Goal: Task Accomplishment & Management: Use online tool/utility

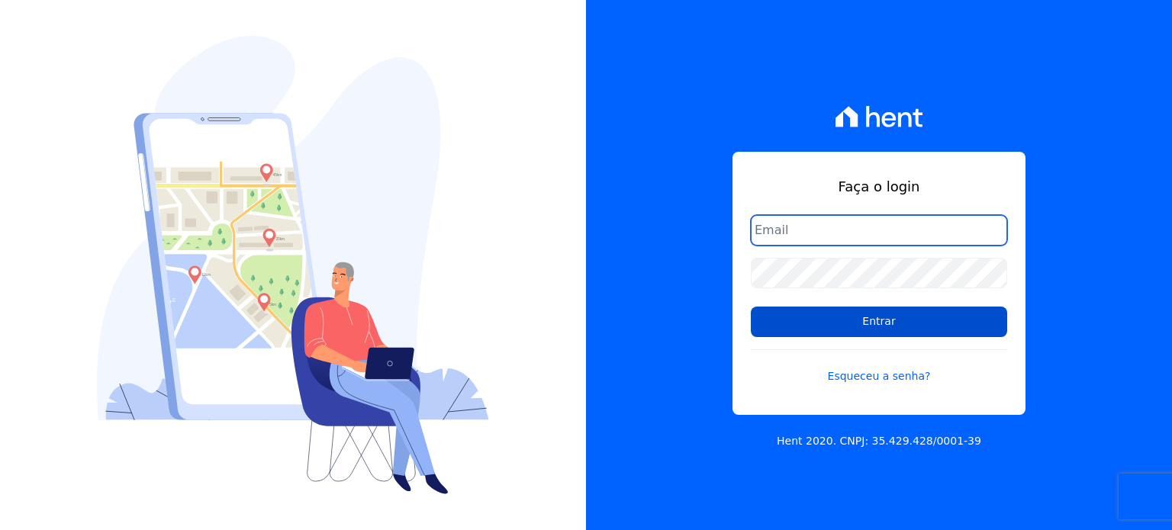
type input "raquel.almeida@cavazani.com.br"
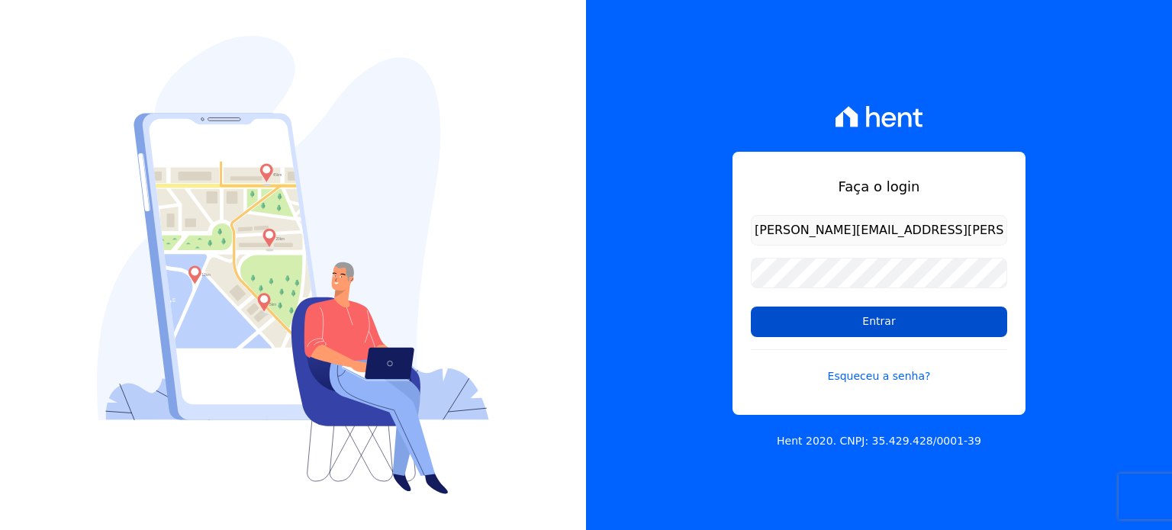
click at [923, 314] on input "Entrar" at bounding box center [879, 322] width 256 height 31
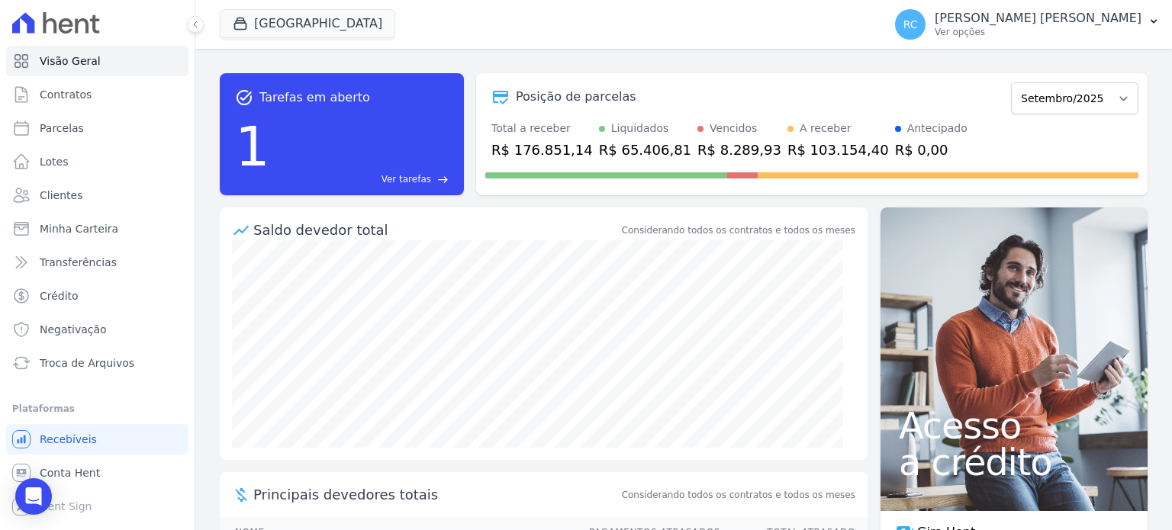
click at [269, 7] on div "Parque Dos Passaros CAVAZANI EMPREENDIMENTOS IMOBILIARIOS PARQUE DAS FLORES PAR…" at bounding box center [548, 24] width 657 height 50
drag, startPoint x: 267, startPoint y: 18, endPoint x: 265, endPoint y: 39, distance: 20.7
click at [267, 19] on button "[GEOGRAPHIC_DATA]" at bounding box center [308, 23] width 176 height 29
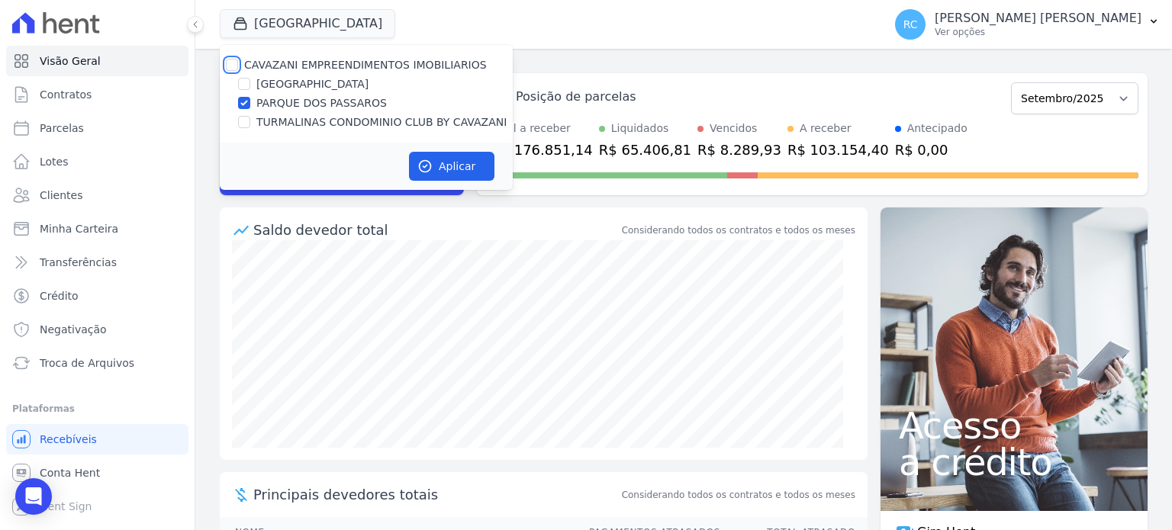
click at [237, 60] on input "CAVAZANI EMPREENDIMENTOS IMOBILIARIOS" at bounding box center [232, 65] width 12 height 12
checkbox input "true"
drag, startPoint x: 448, startPoint y: 167, endPoint x: 436, endPoint y: 160, distance: 14.0
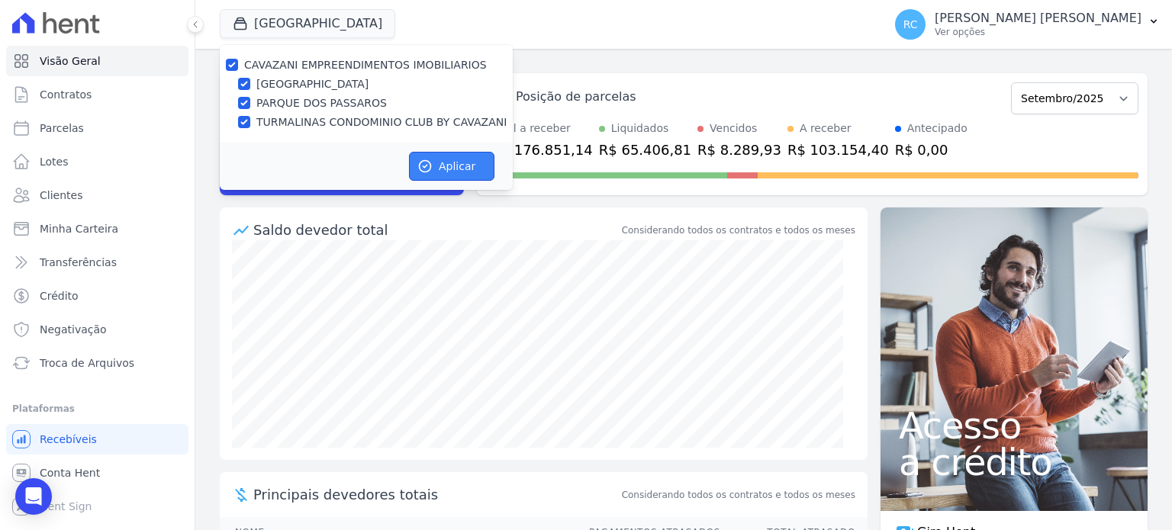
click at [448, 166] on button "Aplicar" at bounding box center [451, 166] width 85 height 29
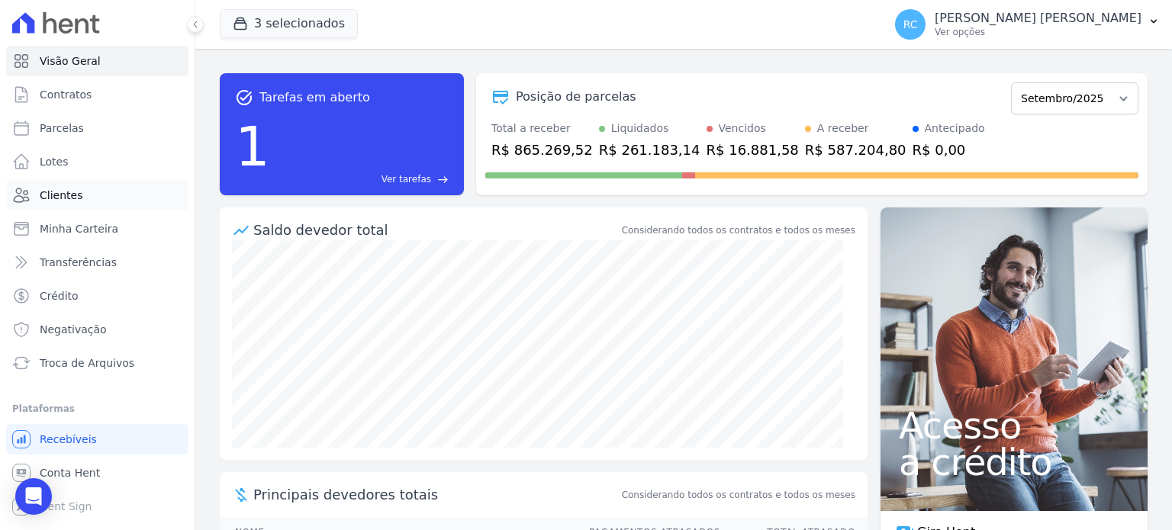
click at [98, 205] on link "Clientes" at bounding box center [97, 195] width 182 height 31
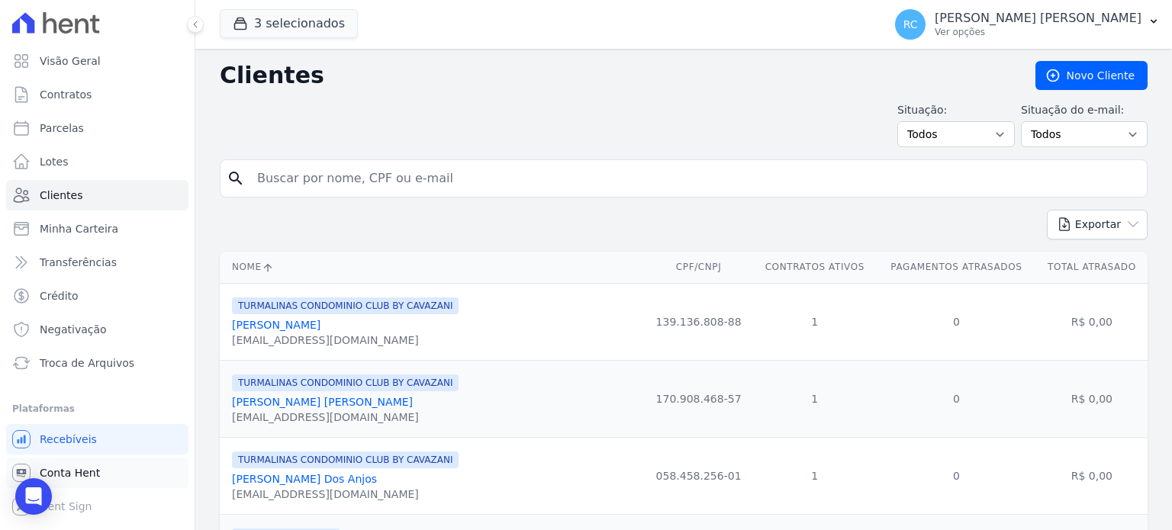
click at [113, 474] on link "Conta Hent" at bounding box center [97, 473] width 182 height 31
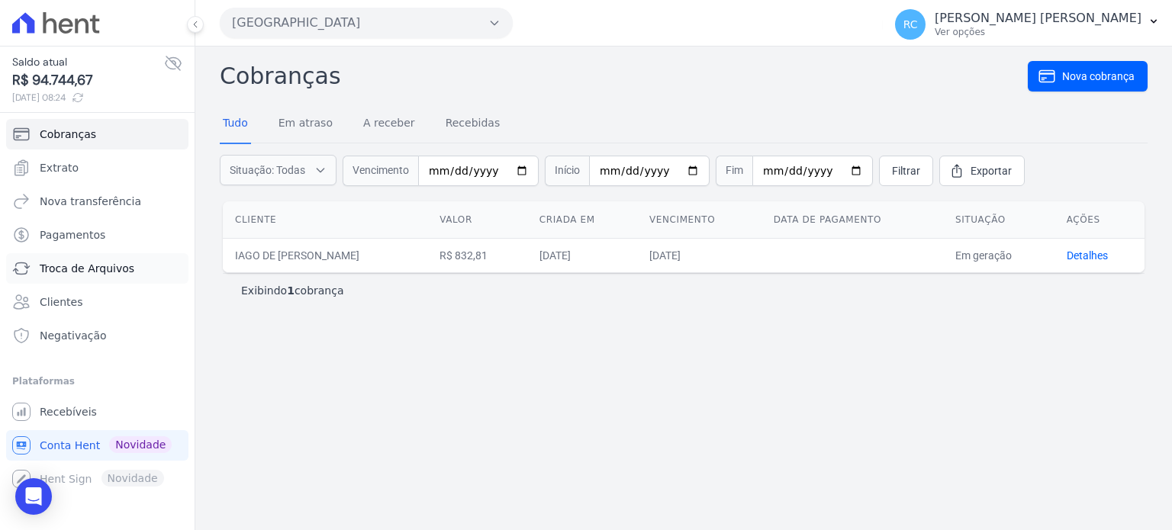
click at [112, 266] on span "Troca de Arquivos" at bounding box center [87, 268] width 95 height 15
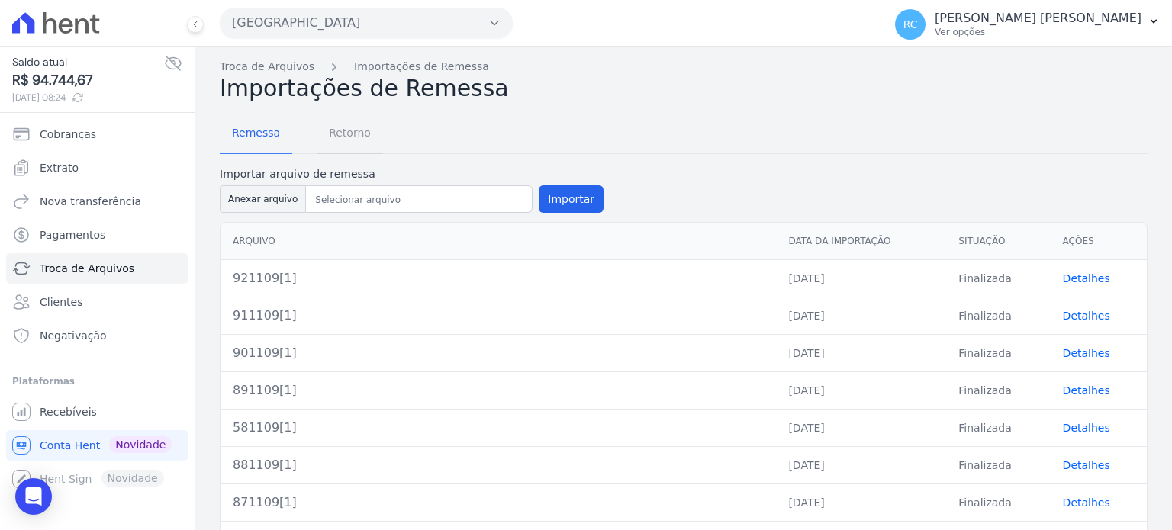
drag, startPoint x: 372, startPoint y: 131, endPoint x: 363, endPoint y: 132, distance: 9.2
click at [372, 132] on link "Retorno" at bounding box center [350, 134] width 66 height 40
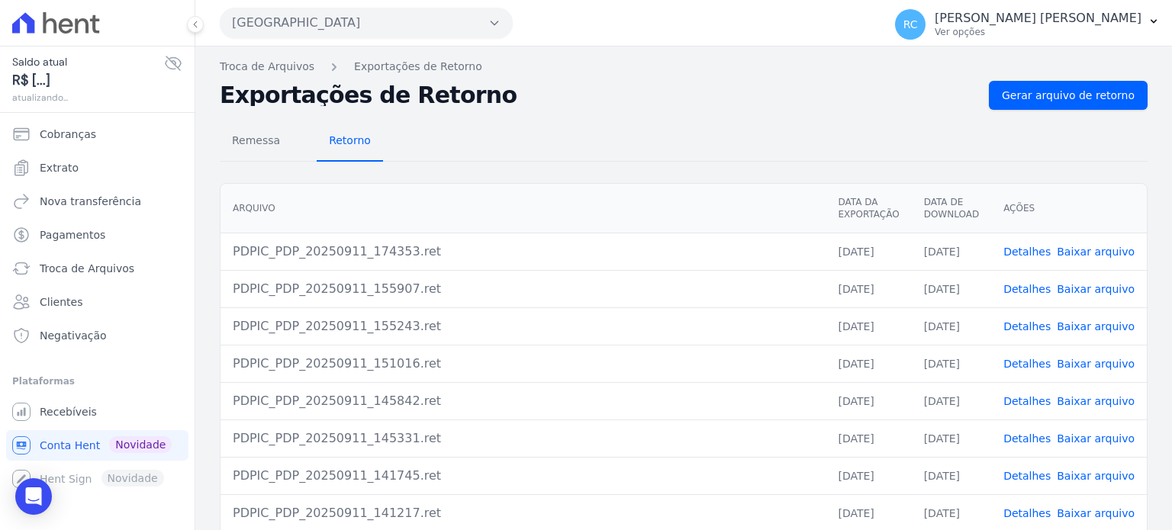
click at [359, 141] on span "Retorno" at bounding box center [350, 140] width 60 height 31
click at [1056, 86] on link "Gerar arquivo de retorno" at bounding box center [1068, 95] width 159 height 29
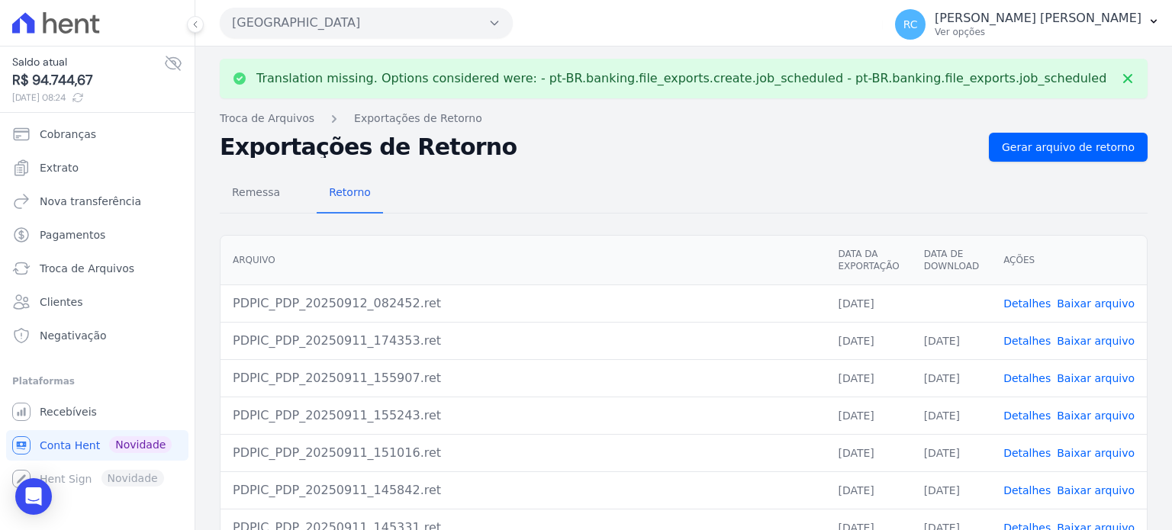
click at [1093, 307] on link "Baixar arquivo" at bounding box center [1096, 304] width 78 height 12
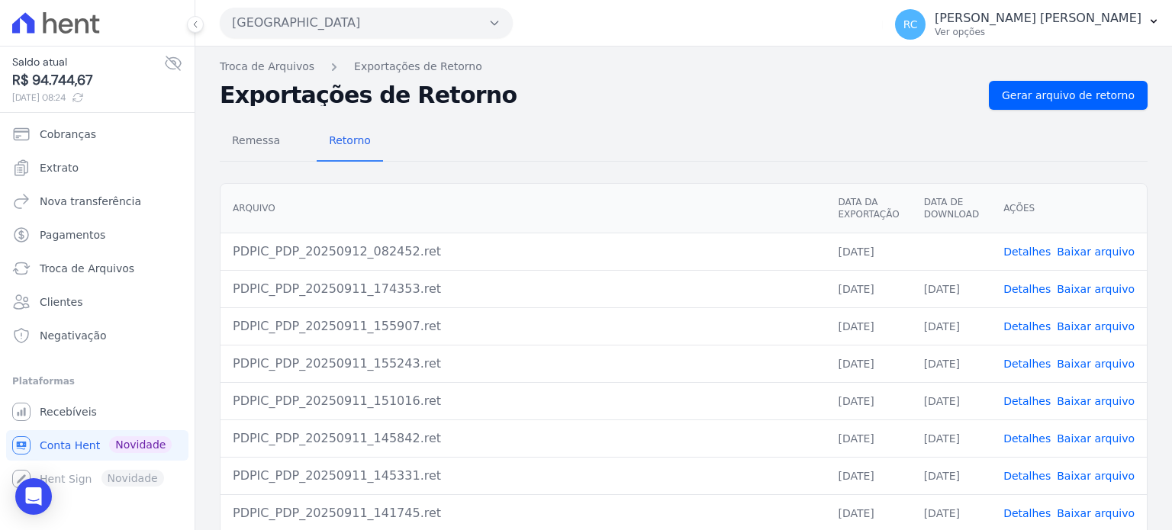
click at [329, 15] on button "Parque Dos Passaros" at bounding box center [366, 23] width 293 height 31
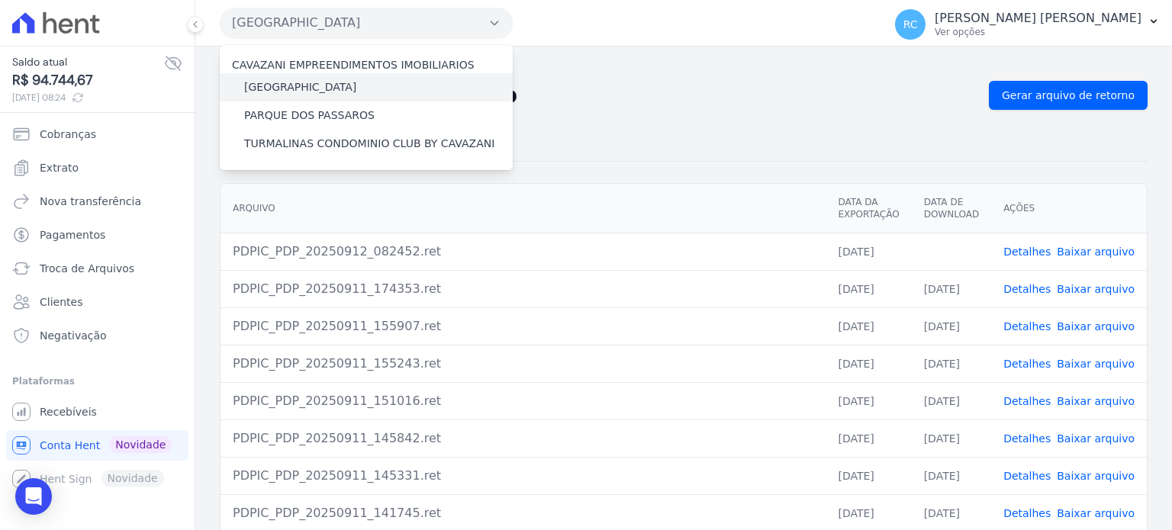
click at [341, 88] on label "[GEOGRAPHIC_DATA]" at bounding box center [300, 87] width 112 height 16
click at [0, 0] on input "[GEOGRAPHIC_DATA]" at bounding box center [0, 0] width 0 height 0
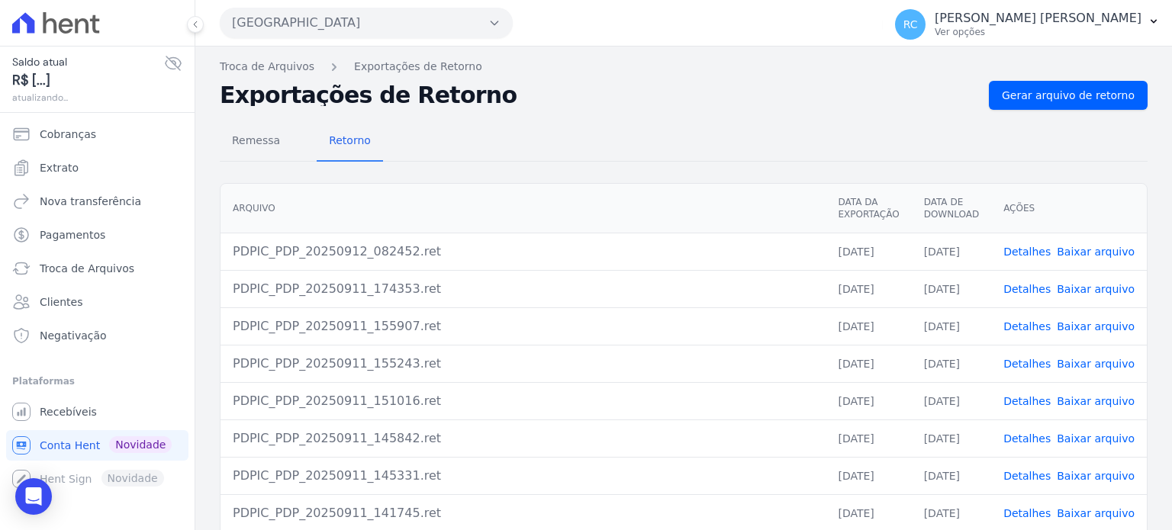
click at [385, 25] on button "Parque Dos Passaros" at bounding box center [366, 23] width 293 height 31
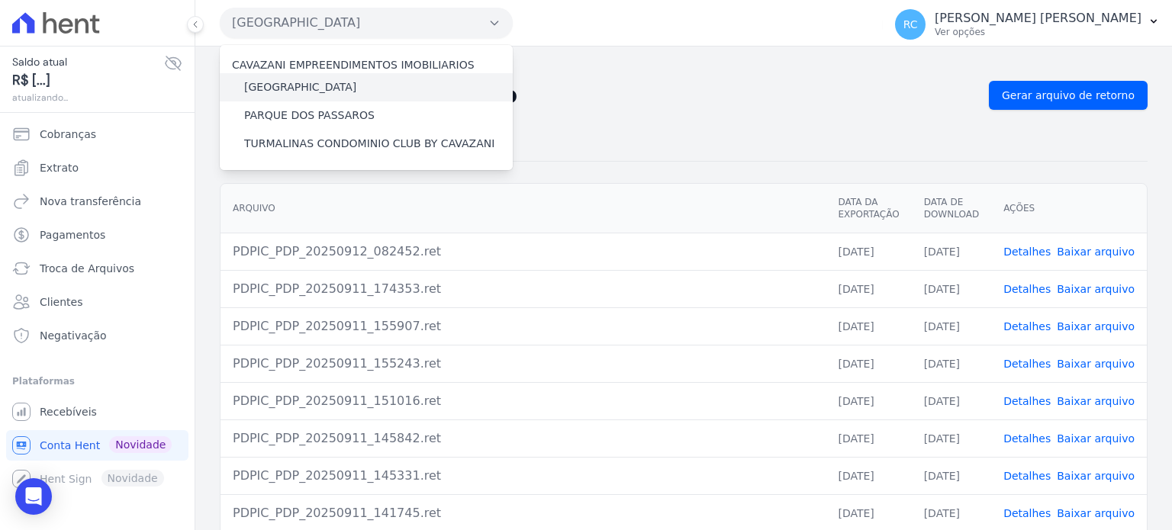
click at [308, 87] on label "[GEOGRAPHIC_DATA]" at bounding box center [300, 87] width 112 height 16
click at [0, 0] on input "[GEOGRAPHIC_DATA]" at bounding box center [0, 0] width 0 height 0
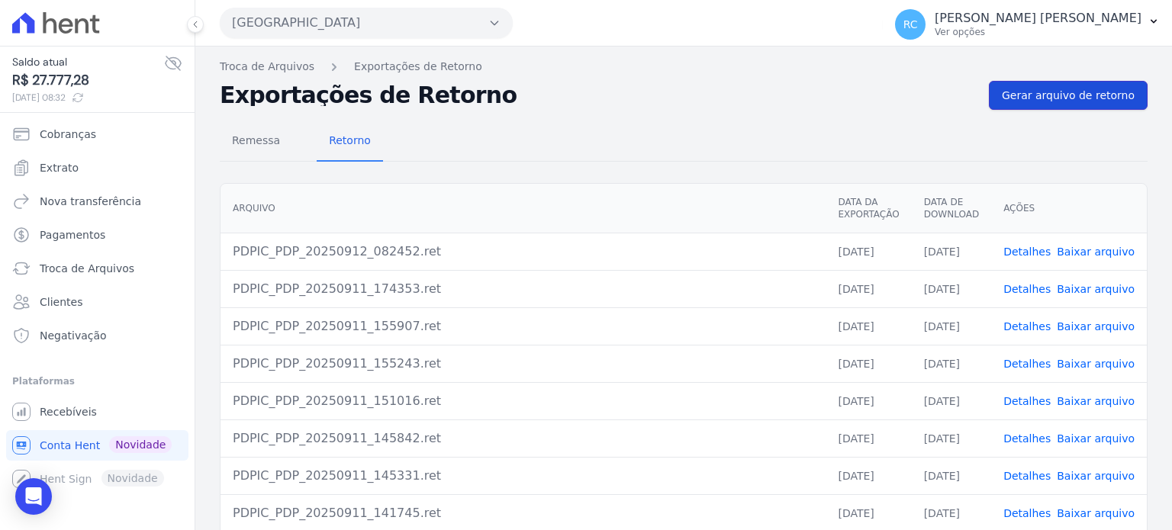
click at [1075, 95] on span "Gerar arquivo de retorno" at bounding box center [1068, 95] width 133 height 15
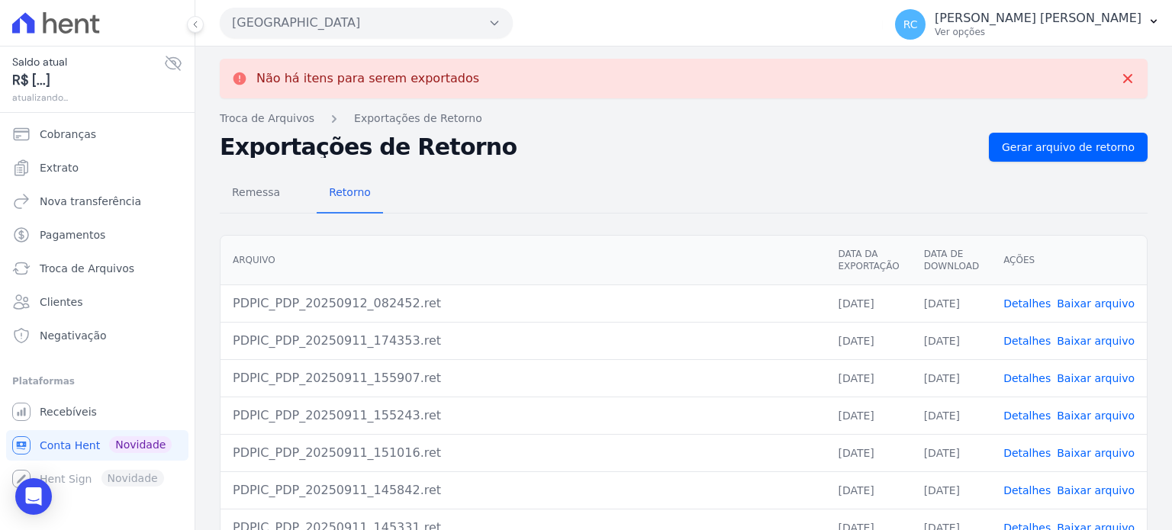
click at [380, 24] on button "Parque Dos Passaros" at bounding box center [366, 23] width 293 height 31
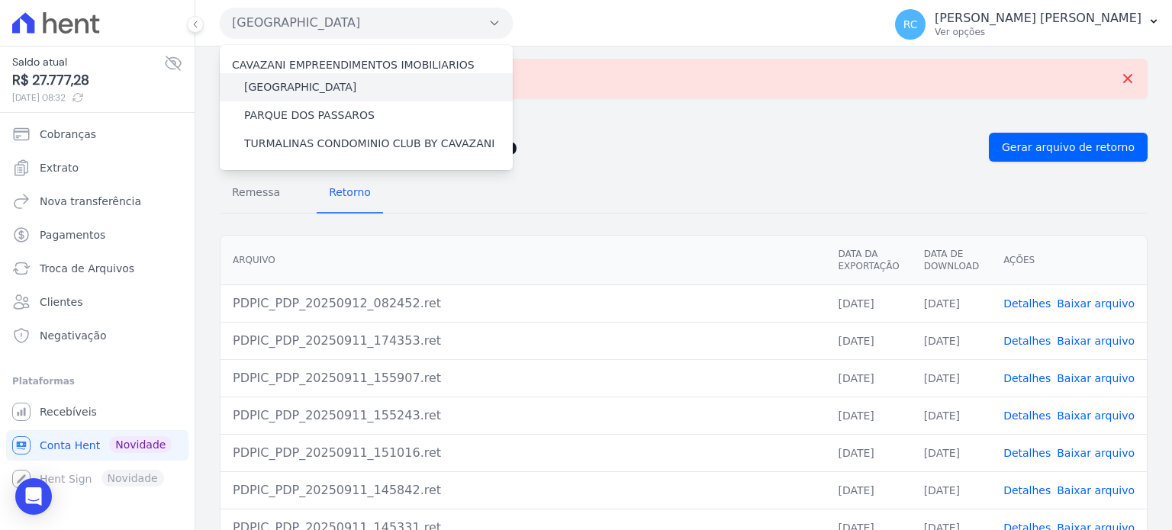
click at [325, 86] on label "[GEOGRAPHIC_DATA]" at bounding box center [300, 87] width 112 height 16
click at [0, 0] on input "[GEOGRAPHIC_DATA]" at bounding box center [0, 0] width 0 height 0
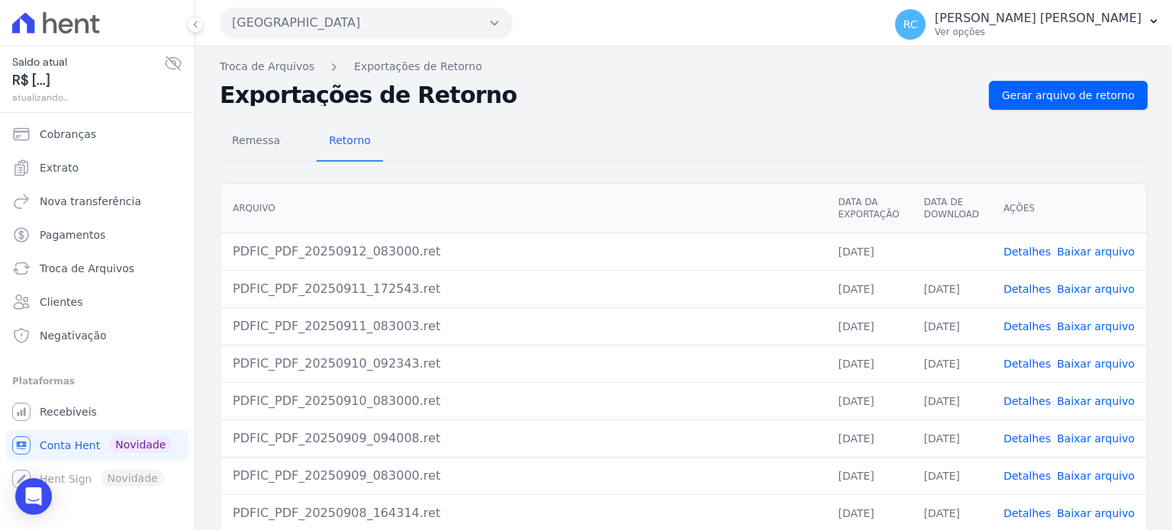
click at [1097, 253] on link "Baixar arquivo" at bounding box center [1096, 252] width 78 height 12
click at [377, 31] on button "Parque Das Flores" at bounding box center [366, 23] width 293 height 31
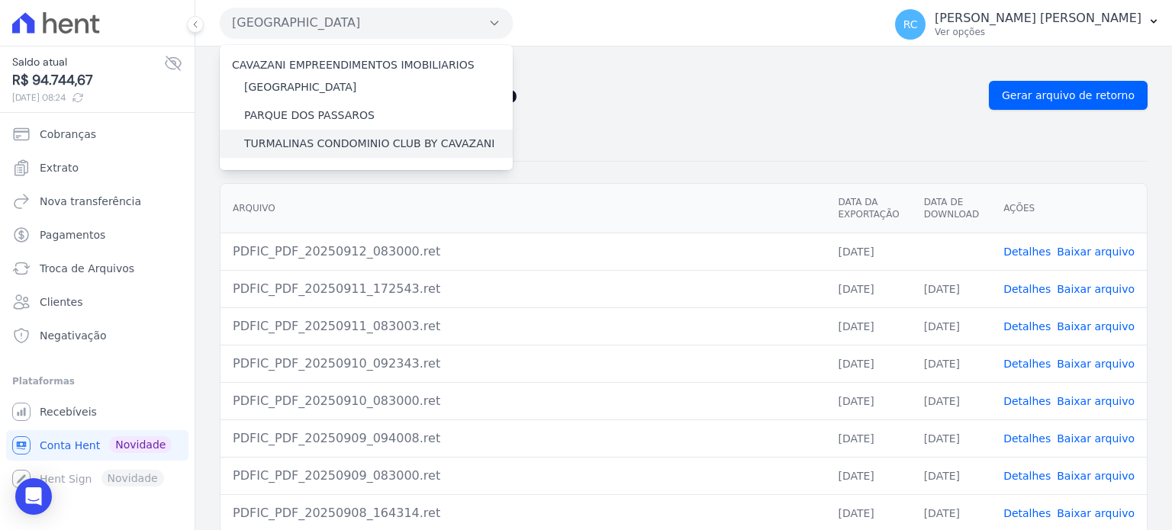
click at [312, 138] on label "TURMALINAS CONDOMINIO CLUB BY CAVAZANI" at bounding box center [369, 144] width 250 height 16
click at [0, 0] on input "TURMALINAS CONDOMINIO CLUB BY CAVAZANI" at bounding box center [0, 0] width 0 height 0
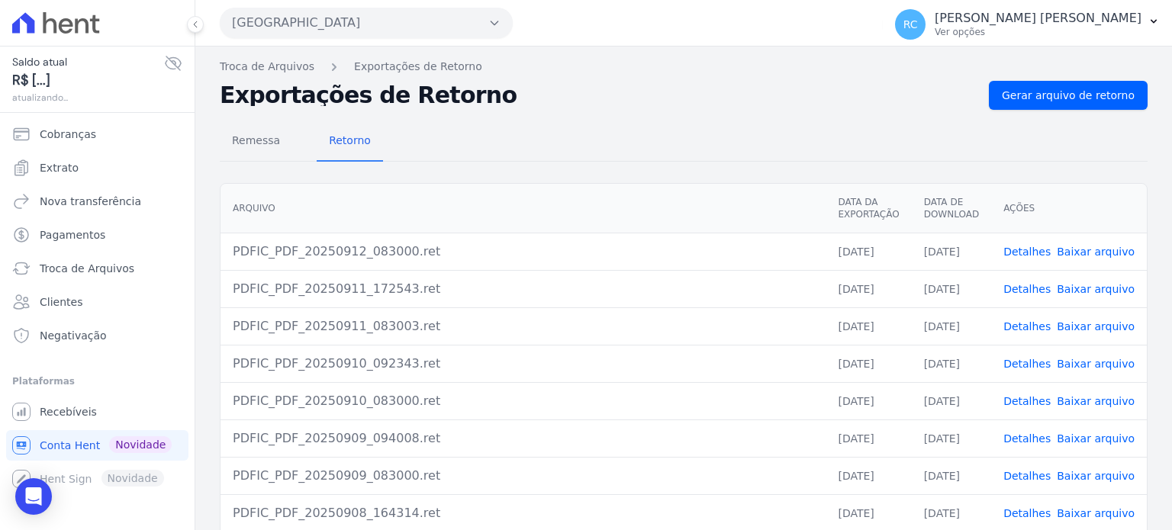
click at [418, 14] on button "[GEOGRAPHIC_DATA]" at bounding box center [366, 23] width 293 height 31
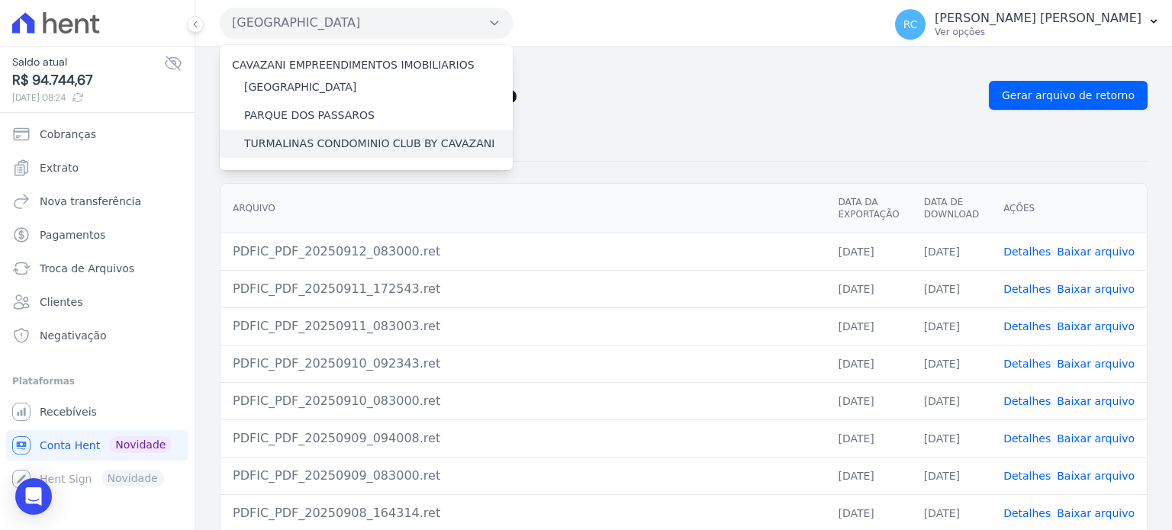
click at [324, 154] on div "TURMALINAS CONDOMINIO CLUB BY CAVAZANI" at bounding box center [366, 144] width 293 height 28
click at [331, 146] on label "TURMALINAS CONDOMINIO CLUB BY CAVAZANI" at bounding box center [369, 144] width 250 height 16
click at [0, 0] on input "TURMALINAS CONDOMINIO CLUB BY CAVAZANI" at bounding box center [0, 0] width 0 height 0
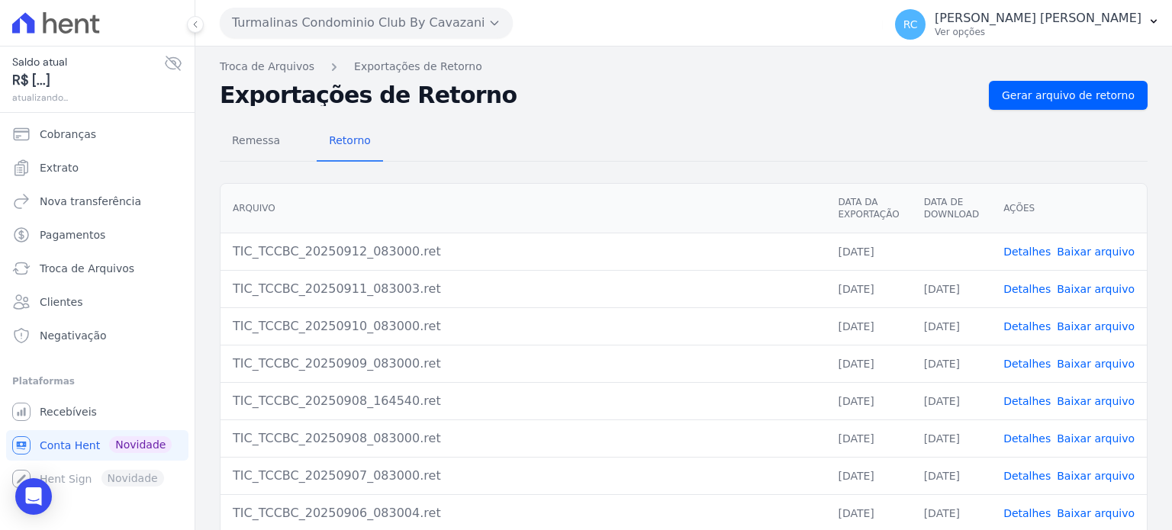
click at [1084, 253] on link "Baixar arquivo" at bounding box center [1096, 252] width 78 height 12
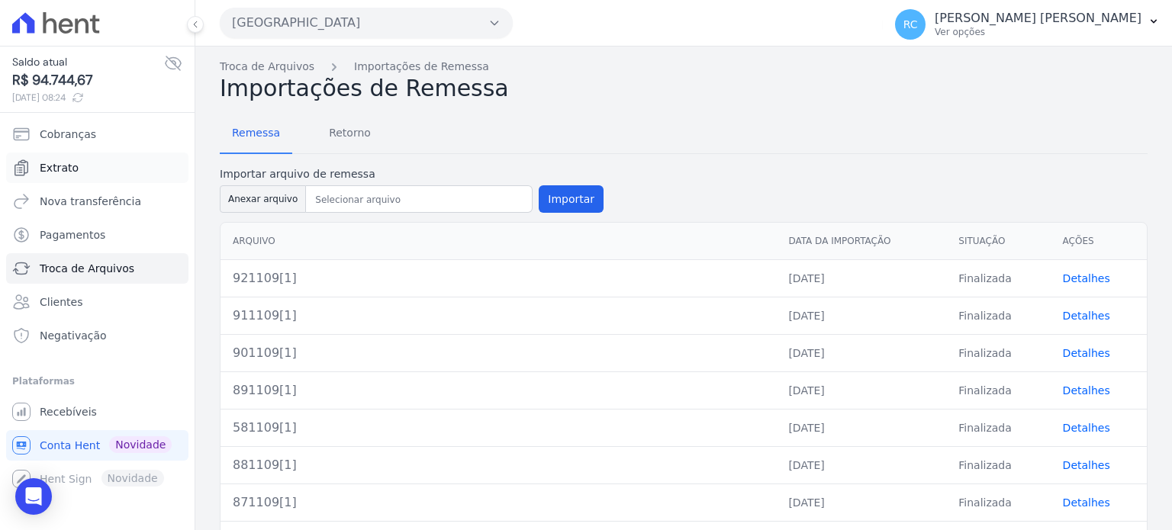
click at [109, 165] on link "Extrato" at bounding box center [97, 168] width 182 height 31
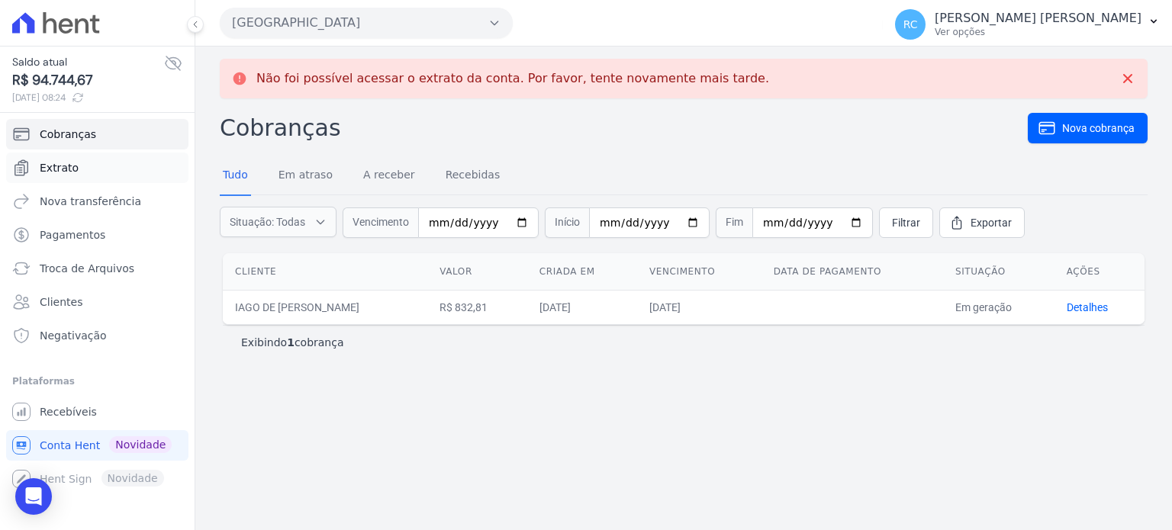
click at [123, 170] on link "Extrato" at bounding box center [97, 168] width 182 height 31
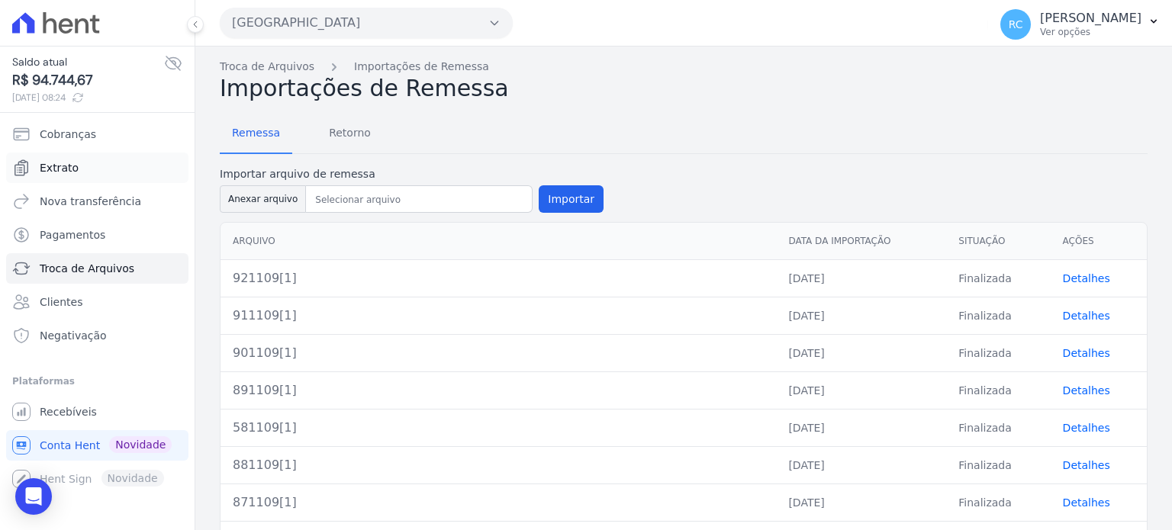
click at [105, 171] on link "Extrato" at bounding box center [97, 168] width 182 height 31
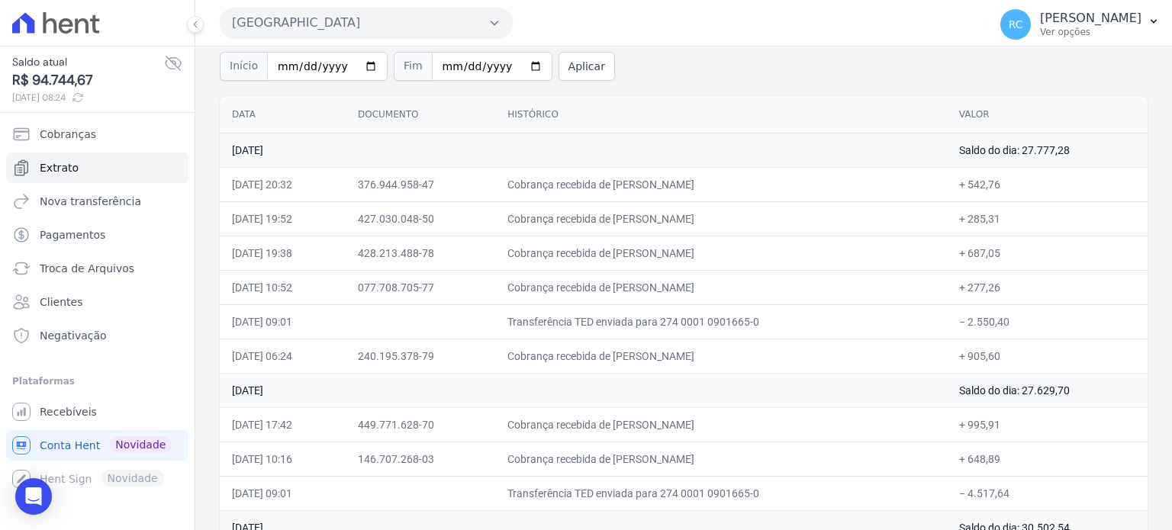
scroll to position [76, 0]
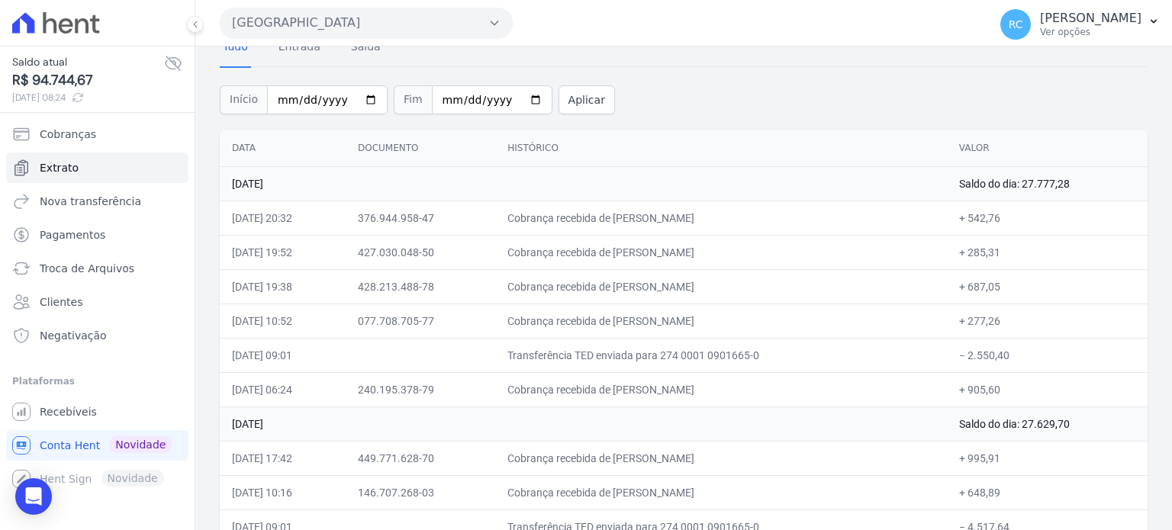
copy td "2.550,40"
drag, startPoint x: 994, startPoint y: 362, endPoint x: 968, endPoint y: 367, distance: 26.5
click at [968, 367] on td "− 2.550,40" at bounding box center [1047, 355] width 201 height 34
drag, startPoint x: 772, startPoint y: 215, endPoint x: 633, endPoint y: 230, distance: 138.9
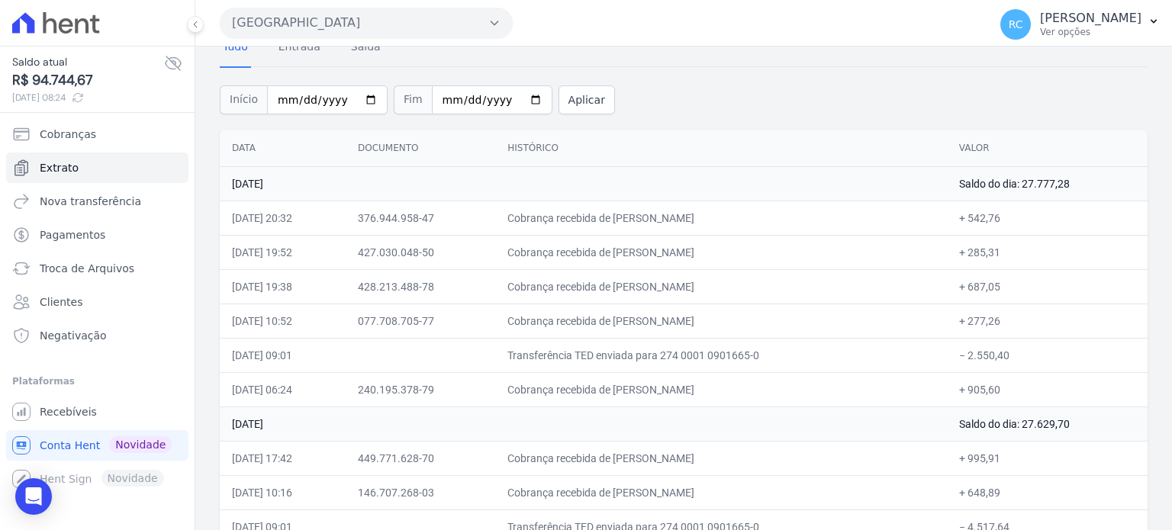
click at [633, 230] on td "Cobrança recebida de BRUNO CESAR ANDRADE NOGUEIRA" at bounding box center [721, 218] width 452 height 34
copy td "BRUNO CESAR ANDRADE NO"
drag, startPoint x: 715, startPoint y: 248, endPoint x: 633, endPoint y: 256, distance: 82.8
click at [633, 256] on td "Cobrança recebida de CAROLINE CRISTINA DOS SANTOS V" at bounding box center [721, 252] width 452 height 34
copy td "CAROLINE CRISTI"
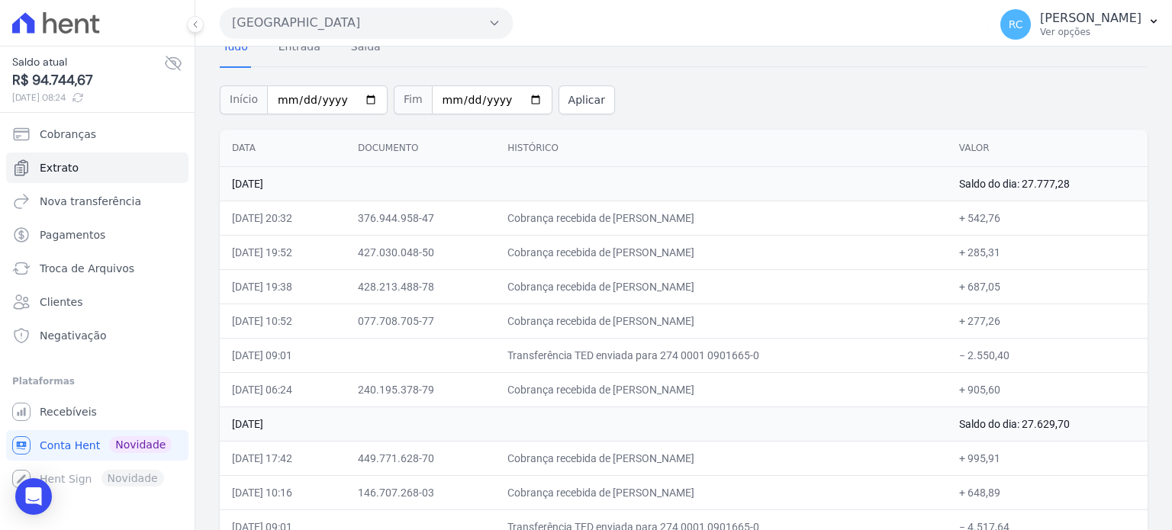
drag, startPoint x: 743, startPoint y: 288, endPoint x: 635, endPoint y: 292, distance: 108.4
click at [635, 292] on td "Cobrança recebida de MARCOS DE ASSIS FERREIRA" at bounding box center [721, 286] width 452 height 34
copy td "MARCOS DE ASSIS FER"
drag, startPoint x: 727, startPoint y: 319, endPoint x: 630, endPoint y: 319, distance: 96.2
click at [630, 319] on td "Cobrança recebida de GEOVAN PEREIRA SILVA" at bounding box center [721, 321] width 452 height 34
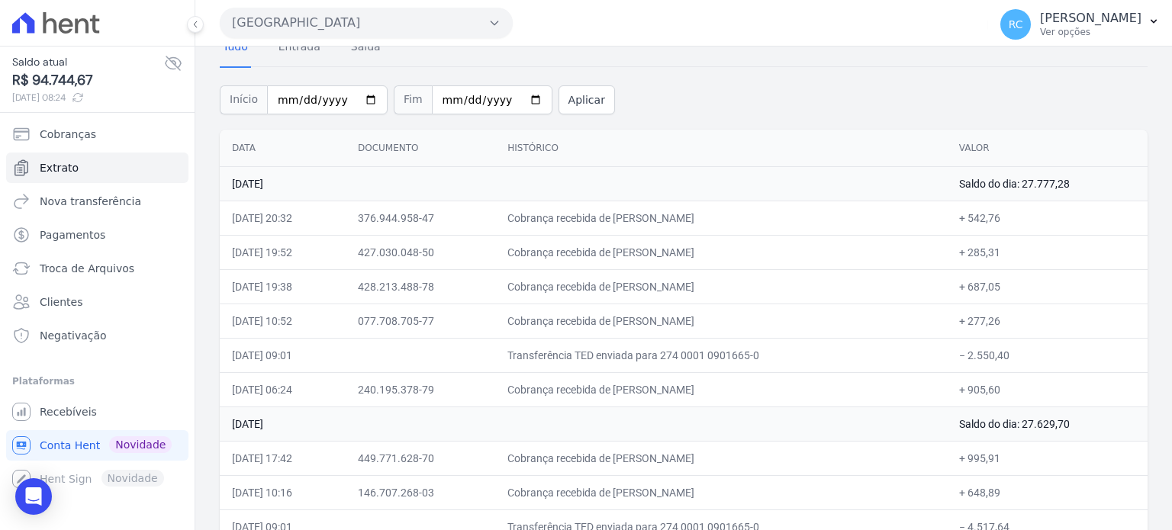
copy td "GEOVAN PEREIRA S"
drag, startPoint x: 717, startPoint y: 390, endPoint x: 629, endPoint y: 400, distance: 89.1
click at [634, 393] on td "Cobrança recebida de LUCAS SANTOS SILVA" at bounding box center [721, 389] width 452 height 34
copy td "LUCAS SANTOS S"
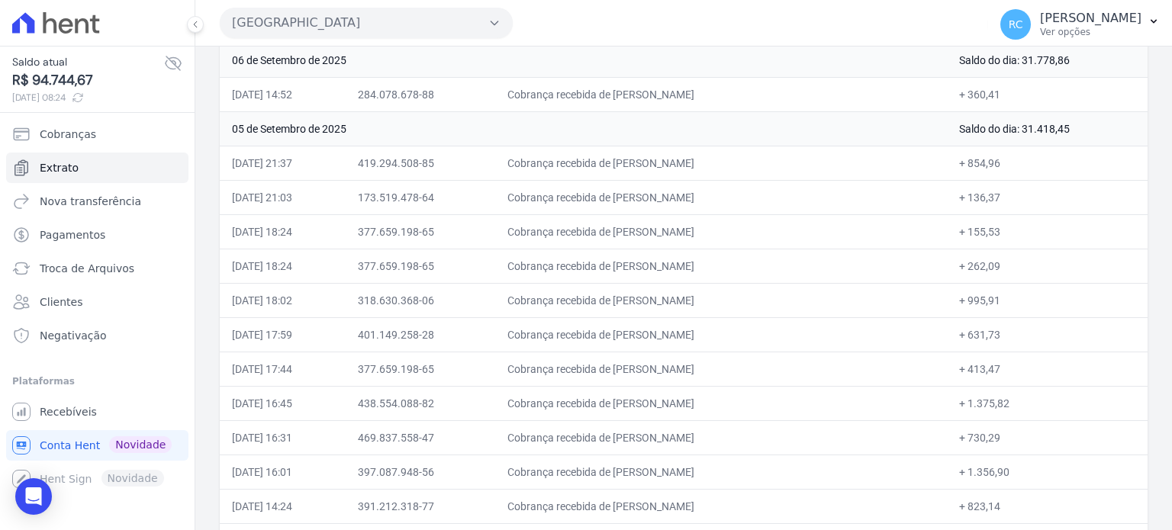
scroll to position [1484, 0]
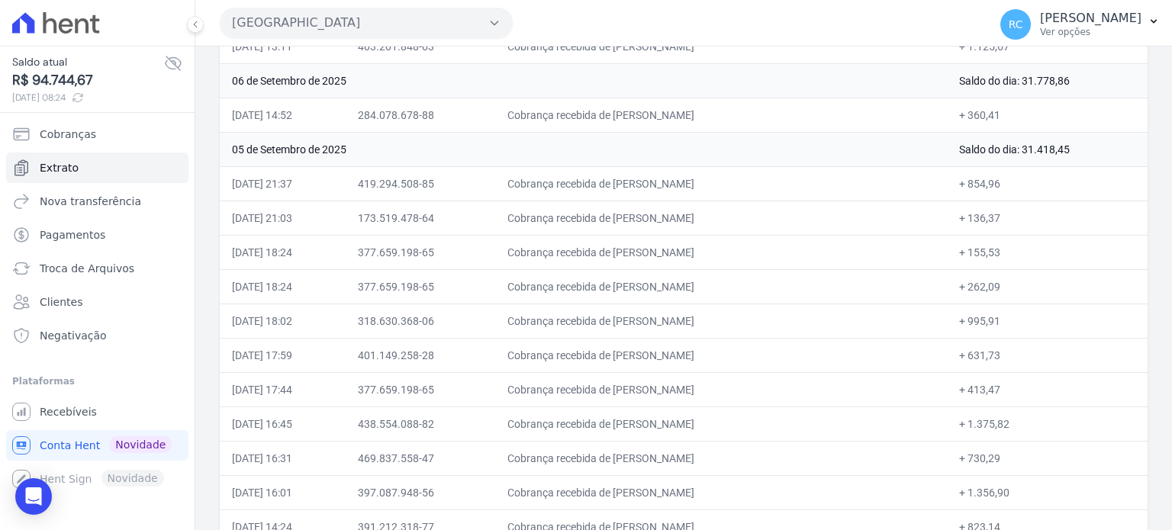
drag, startPoint x: 721, startPoint y: 168, endPoint x: 631, endPoint y: 183, distance: 91.3
click at [631, 183] on td "Cobrança recebida de DAVID DANA FLORINDO" at bounding box center [721, 183] width 452 height 34
copy td "DAVID DANA FLOR"
drag, startPoint x: 761, startPoint y: 217, endPoint x: 632, endPoint y: 223, distance: 129.1
click at [632, 223] on td "Cobrança recebida de VIVIANE MARIANO DE OLIVEIRA" at bounding box center [721, 218] width 452 height 34
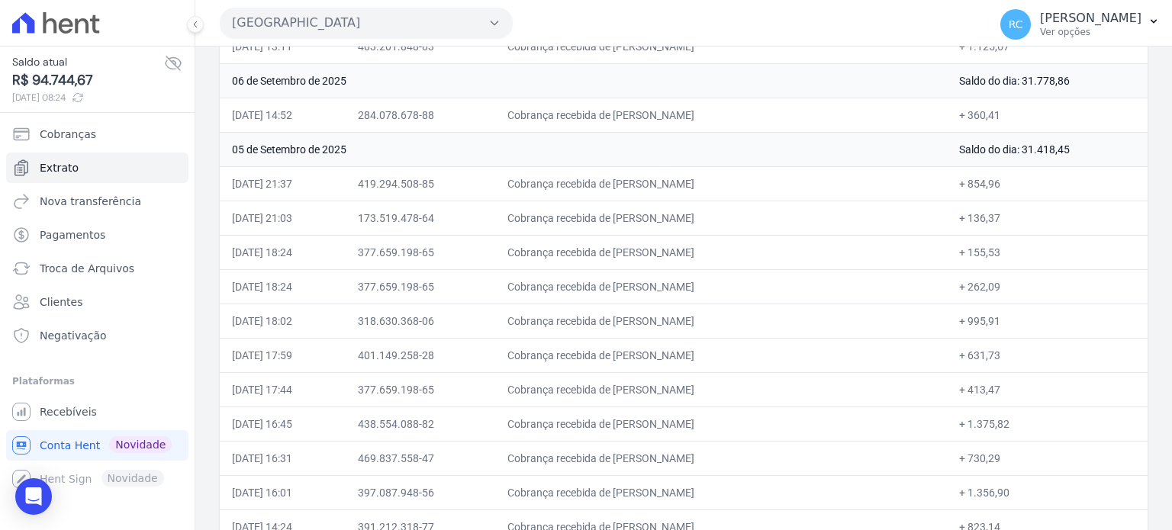
copy td "VIVIANE MARIANO DE OLIV"
drag, startPoint x: 732, startPoint y: 243, endPoint x: 632, endPoint y: 246, distance: 100.0
click at [632, 246] on td "Cobrança recebida de LUCAS GOMES DA SILVA" at bounding box center [721, 252] width 452 height 34
copy td "LUCAS GOMES DA SI"
click at [878, 66] on td "06 de Setembro de 2025" at bounding box center [583, 80] width 727 height 34
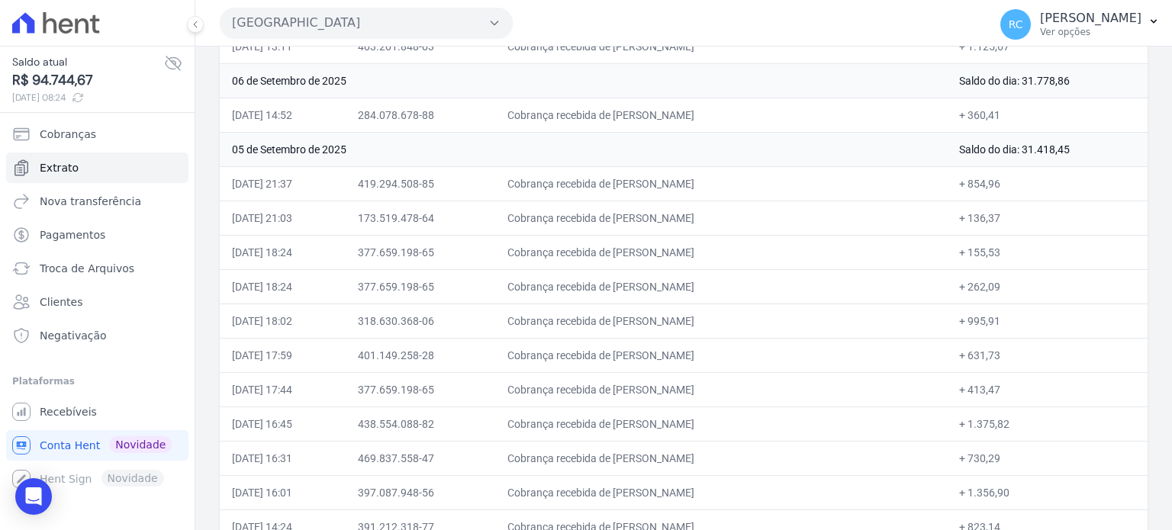
drag, startPoint x: 742, startPoint y: 314, endPoint x: 632, endPoint y: 324, distance: 110.4
click at [632, 324] on td "Cobrança recebida de BRUNO SOARES DOS SANTOS" at bounding box center [721, 321] width 452 height 34
drag, startPoint x: 753, startPoint y: 311, endPoint x: 677, endPoint y: 317, distance: 75.8
click at [677, 317] on td "Cobrança recebida de BRUNO SOARES DOS SANTOS" at bounding box center [721, 321] width 452 height 34
drag, startPoint x: 751, startPoint y: 341, endPoint x: 631, endPoint y: 350, distance: 120.2
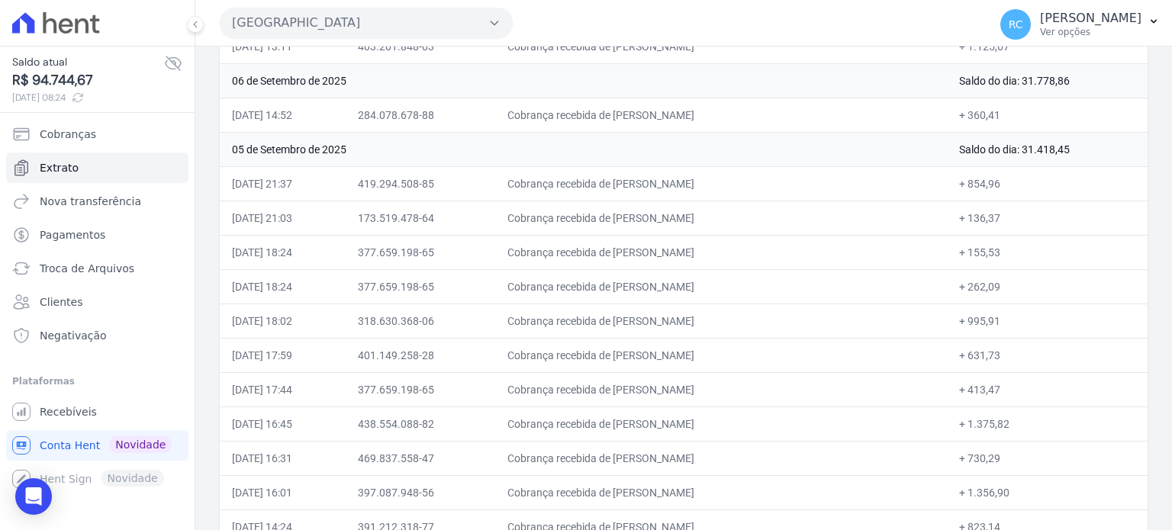
click at [631, 350] on td "Cobrança recebida de Ingridy Marchesano da Silva" at bounding box center [721, 355] width 452 height 34
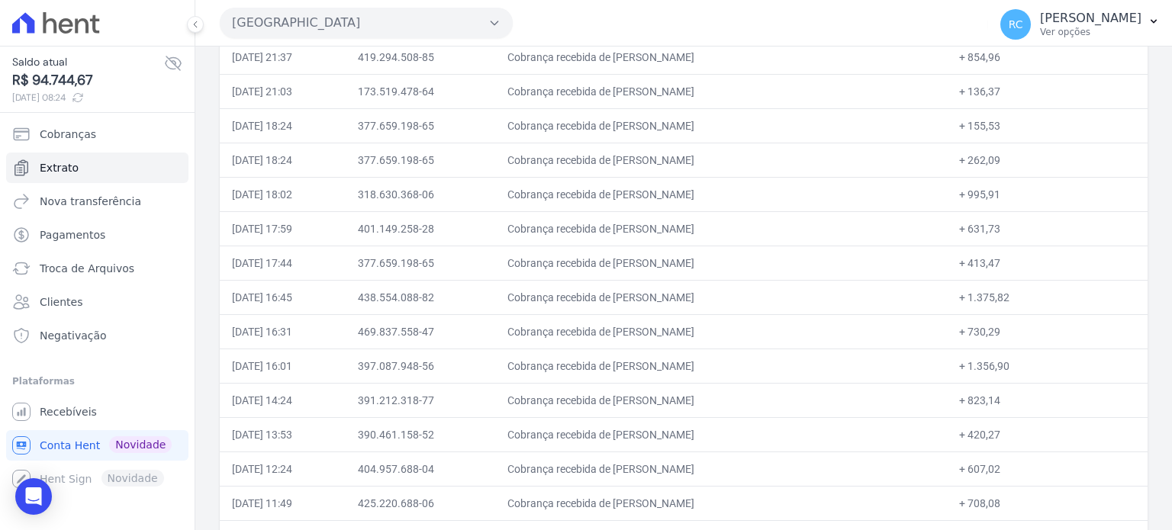
scroll to position [1637, 0]
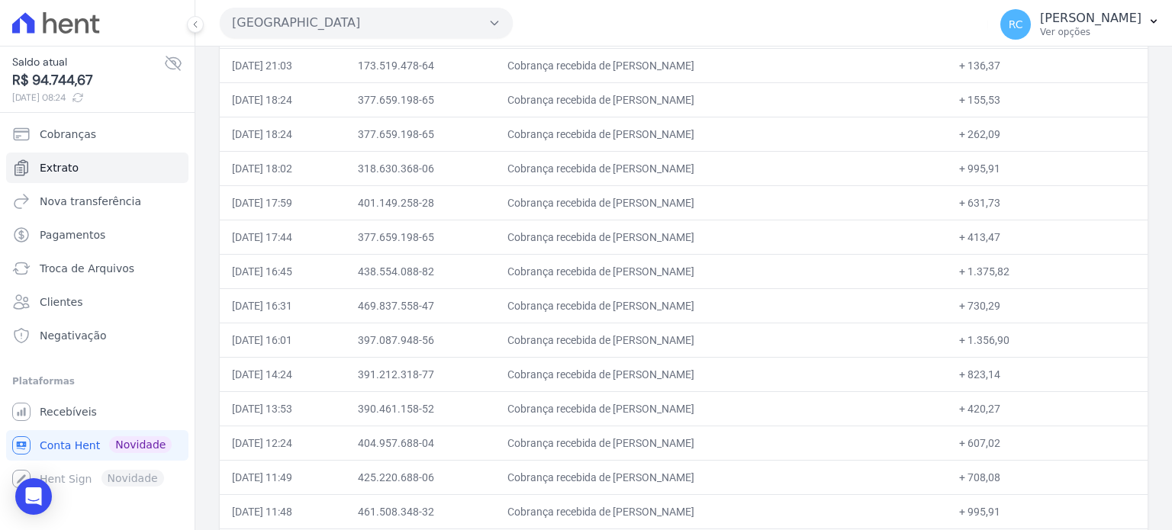
drag, startPoint x: 756, startPoint y: 259, endPoint x: 635, endPoint y: 279, distance: 122.2
click at [635, 279] on td "Cobrança recebida de BRUNO DE ASSIS OLIVEIRA" at bounding box center [721, 271] width 452 height 34
drag, startPoint x: 751, startPoint y: 292, endPoint x: 634, endPoint y: 299, distance: 117.0
click at [634, 299] on td "Cobrança recebida de Alvaro Ferreira de Melo Montei" at bounding box center [721, 305] width 452 height 34
drag, startPoint x: 701, startPoint y: 335, endPoint x: 630, endPoint y: 324, distance: 71.0
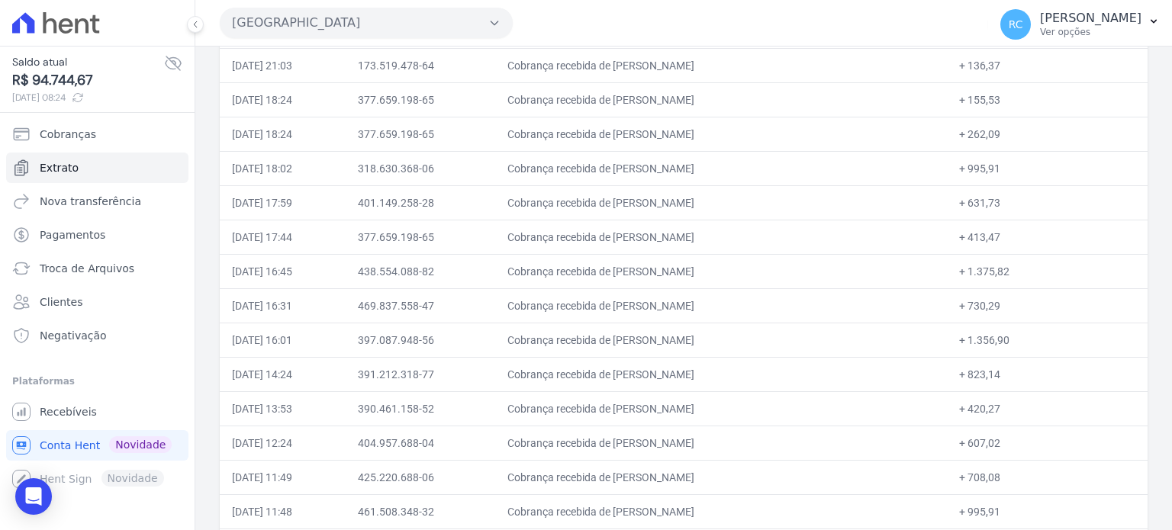
click at [630, 324] on td "Cobrança recebida de Tais Soares Bastos" at bounding box center [721, 340] width 452 height 34
drag, startPoint x: 710, startPoint y: 365, endPoint x: 635, endPoint y: 369, distance: 74.9
click at [635, 369] on td "Cobrança recebida de DANILO CARLOS DE ARAUJO" at bounding box center [721, 374] width 452 height 34
drag, startPoint x: 720, startPoint y: 401, endPoint x: 631, endPoint y: 402, distance: 89.3
click at [631, 402] on td "Cobrança recebida de LEONARDO GOMES CARVALHO" at bounding box center [721, 409] width 452 height 34
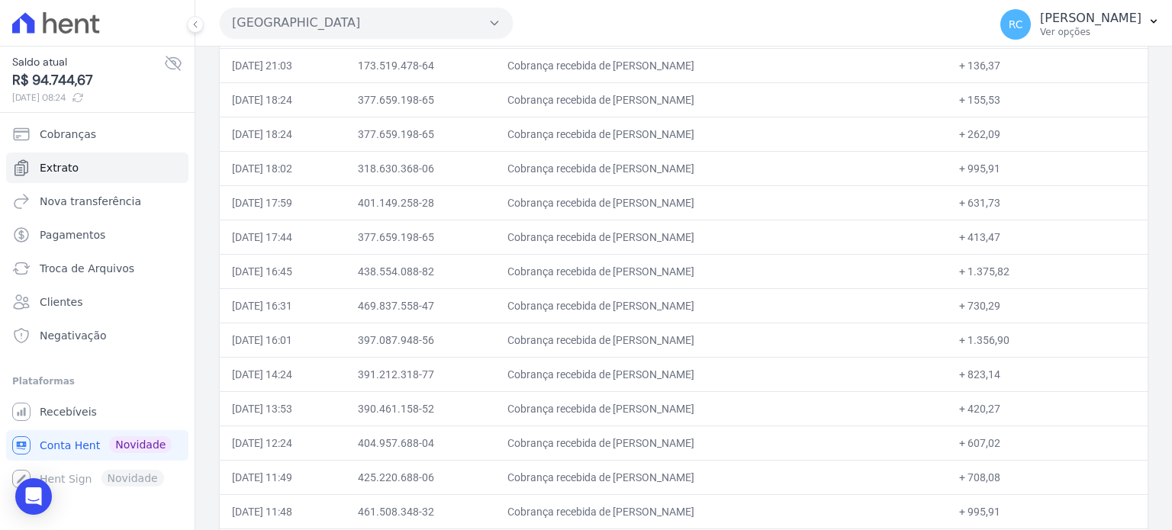
drag, startPoint x: 745, startPoint y: 434, endPoint x: 630, endPoint y: 434, distance: 114.5
click at [630, 434] on td "Cobrança recebida de MARCIO REGIS ALMEIDA SANTOS" at bounding box center [721, 443] width 452 height 34
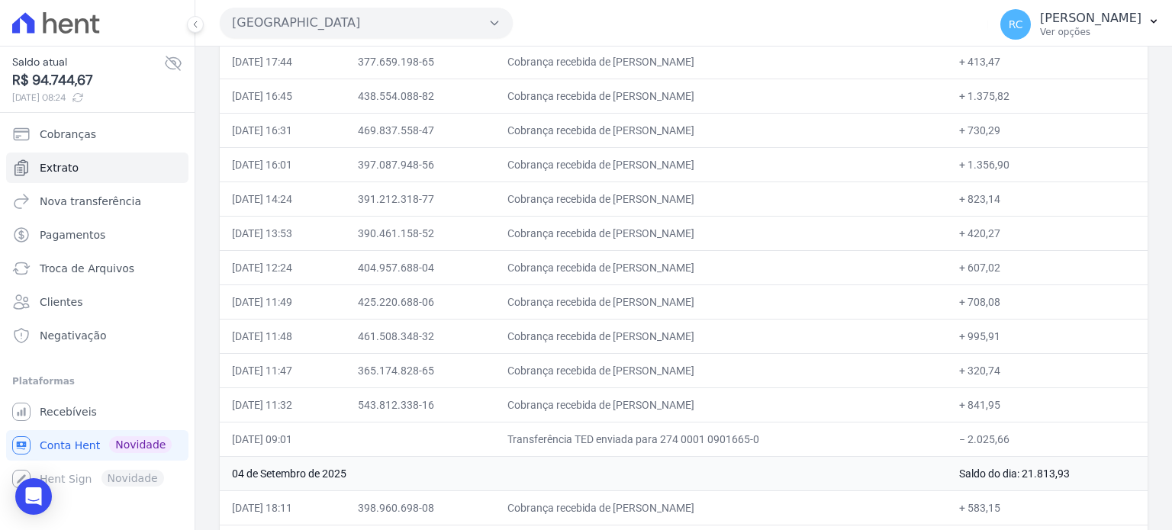
scroll to position [1866, 0]
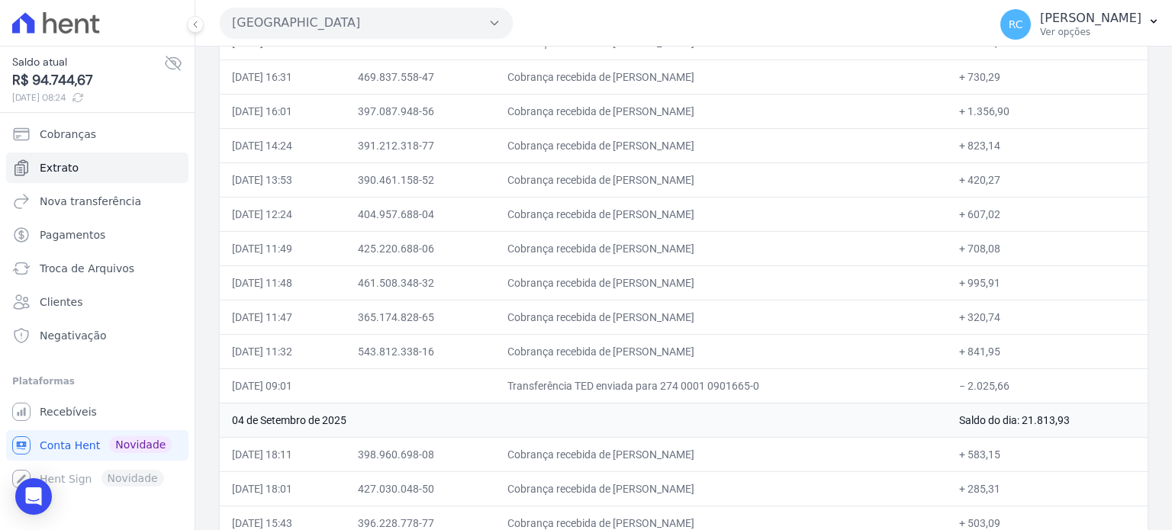
drag, startPoint x: 733, startPoint y: 236, endPoint x: 631, endPoint y: 255, distance: 103.3
click at [631, 255] on td "Cobrança recebida de Raniery pinheiro de oliveira" at bounding box center [721, 248] width 452 height 34
drag, startPoint x: 714, startPoint y: 280, endPoint x: 633, endPoint y: 279, distance: 81.7
click at [633, 279] on td "Cobrança recebida de MAITER MUNIZ DE ALMEIDA" at bounding box center [721, 283] width 452 height 34
click at [424, 30] on button "[GEOGRAPHIC_DATA]" at bounding box center [366, 23] width 293 height 31
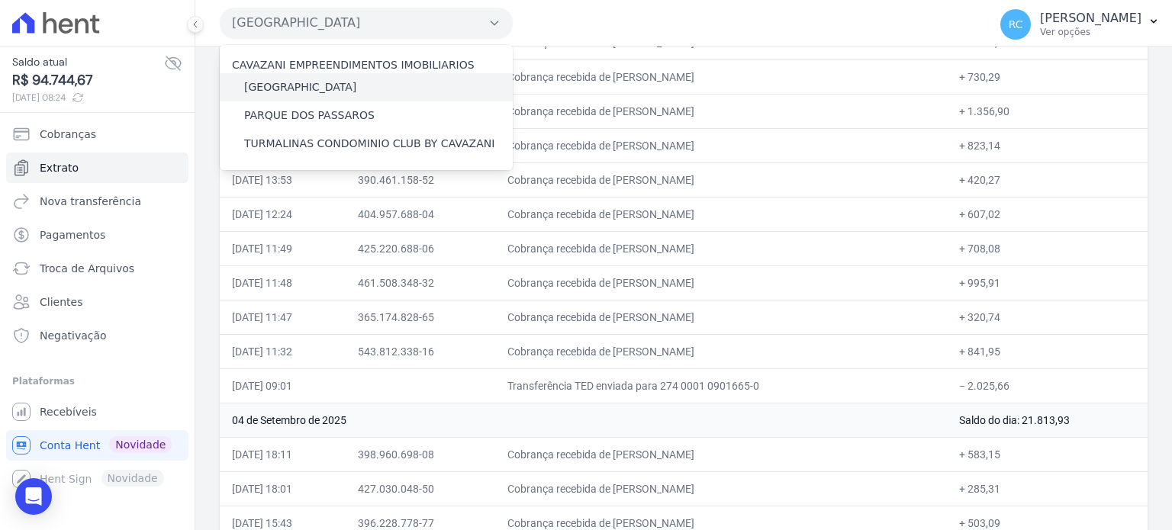
click at [311, 85] on label "[GEOGRAPHIC_DATA]" at bounding box center [300, 87] width 112 height 16
click at [0, 0] on input "[GEOGRAPHIC_DATA]" at bounding box center [0, 0] width 0 height 0
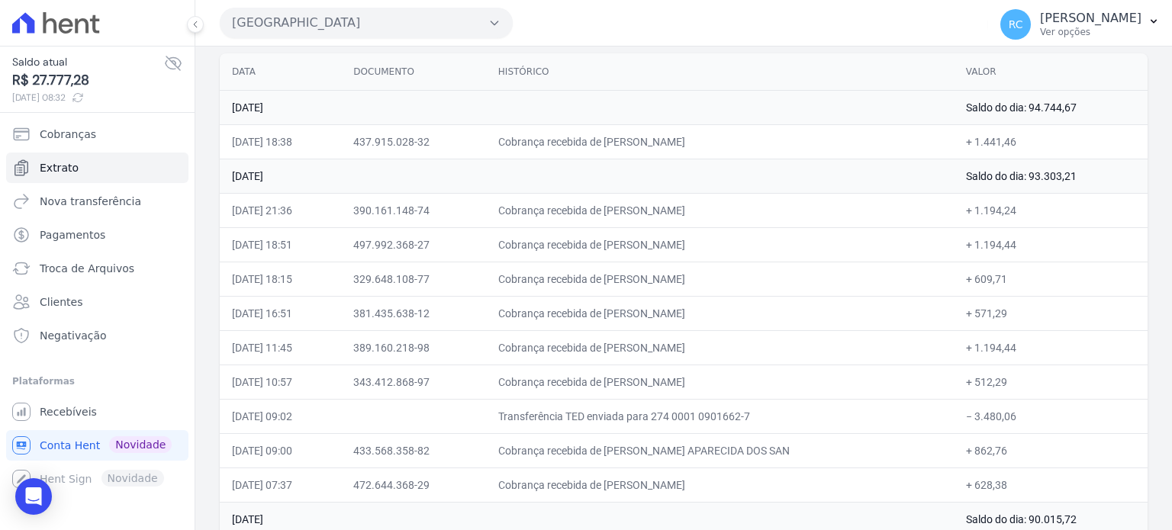
scroll to position [76, 0]
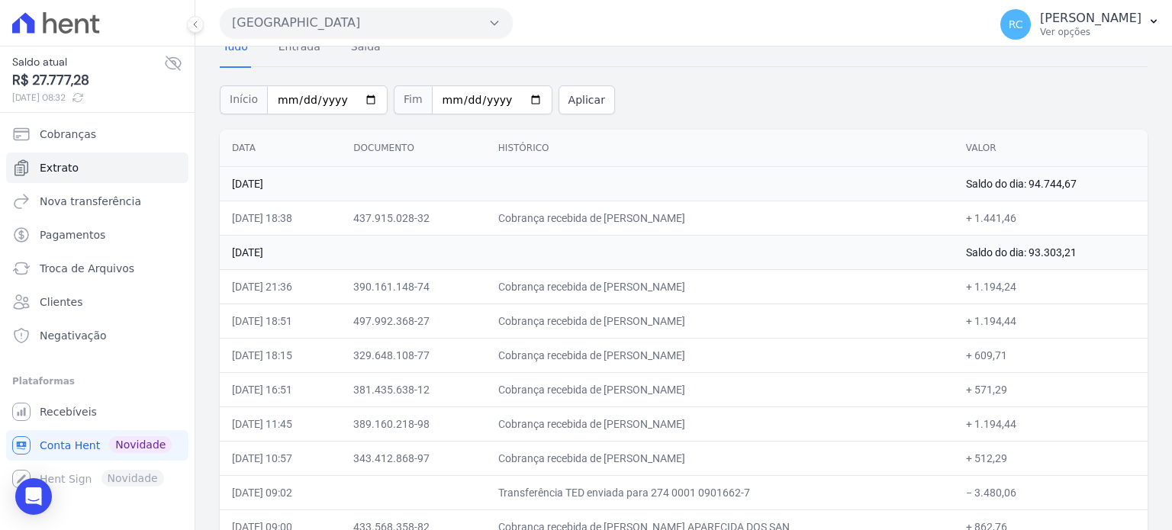
click at [441, 22] on button "Parque Das Flores" at bounding box center [366, 23] width 293 height 31
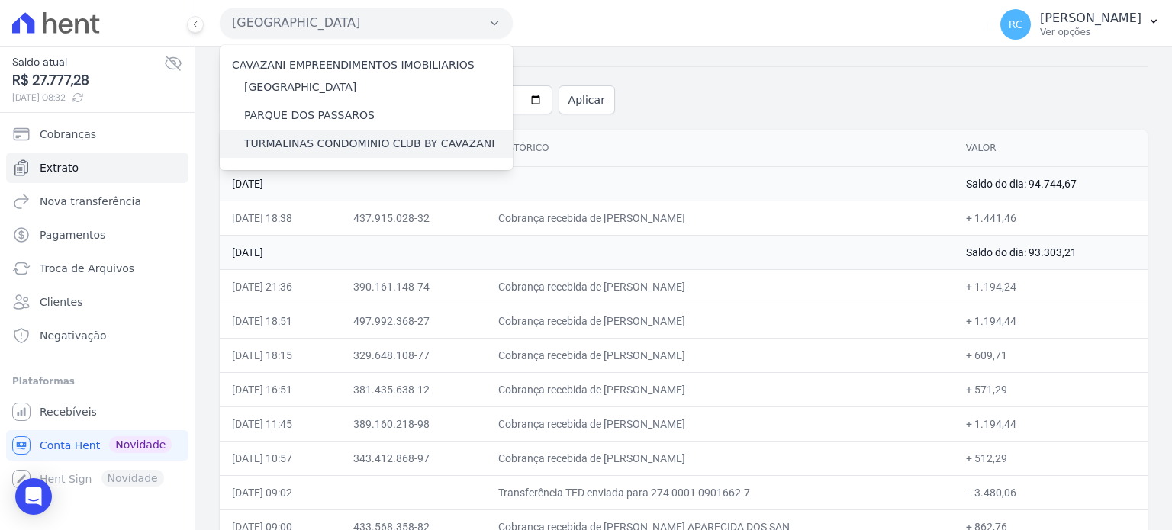
click at [313, 149] on label "TURMALINAS CONDOMINIO CLUB BY CAVAZANI" at bounding box center [369, 144] width 250 height 16
click at [0, 0] on input "TURMALINAS CONDOMINIO CLUB BY CAVAZANI" at bounding box center [0, 0] width 0 height 0
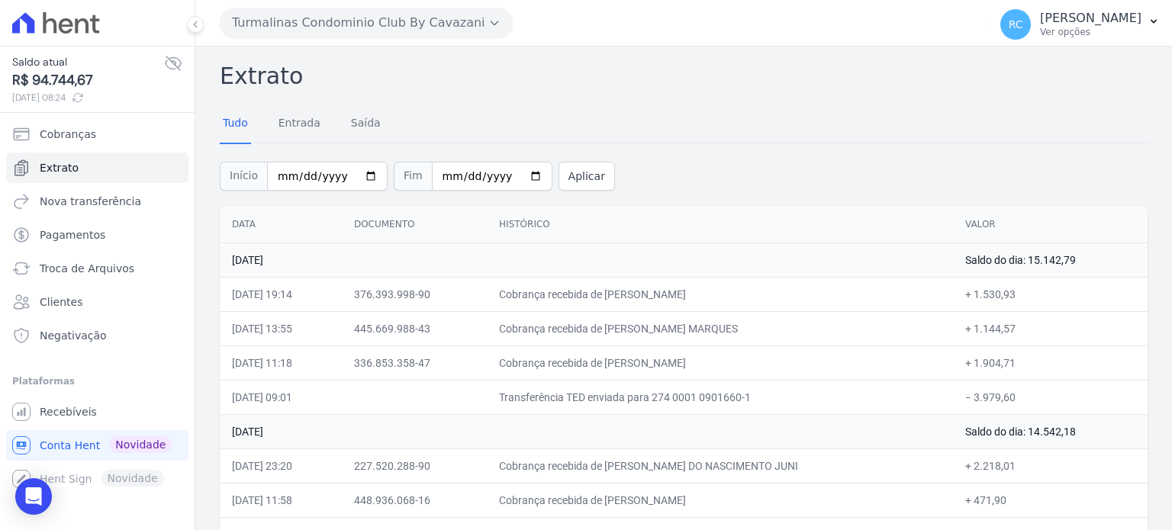
click at [744, 163] on div "Início 2025-09-01 Fim 2025-09-12 Aplicar" at bounding box center [684, 174] width 928 height 63
drag, startPoint x: 745, startPoint y: 338, endPoint x: 629, endPoint y: 336, distance: 116.0
click at [629, 336] on td "Cobrança recebida de JONATA CECHINI MARQUES" at bounding box center [720, 328] width 466 height 34
drag, startPoint x: 724, startPoint y: 324, endPoint x: 736, endPoint y: 330, distance: 13.0
click at [736, 330] on td "Cobrança recebida de JONATA CECHINI MARQUES" at bounding box center [720, 328] width 466 height 34
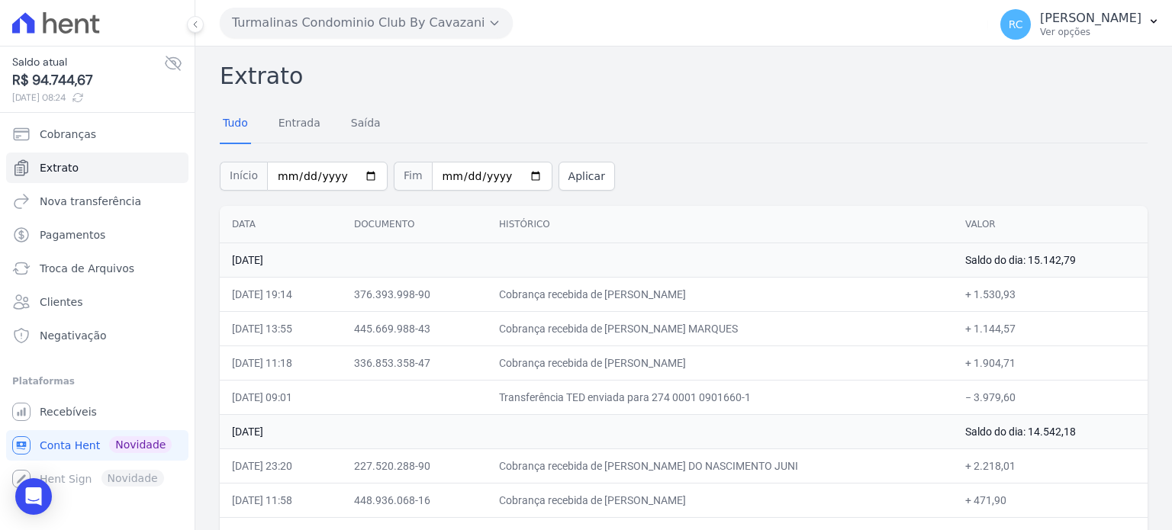
drag, startPoint x: 742, startPoint y: 331, endPoint x: 635, endPoint y: 338, distance: 107.1
click at [632, 333] on td "Cobrança recebida de JONATA CECHINI MARQUES" at bounding box center [720, 328] width 466 height 34
drag, startPoint x: 1017, startPoint y: 327, endPoint x: 972, endPoint y: 333, distance: 45.4
click at [972, 333] on td "+ 1.144,57" at bounding box center [1050, 328] width 195 height 34
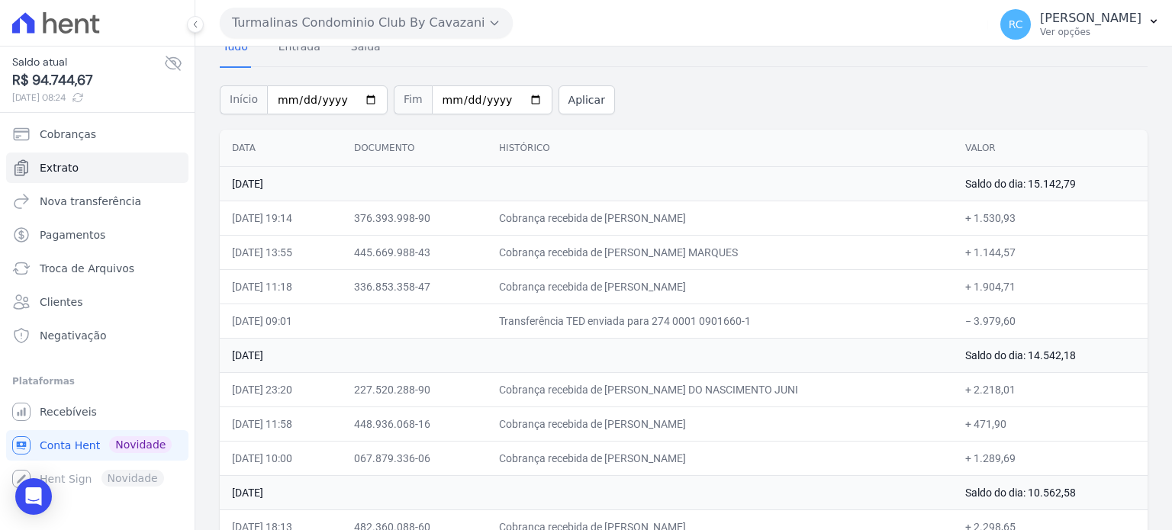
click at [827, 313] on td "Transferência TED enviada para 274 0001 0901660-1" at bounding box center [720, 321] width 466 height 34
drag, startPoint x: 617, startPoint y: 250, endPoint x: 1109, endPoint y: 259, distance: 492.3
click at [1123, 250] on tr "11/09/2025, 13:55 445.669.988-43 Cobrança recebida de JONATA CECHINI MARQUES + …" at bounding box center [684, 252] width 928 height 34
drag, startPoint x: 1020, startPoint y: 322, endPoint x: 971, endPoint y: 334, distance: 50.3
click at [971, 334] on td "− 3.979,60" at bounding box center [1050, 321] width 195 height 34
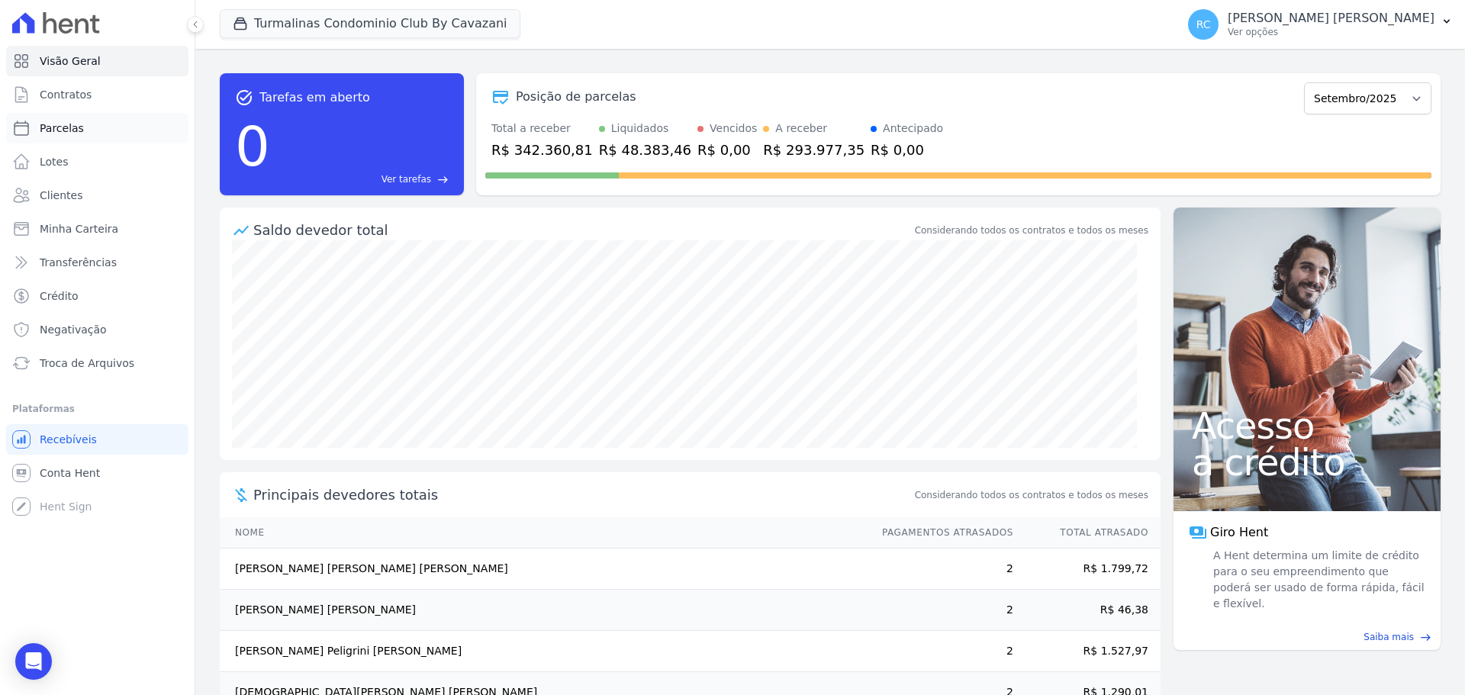
click at [93, 136] on link "Parcelas" at bounding box center [97, 128] width 182 height 31
select select
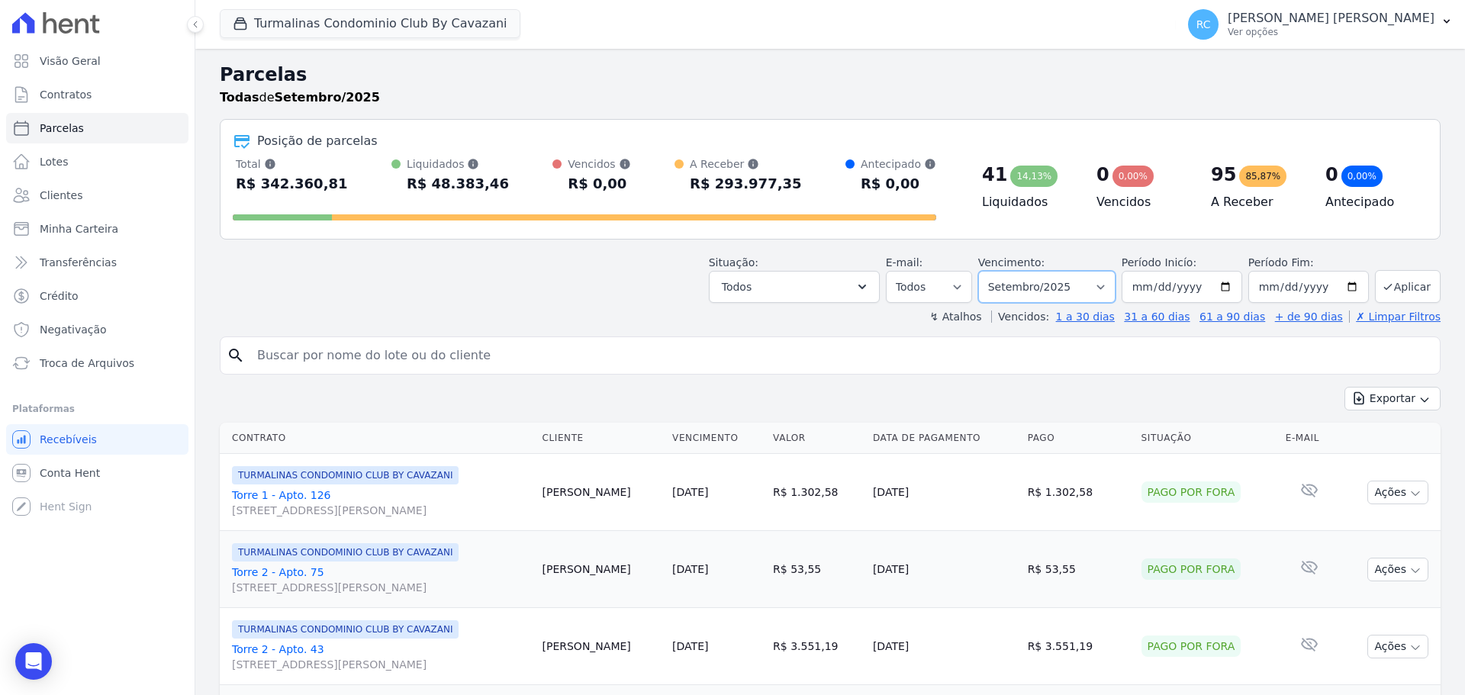
click at [1065, 276] on select "Filtrar por período ──────── Todos os meses Agosto/2024 Setembro/2024 Outubro/2…" at bounding box center [1046, 287] width 137 height 32
select select "all"
click at [988, 271] on select "Filtrar por período ──────── Todos os meses Agosto/2024 Setembro/2024 Outubro/2…" at bounding box center [1046, 287] width 137 height 32
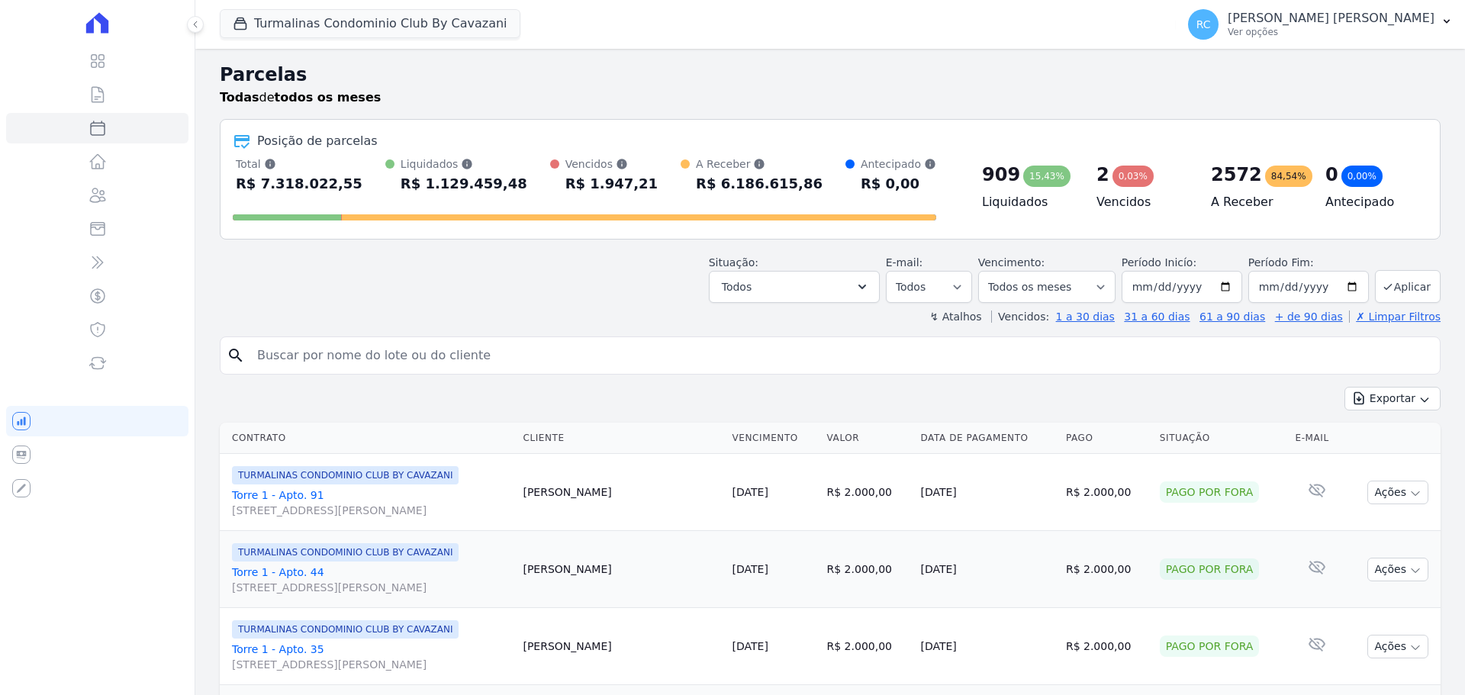
select select
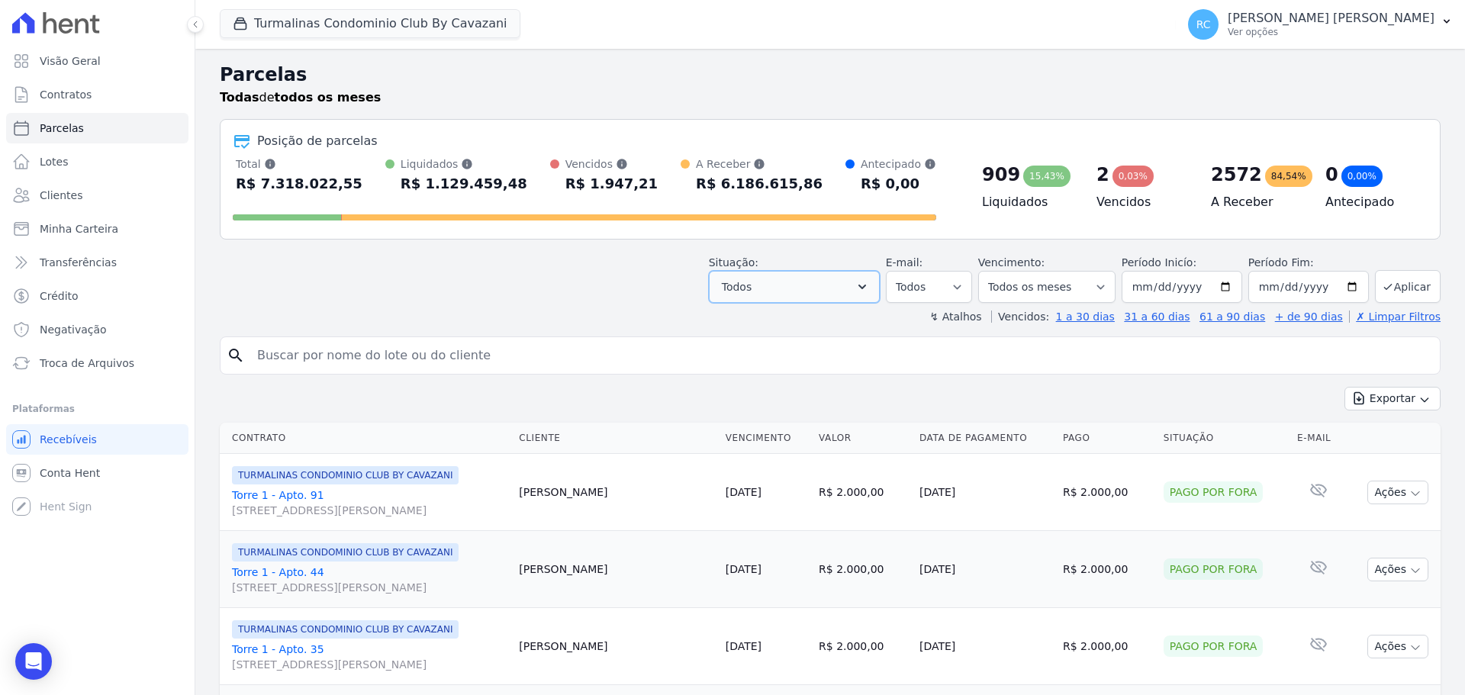
click at [817, 285] on button "Todos" at bounding box center [794, 287] width 171 height 32
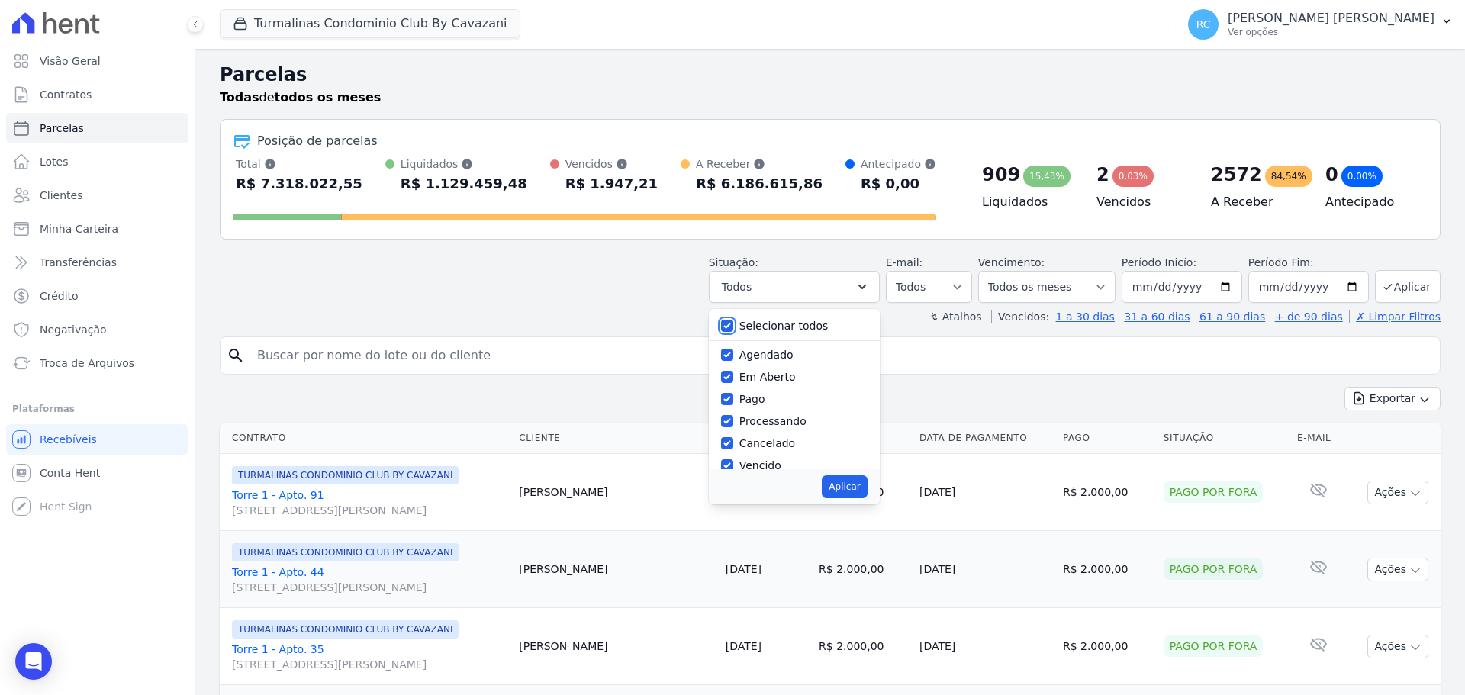
click at [733, 324] on input "Selecionar todos" at bounding box center [727, 326] width 12 height 12
checkbox input "false"
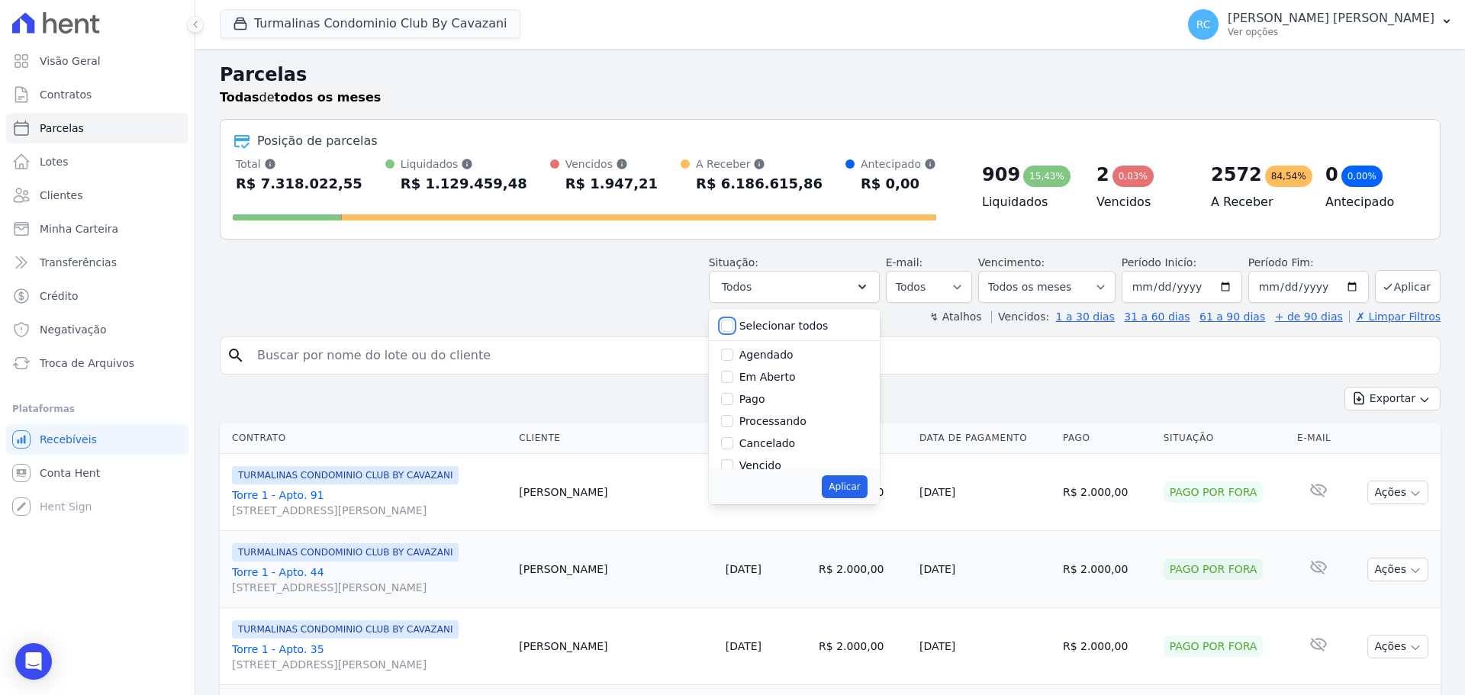
checkbox input "false"
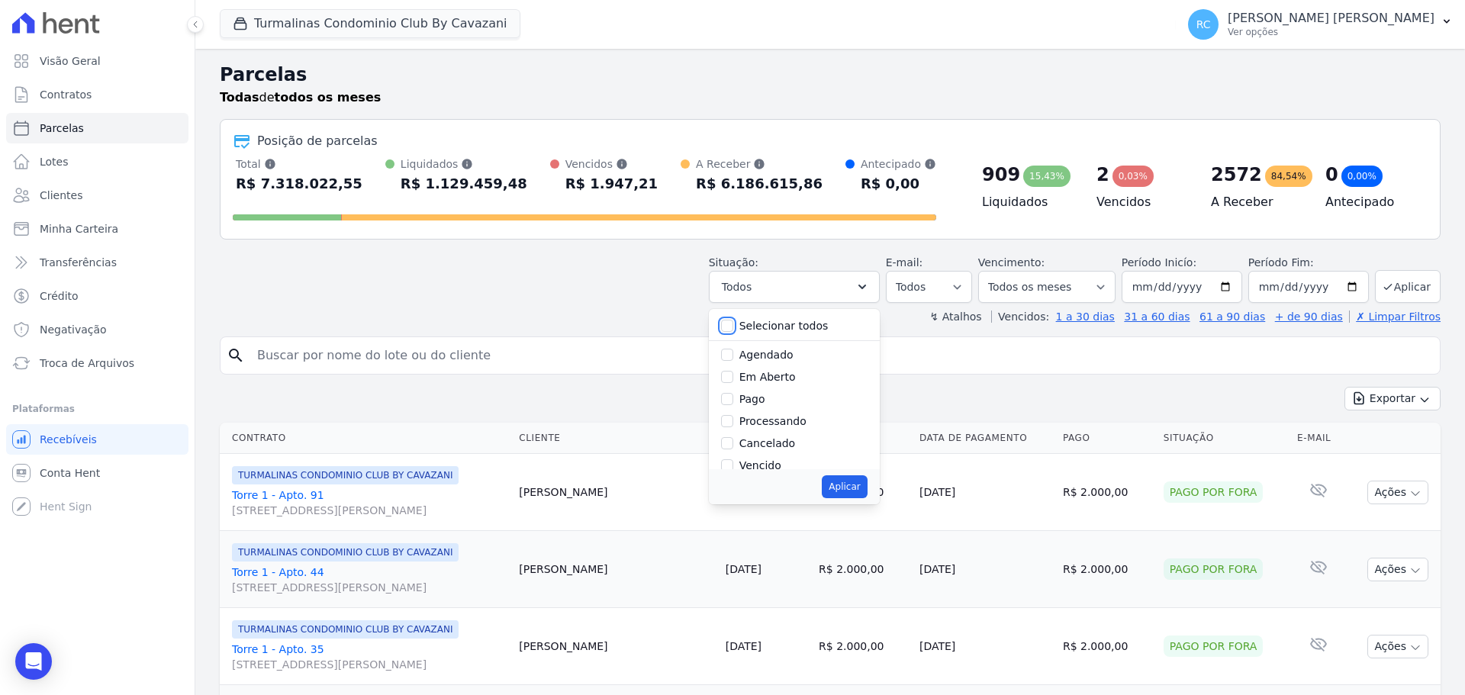
checkbox input "false"
click at [733, 463] on input "Vencido" at bounding box center [727, 465] width 12 height 12
checkbox input "true"
click at [844, 485] on button "Aplicar" at bounding box center [844, 486] width 45 height 23
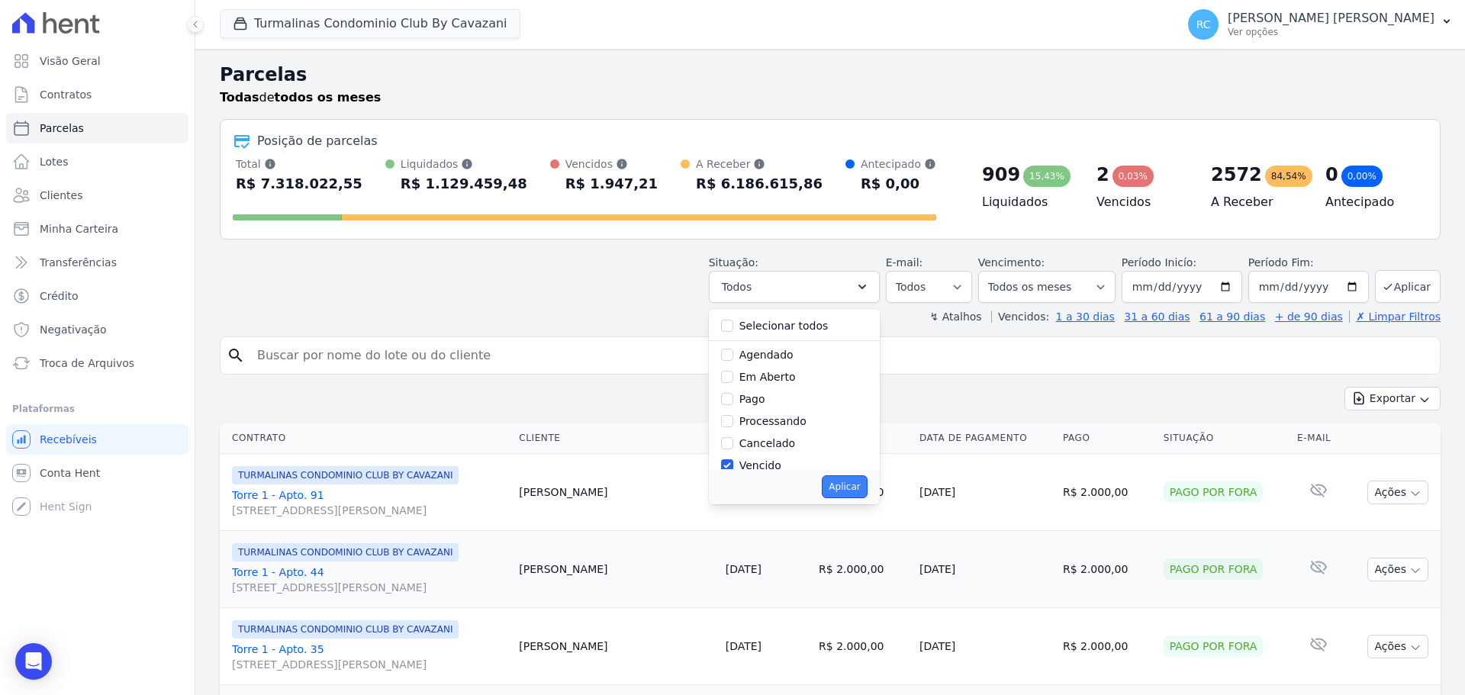
select select "overdue"
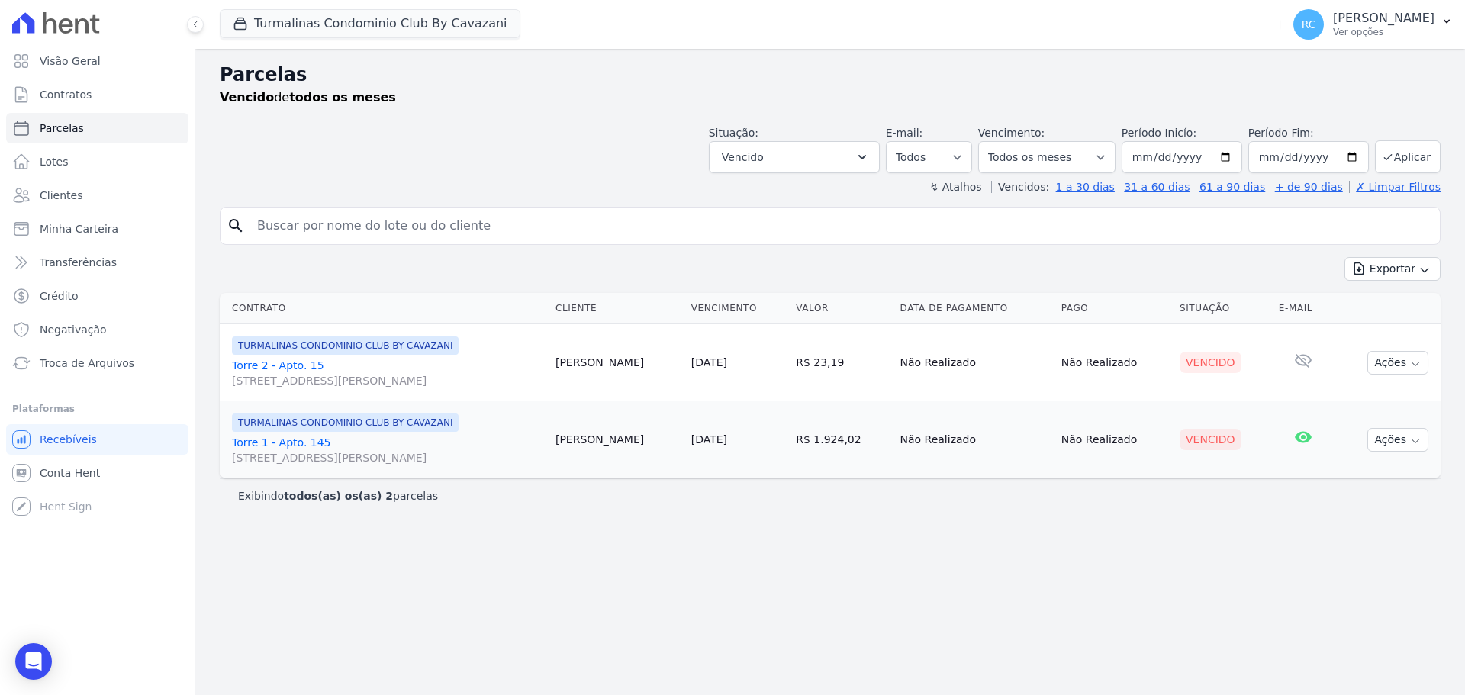
select select
click at [337, 33] on button "Turmalinas Condominio Club By Cavazani" at bounding box center [370, 23] width 301 height 29
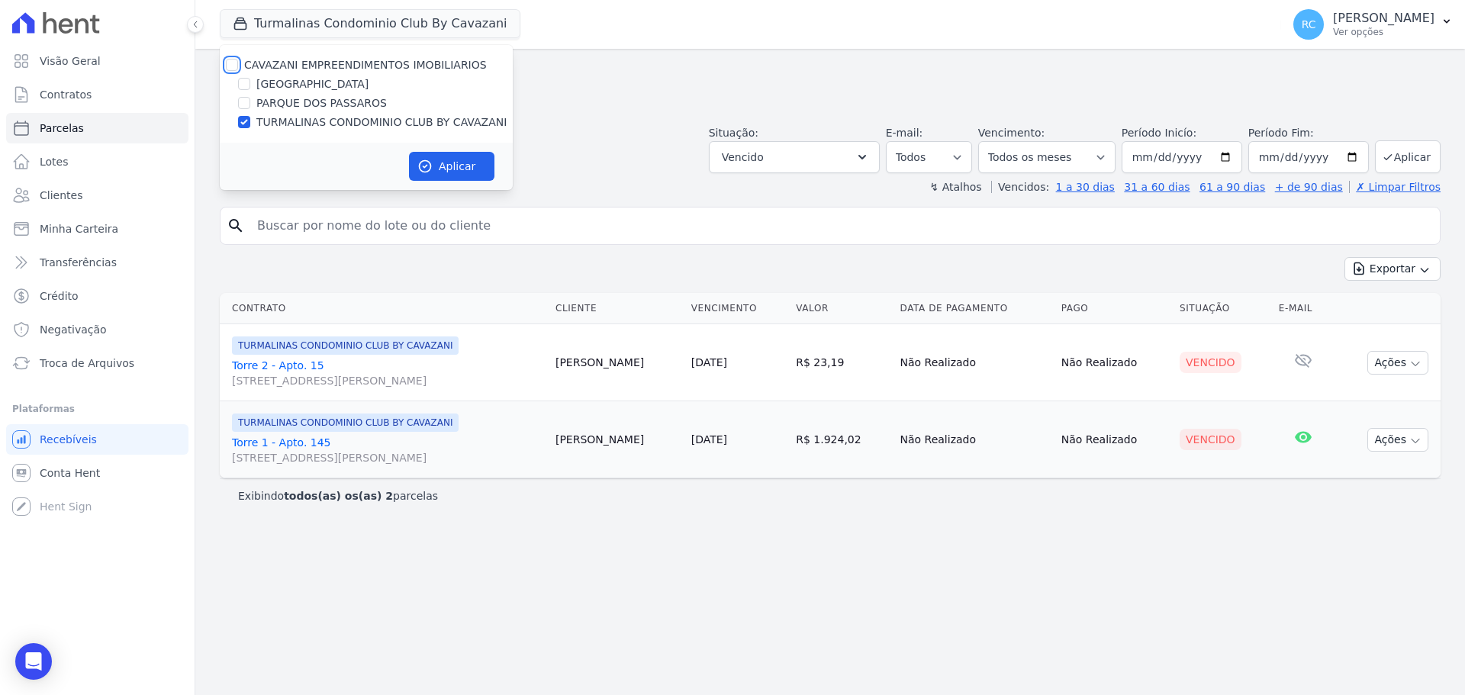
drag, startPoint x: 234, startPoint y: 70, endPoint x: 398, endPoint y: 134, distance: 176.2
click at [234, 70] on input "CAVAZANI EMPREENDIMENTOS IMOBILIARIOS" at bounding box center [232, 65] width 12 height 12
checkbox input "true"
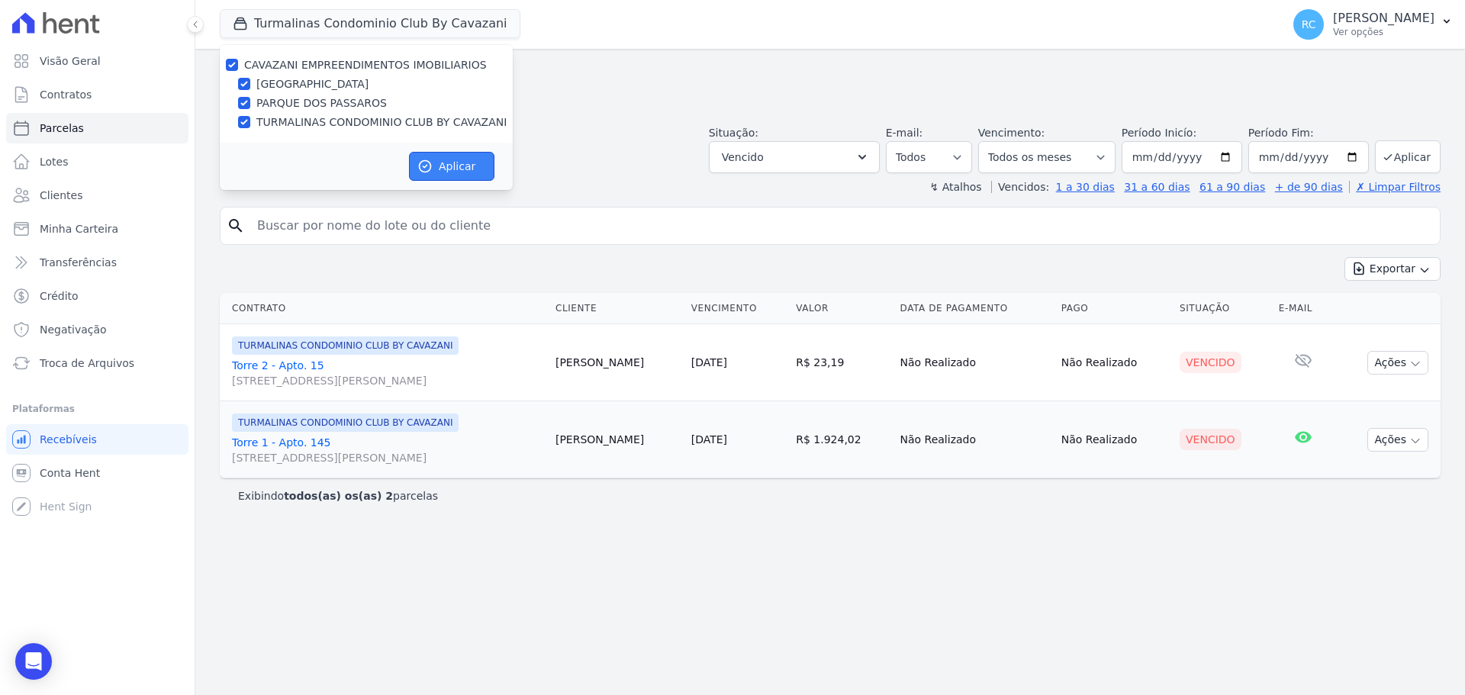
click at [472, 168] on button "Aplicar" at bounding box center [451, 166] width 85 height 29
select select
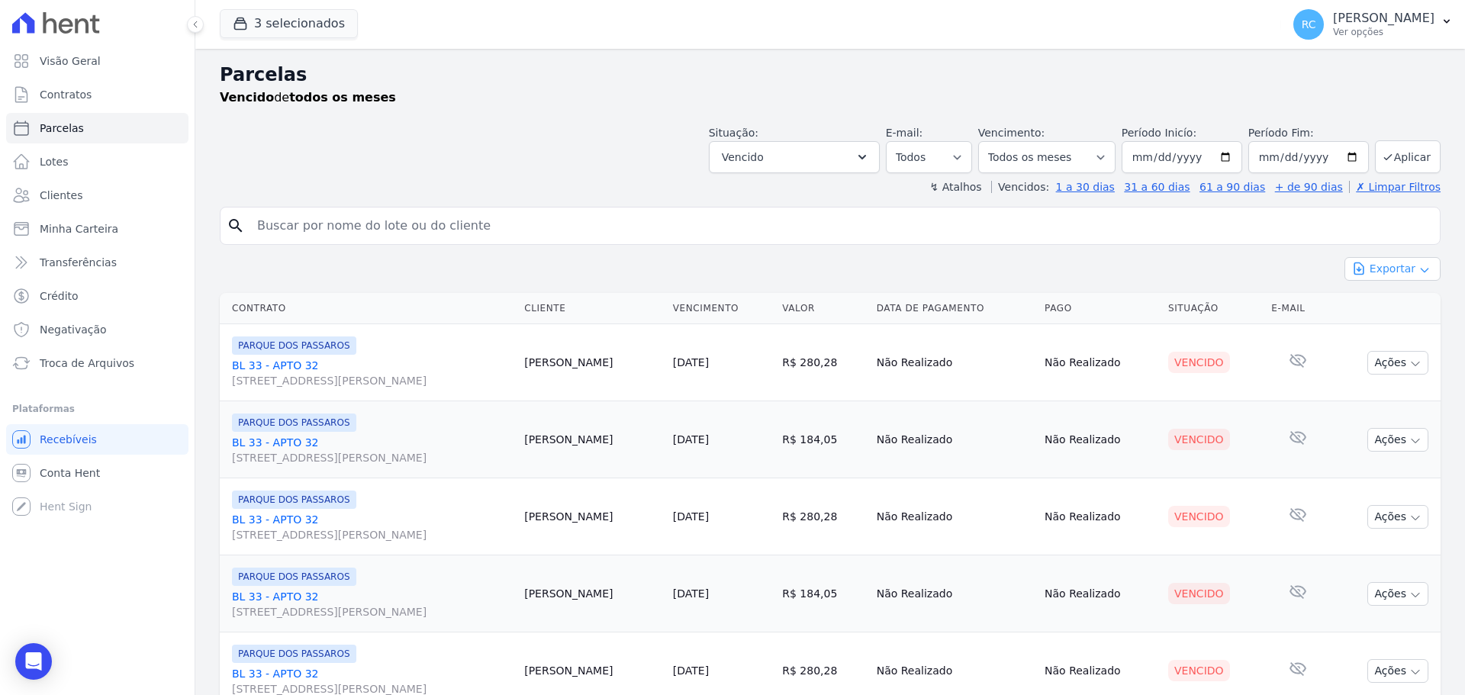
click at [1365, 267] on button "Exportar" at bounding box center [1393, 269] width 96 height 24
click at [1365, 328] on span "Exportar CSV" at bounding box center [1391, 331] width 81 height 15
drag, startPoint x: 475, startPoint y: 227, endPoint x: 486, endPoint y: 220, distance: 13.4
click at [485, 221] on input "search" at bounding box center [841, 226] width 1186 height 31
paste input "Débora Gomes dos Santos"
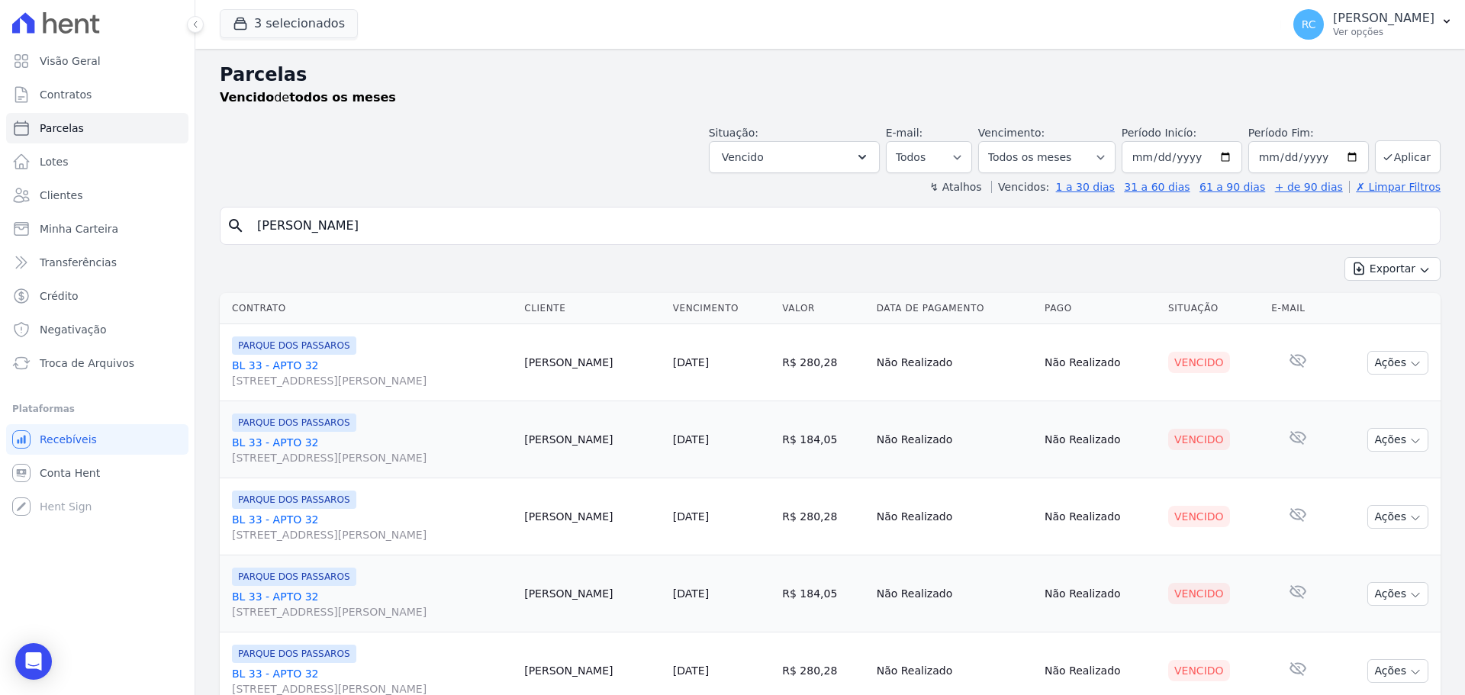
type input "Débora Gomes dos Santos"
select select
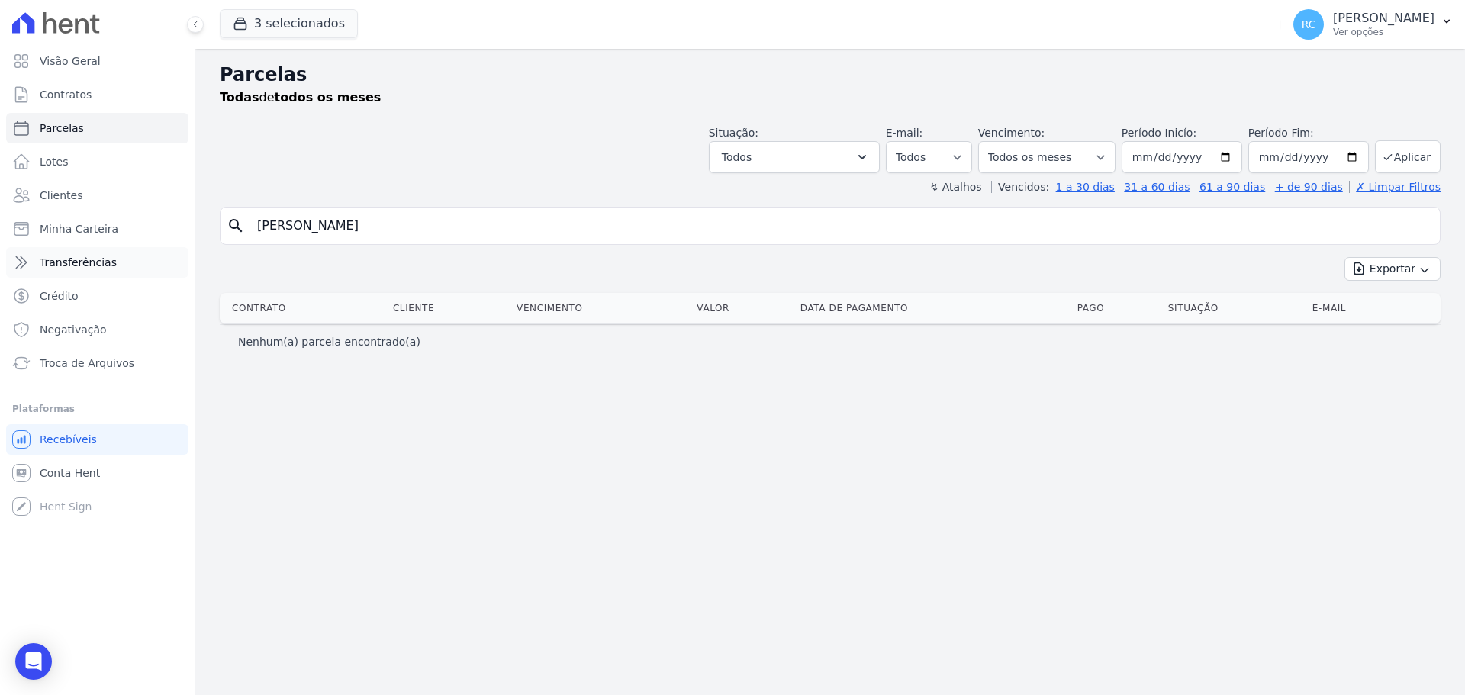
drag, startPoint x: 160, startPoint y: 262, endPoint x: 178, endPoint y: 247, distance: 22.8
click at [7, 275] on div "Visão Geral Contratos Parcelas Lotes Clientes Minha Carteira Transferências Cré…" at bounding box center [732, 347] width 1465 height 695
paste input "ANNE KAROLINE DOS SANTOS"
type input "ANNE KAROLINE DOS SANTOS"
select select
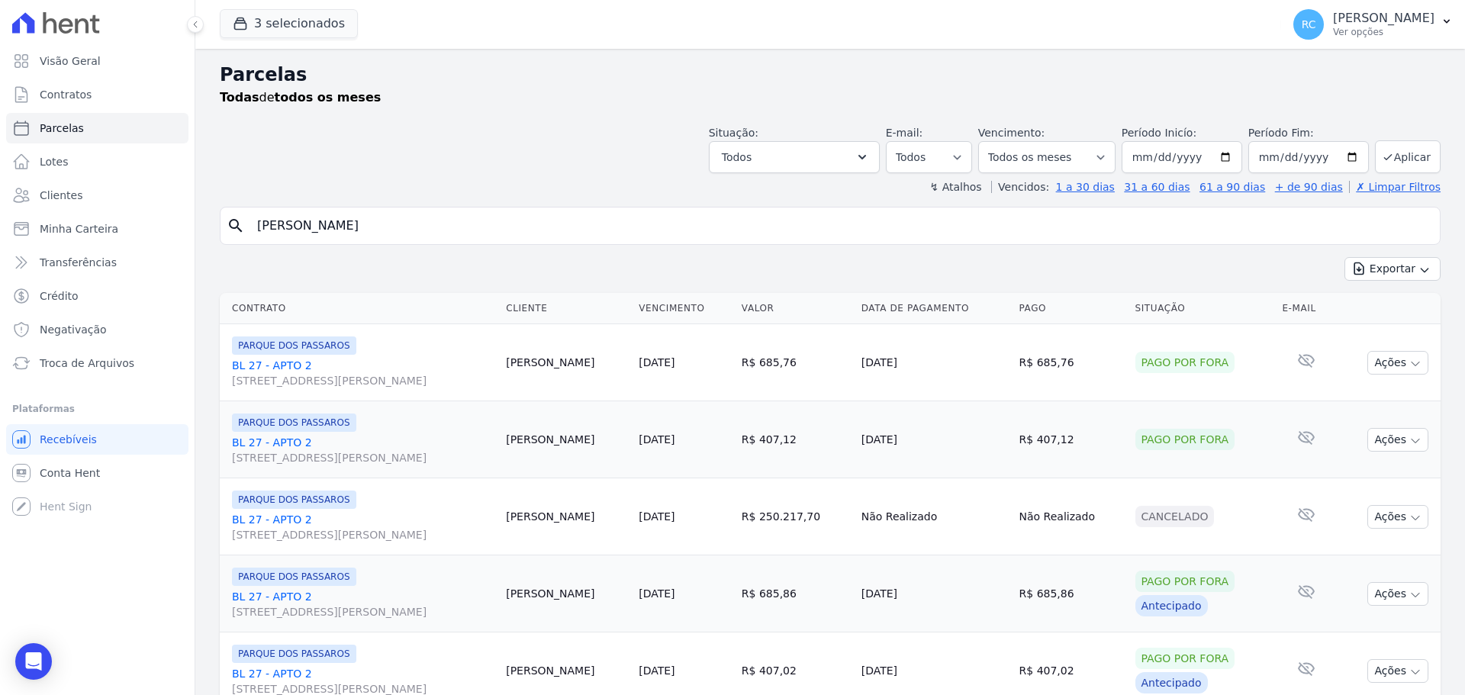
drag, startPoint x: 456, startPoint y: 211, endPoint x: 459, endPoint y: 175, distance: 36.0
click at [0, 207] on div "Visão Geral Contratos Parcelas Lotes Clientes Minha Carteira Transferências Cré…" at bounding box center [732, 347] width 1465 height 695
paste input "[PERSON_NAME] [PERSON_NAME]"
type input "[PERSON_NAME] [PERSON_NAME]"
select select
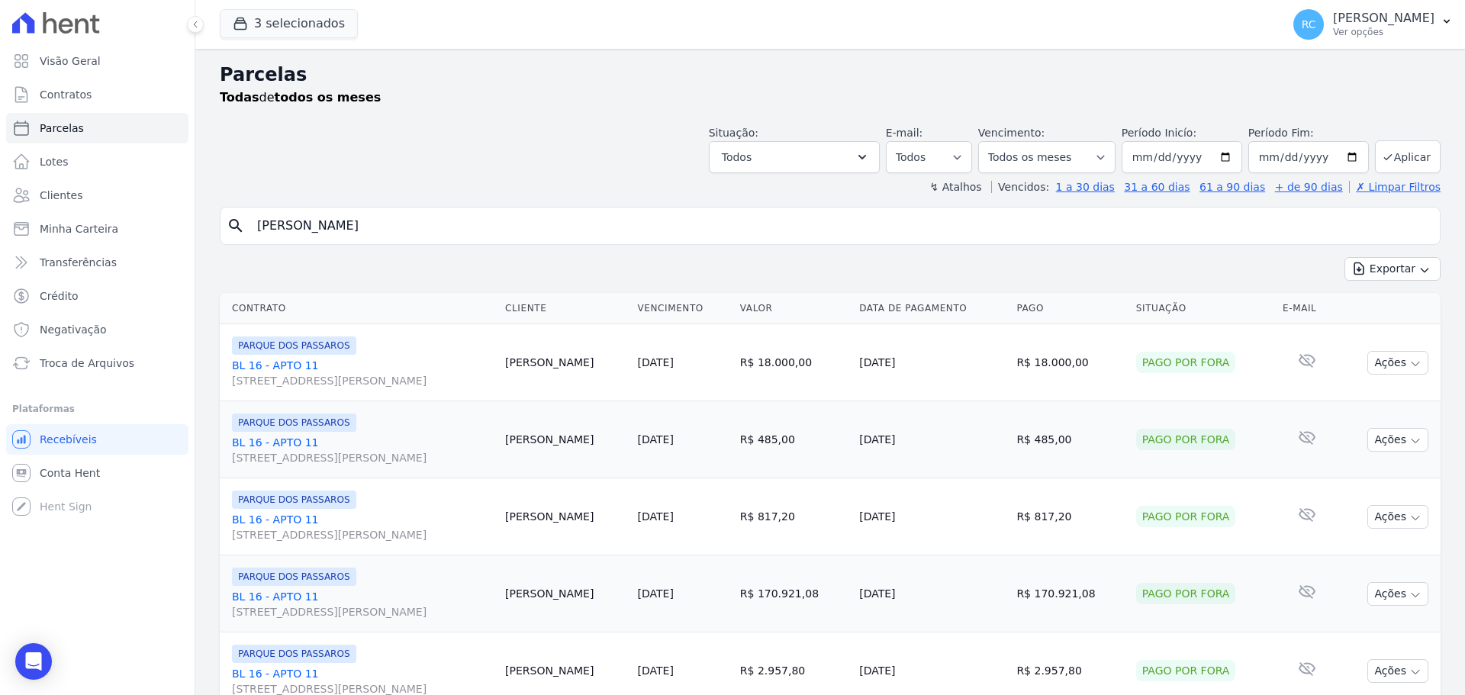
paste input "DOUGLAS NASCIMENTO DE PONTES"
drag, startPoint x: 495, startPoint y: 222, endPoint x: 0, endPoint y: 325, distance: 505.2
click at [0, 325] on div "Visão Geral Contratos Parcelas Lotes Clientes Minha Carteira Transferências Cré…" at bounding box center [732, 347] width 1465 height 695
type input "DOUGLAS NASCIMENTO DE PONTES"
select select
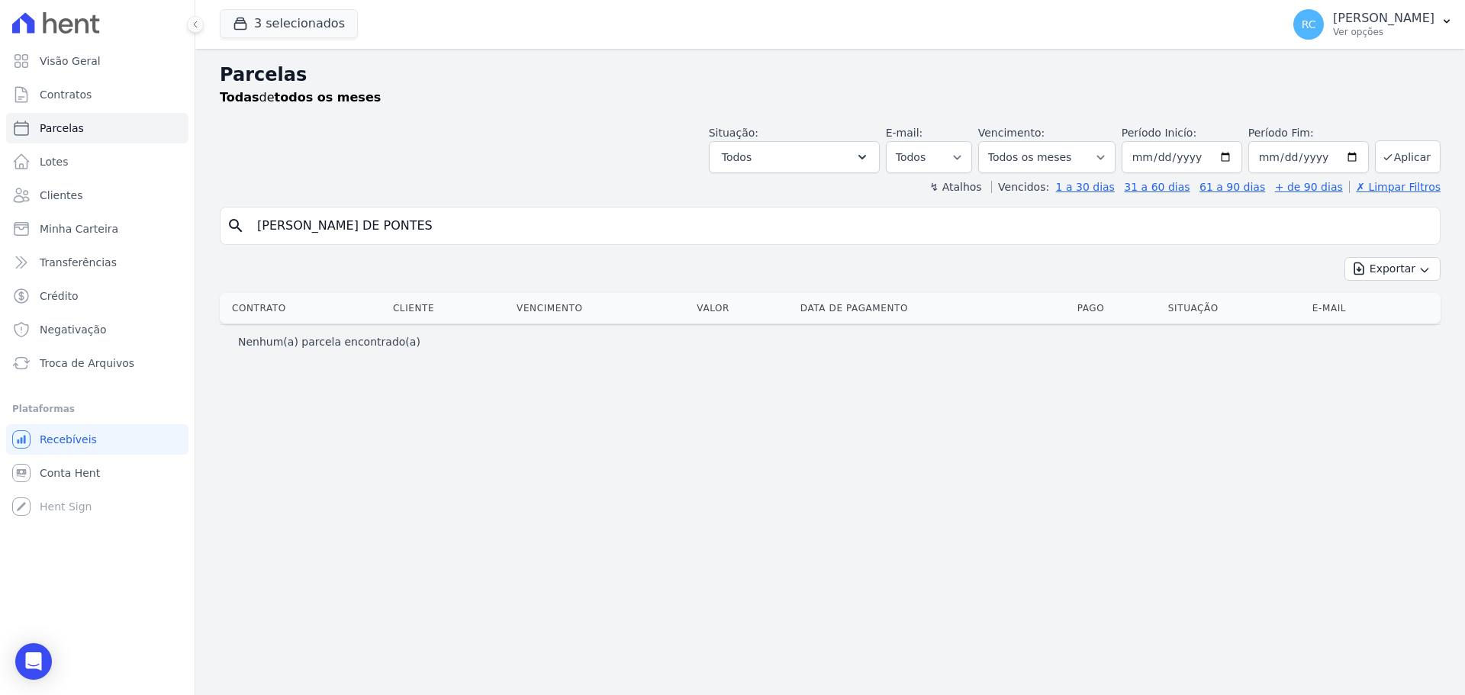
drag, startPoint x: 486, startPoint y: 228, endPoint x: 392, endPoint y: 234, distance: 94.1
click at [485, 227] on input "DOUGLAS NASCIMENTO DE PONTES" at bounding box center [841, 226] width 1186 height 31
drag, startPoint x: 376, startPoint y: 224, endPoint x: 796, endPoint y: 147, distance: 426.8
click at [798, 150] on div "Parcelas Todas de todos os meses Situação: Agendado Em Aberto Pago Processando …" at bounding box center [830, 372] width 1270 height 646
type input "DOUGLAS NASCIMEN"
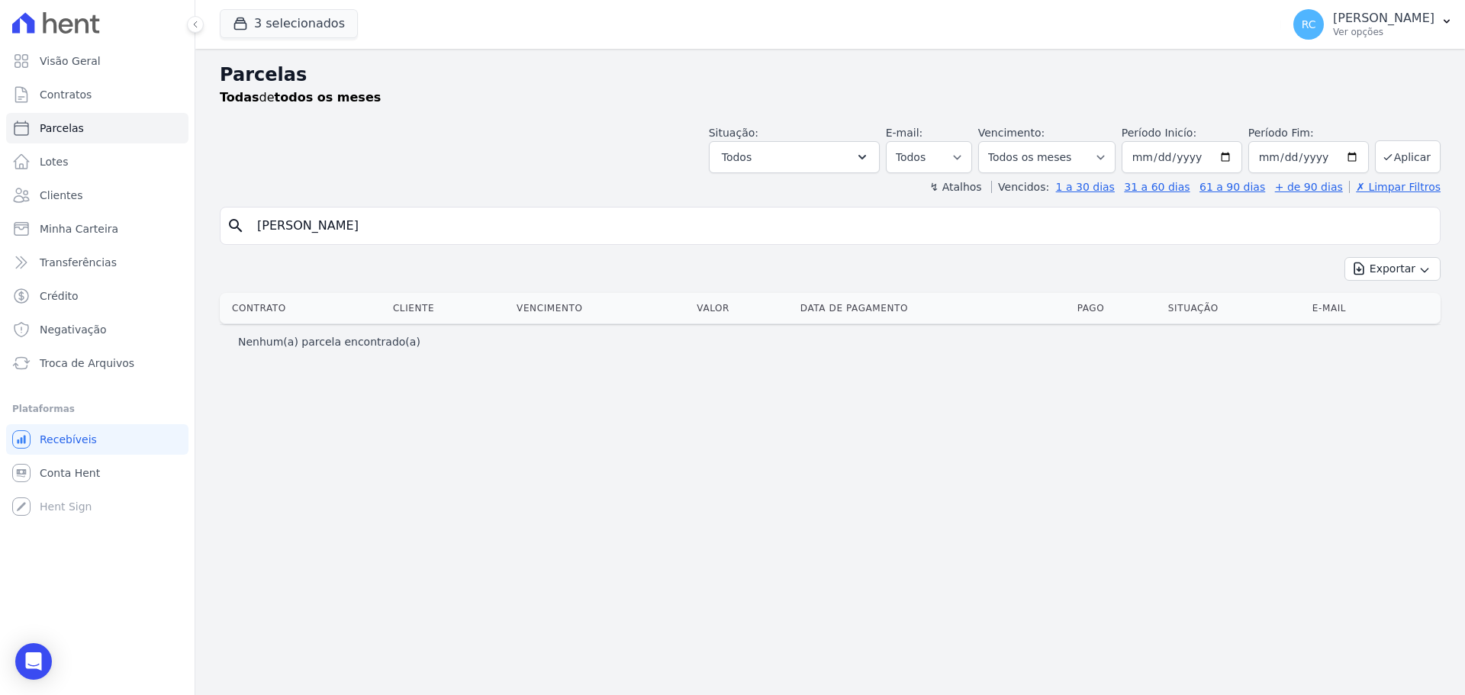
select select
drag, startPoint x: 450, startPoint y: 219, endPoint x: 2, endPoint y: 286, distance: 452.2
click at [0, 289] on div "Visão Geral Contratos Parcelas Lotes Clientes Minha Carteira Transferências Cré…" at bounding box center [732, 347] width 1465 height 695
paste input "FELIPE SOARES DINIZ"
type input "FELIPE SOARES DINIZ"
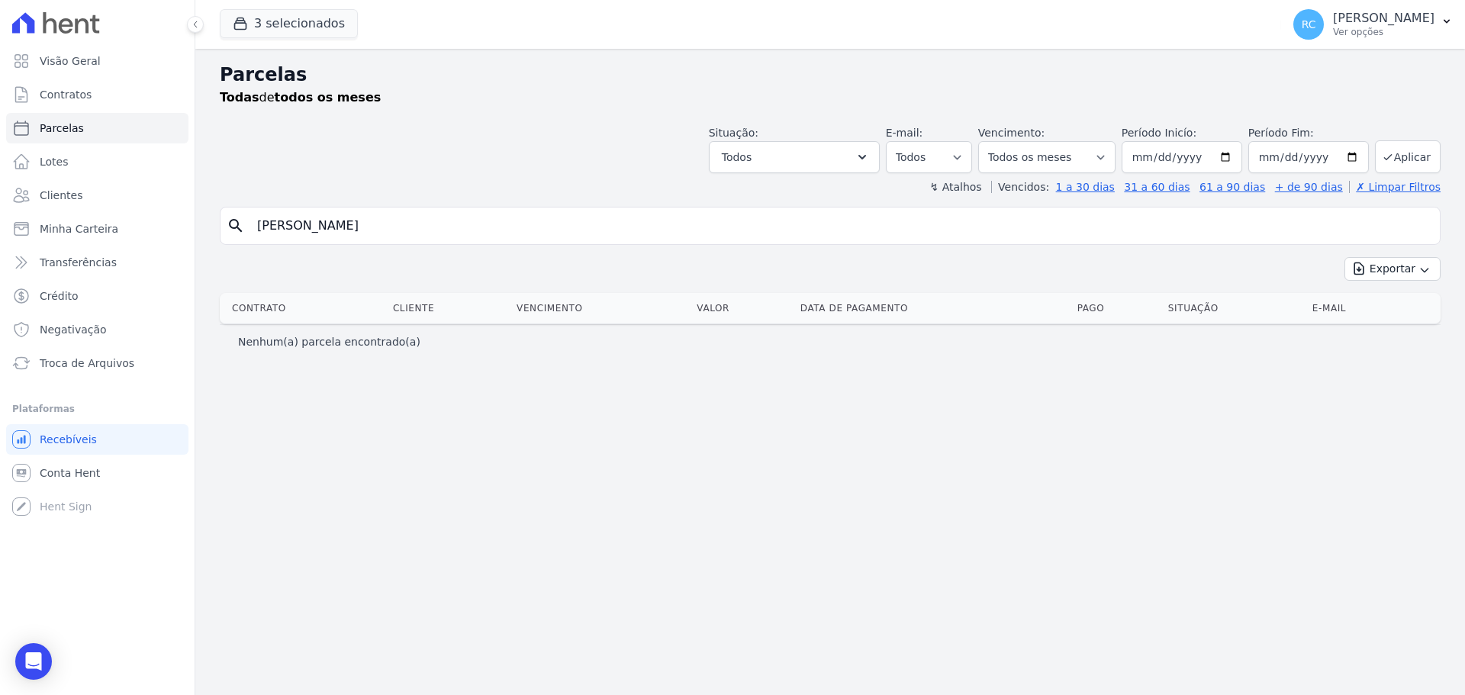
select select
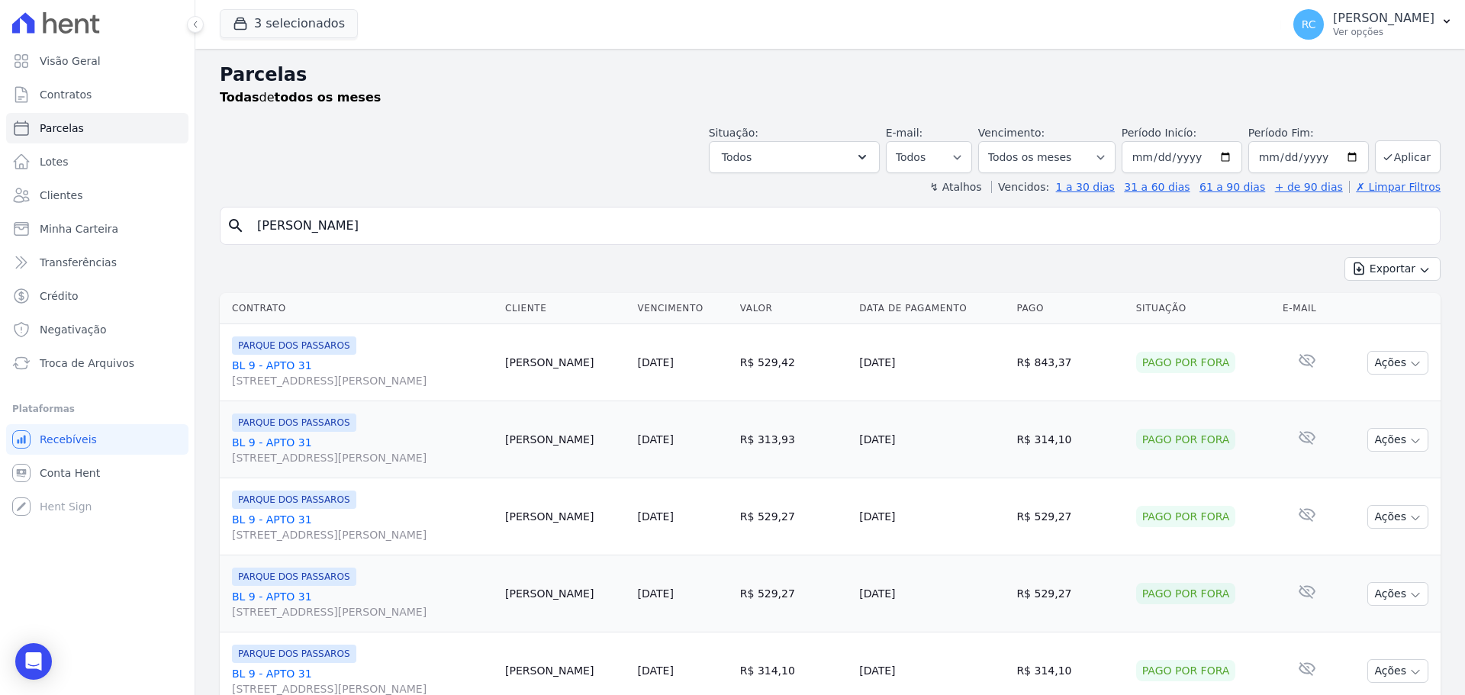
drag, startPoint x: 500, startPoint y: 232, endPoint x: 282, endPoint y: 272, distance: 221.1
click at [3, 279] on div "Visão Geral Contratos Parcelas Lotes Clientes Minha Carteira Transferências Cré…" at bounding box center [732, 347] width 1465 height 695
paste input "GIOVANNE FIGUEIREDO DOS SANTOS"
click at [553, 227] on input "GIOVANNE FIGUEIREDO DOS SANTOS" at bounding box center [841, 226] width 1186 height 31
type input "GIOVANNE FIGUEIREDO DOS SANTOS"
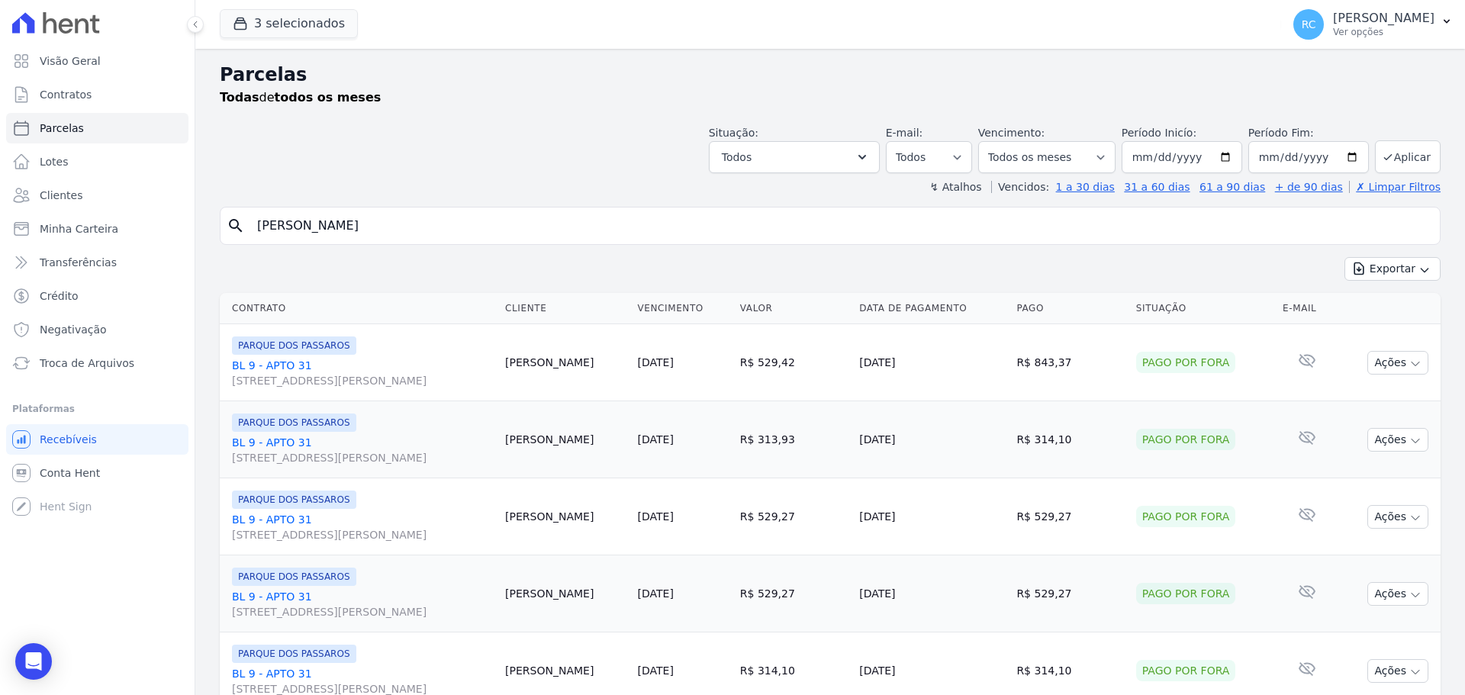
select select
drag, startPoint x: 491, startPoint y: 214, endPoint x: 8, endPoint y: 298, distance: 490.2
click at [3, 299] on div "Visão Geral Contratos Parcelas Lotes Clientes Minha Carteira Transferências Cré…" at bounding box center [732, 347] width 1465 height 695
paste input "IUKA DE MORAIS TANUMA"
type input "IUKA DE MORAIS TANUMA"
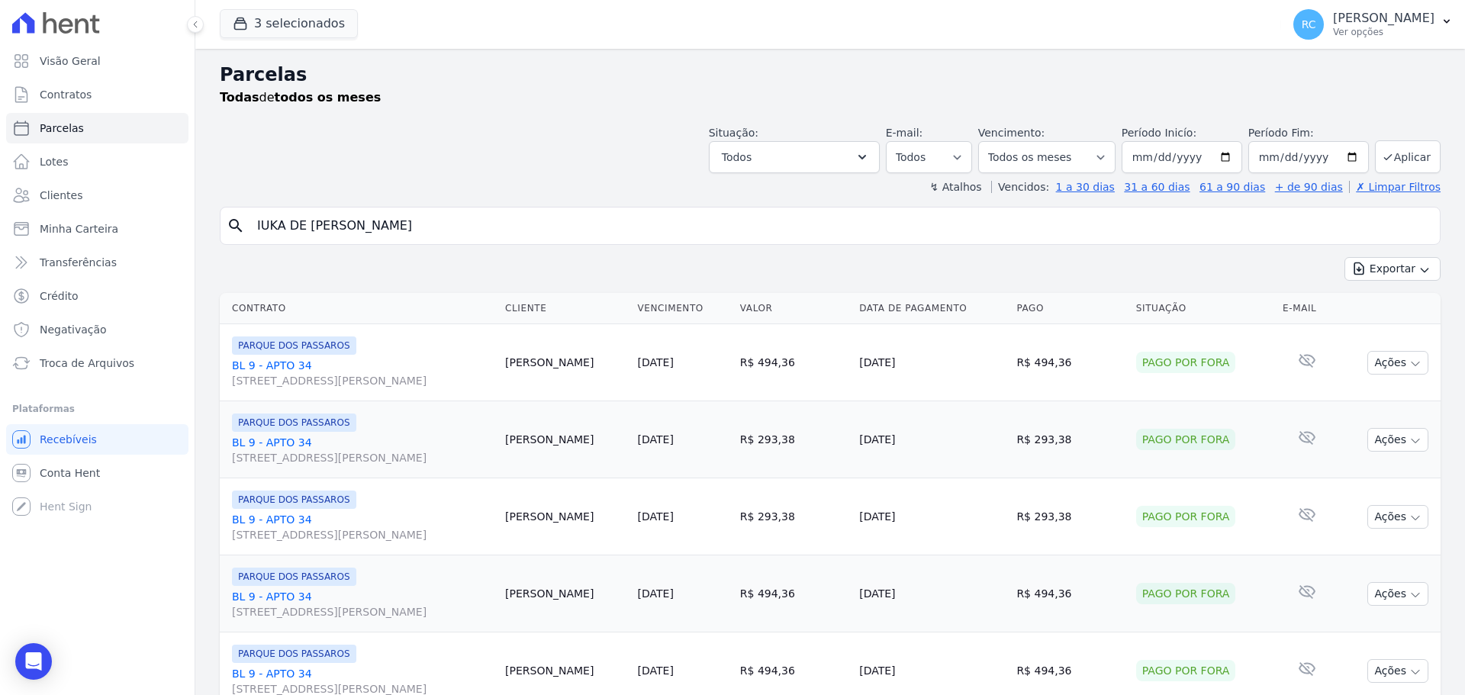
select select
drag, startPoint x: 551, startPoint y: 221, endPoint x: 10, endPoint y: 307, distance: 547.8
click at [3, 311] on div "Visão Geral Contratos Parcelas Lotes Clientes Minha Carteira Transferências Cré…" at bounding box center [732, 347] width 1465 height 695
paste input "JOICE MANCHEIN MARTINS"
type input "JOICE MANCHEIN MARTINS"
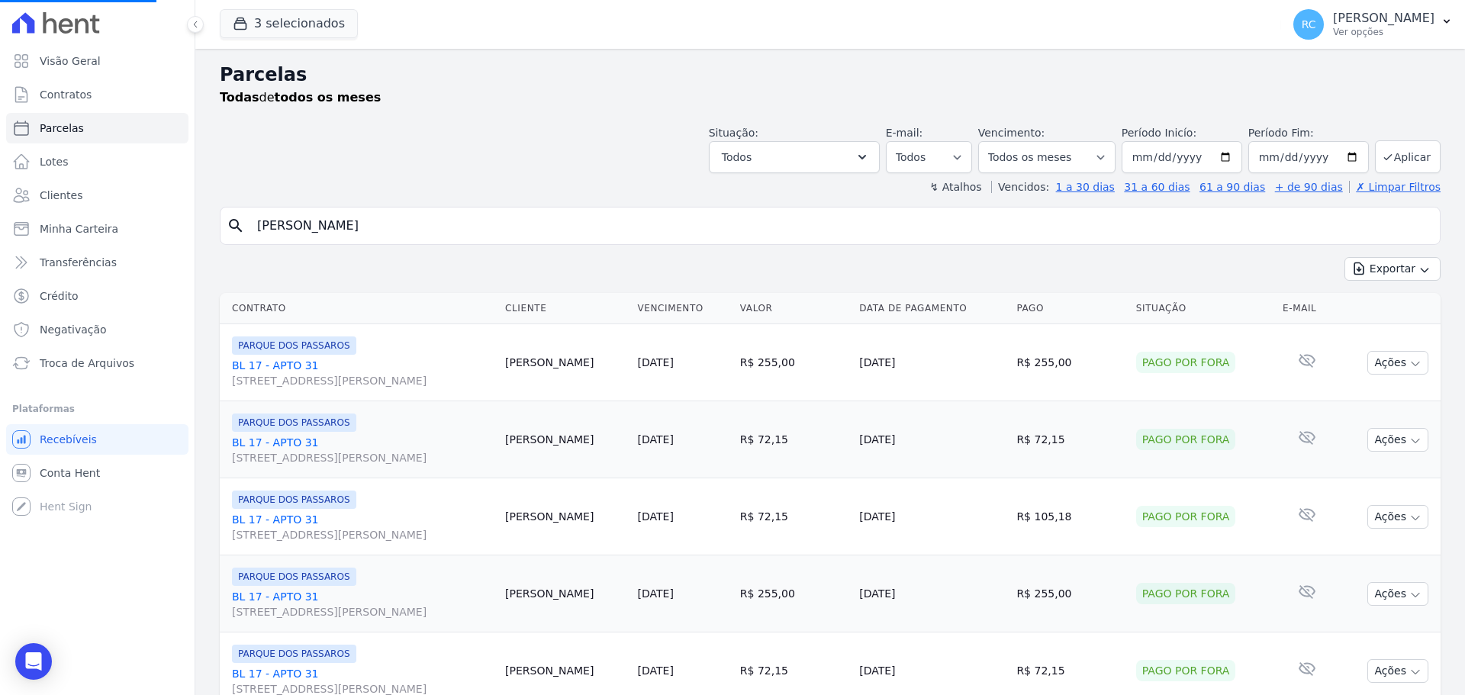
select select
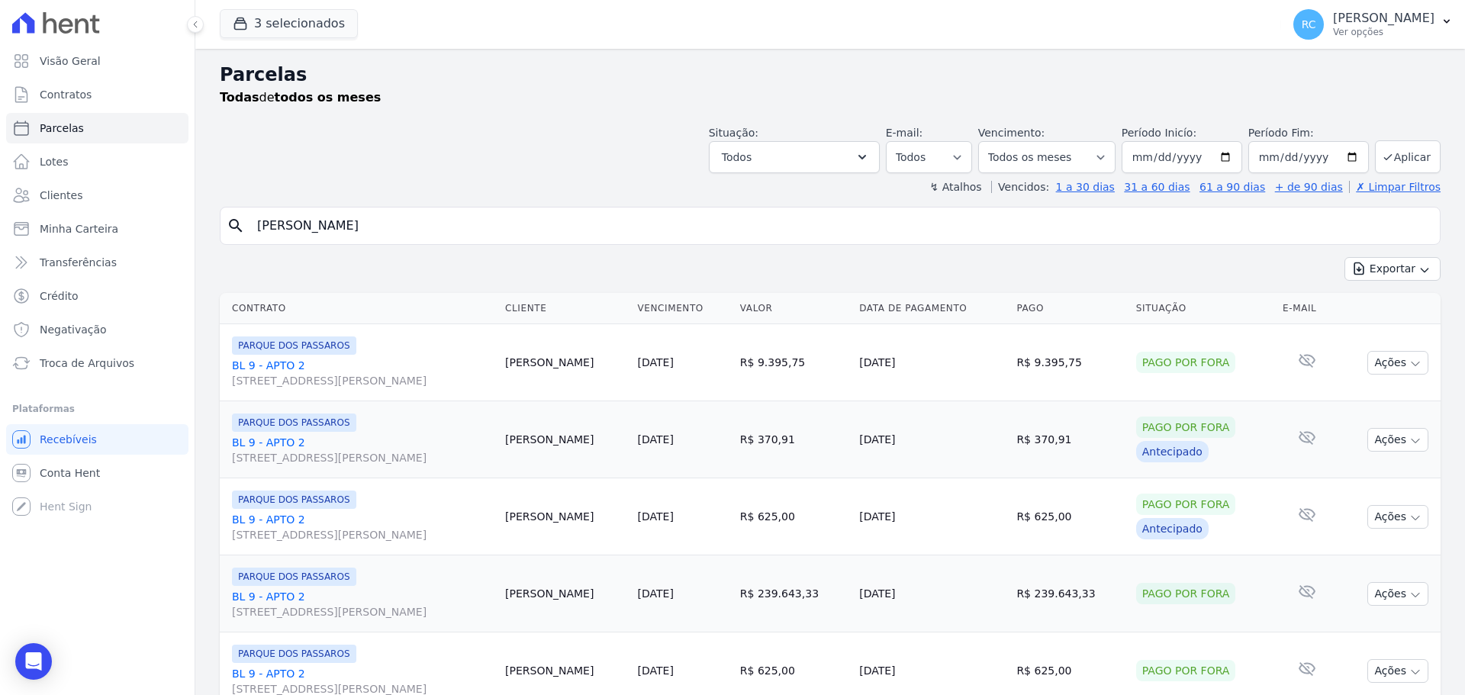
drag, startPoint x: 0, startPoint y: 317, endPoint x: 125, endPoint y: 311, distance: 125.3
click at [42, 320] on div "Visão Geral Contratos Parcelas Lotes Clientes Minha Carteira Transferências Cré…" at bounding box center [97, 347] width 195 height 695
drag, startPoint x: 460, startPoint y: 232, endPoint x: 179, endPoint y: 251, distance: 281.5
click at [50, 293] on div "Visão Geral Contratos Parcelas Lotes Clientes Minha Carteira Transferências Cré…" at bounding box center [732, 347] width 1465 height 695
paste input "LUCAS GOMES DA SILVA"
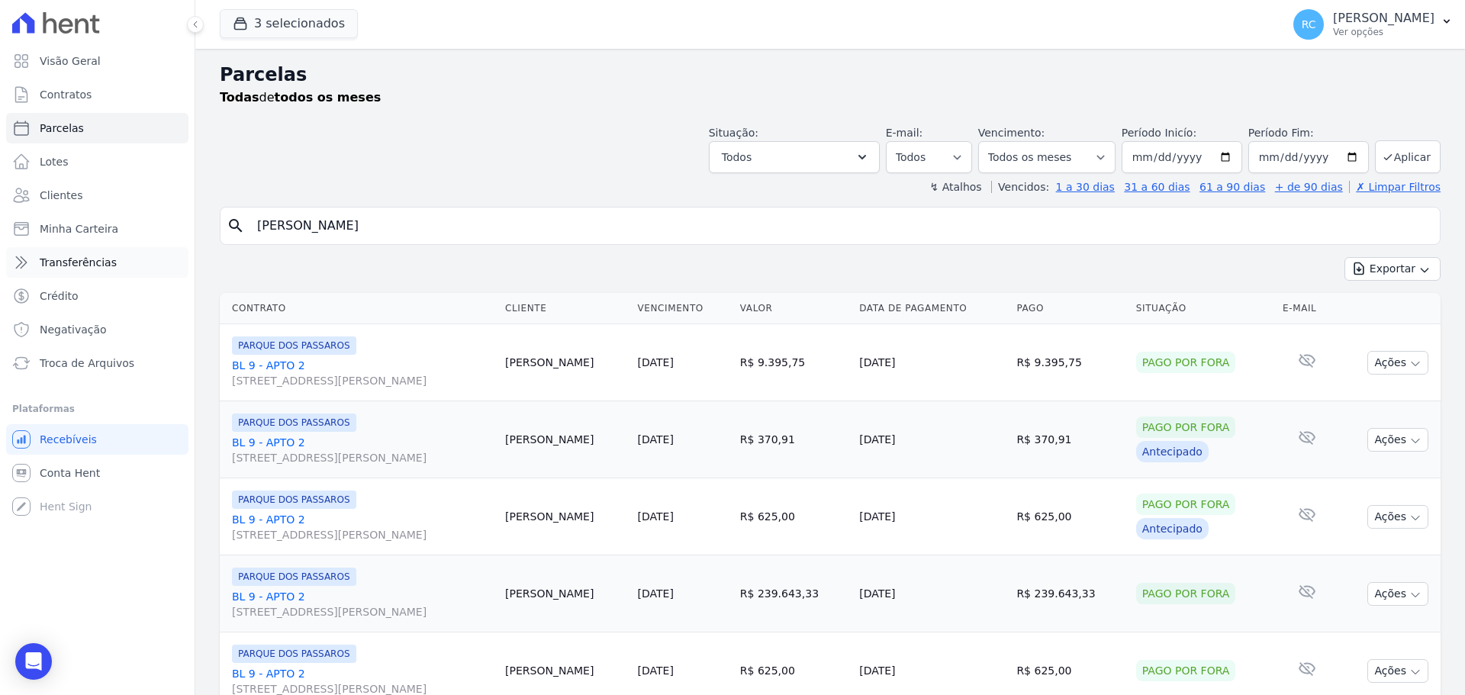
type input "LUCAS GOMES DA SILVA"
select select
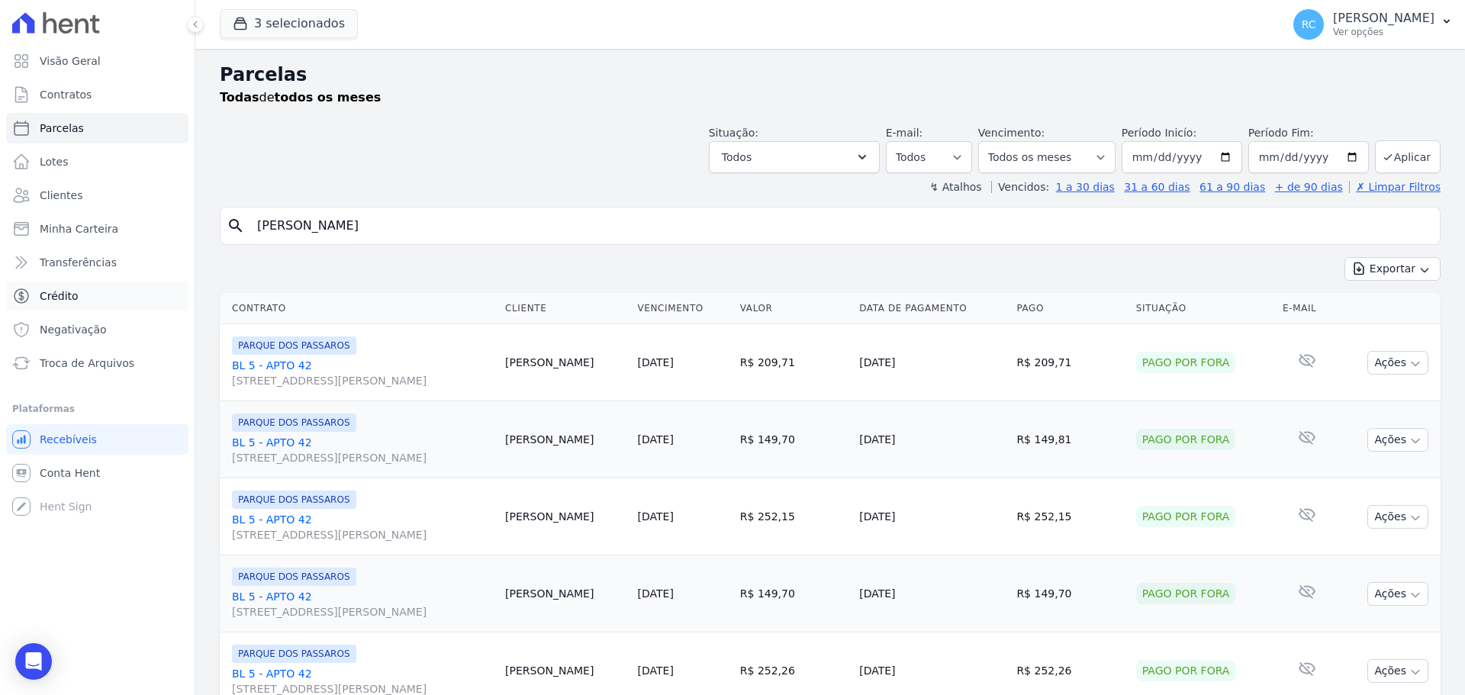
drag, startPoint x: 468, startPoint y: 222, endPoint x: 12, endPoint y: 303, distance: 462.8
click at [5, 308] on div "Visão Geral Contratos Parcelas Lotes Clientes Minha Carteira Transferências Cré…" at bounding box center [732, 347] width 1465 height 695
paste input "IS FERNANDO SOARES DE FRANC"
type input "LUIS FERNANDO SOARES DE FRANCA"
select select
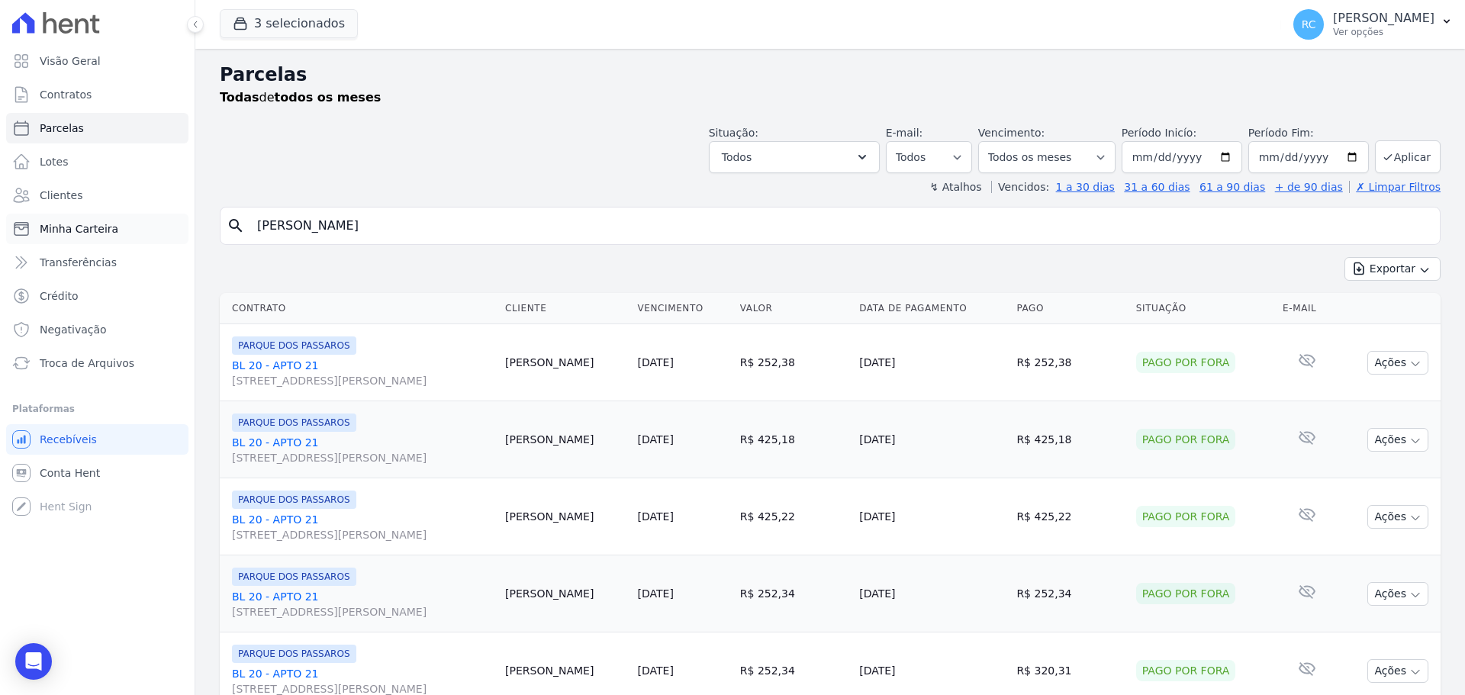
drag, startPoint x: 482, startPoint y: 225, endPoint x: 163, endPoint y: 230, distance: 319.8
click at [141, 243] on div "Visão Geral Contratos Parcelas Lotes Clientes Minha Carteira Transferências Cré…" at bounding box center [732, 347] width 1465 height 695
paste input "Manuel Enrique Diaz Maurera"
type input "Manuel Enrique Diaz Maurera"
select select
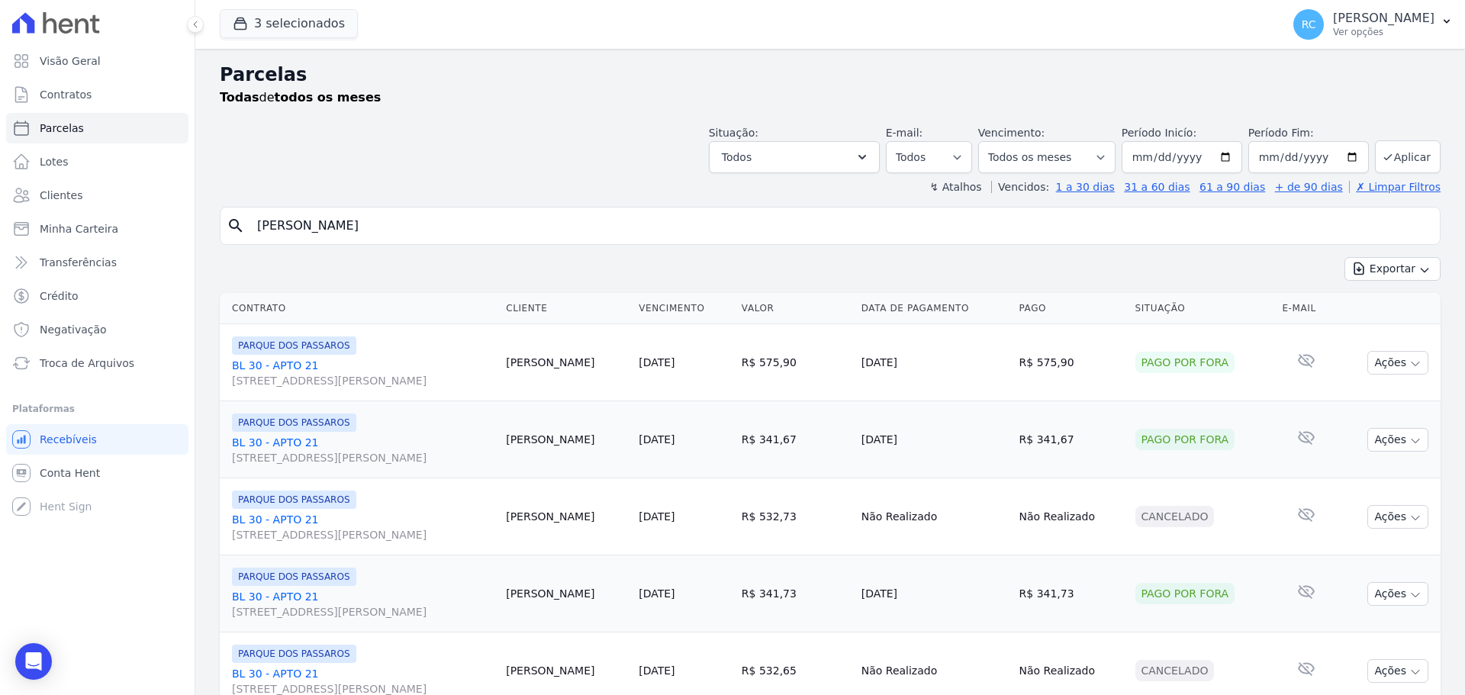
drag, startPoint x: 431, startPoint y: 214, endPoint x: 0, endPoint y: 283, distance: 436.6
click at [0, 288] on div "Visão Geral Contratos Parcelas Lotes Clientes Minha Carteira Transferências Cré…" at bounding box center [732, 347] width 1465 height 695
paste input "ARCELO APARECIDO DO NASCIMENTO"
type input "[PERSON_NAME] DO [PERSON_NAME]"
select select
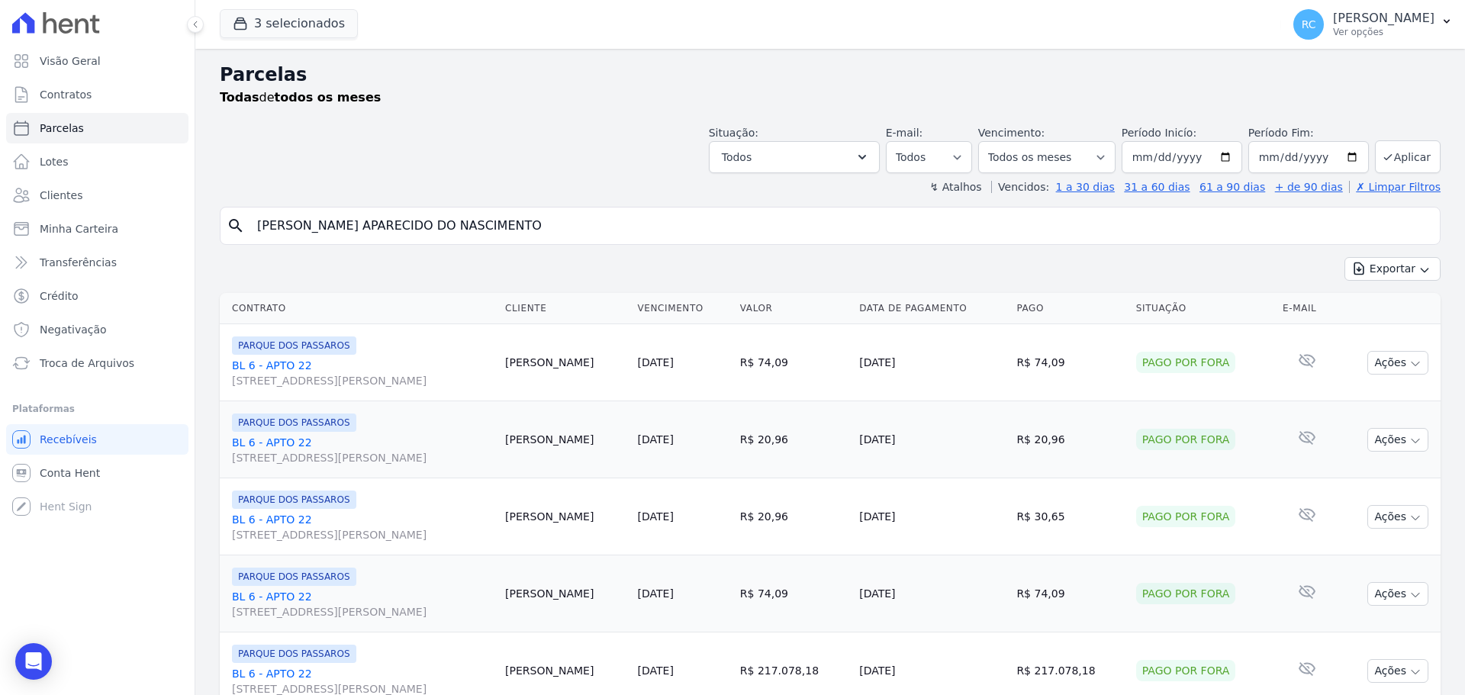
drag, startPoint x: 495, startPoint y: 216, endPoint x: 6, endPoint y: 247, distance: 489.4
click at [2, 251] on div "Visão Geral Contratos Parcelas Lotes Clientes Minha Carteira Transferências Cré…" at bounding box center [732, 347] width 1465 height 695
paste input "RICHARD DOS ANJOS MOURA"
type input "RICHARD DOS ANJOS MOURA"
select select
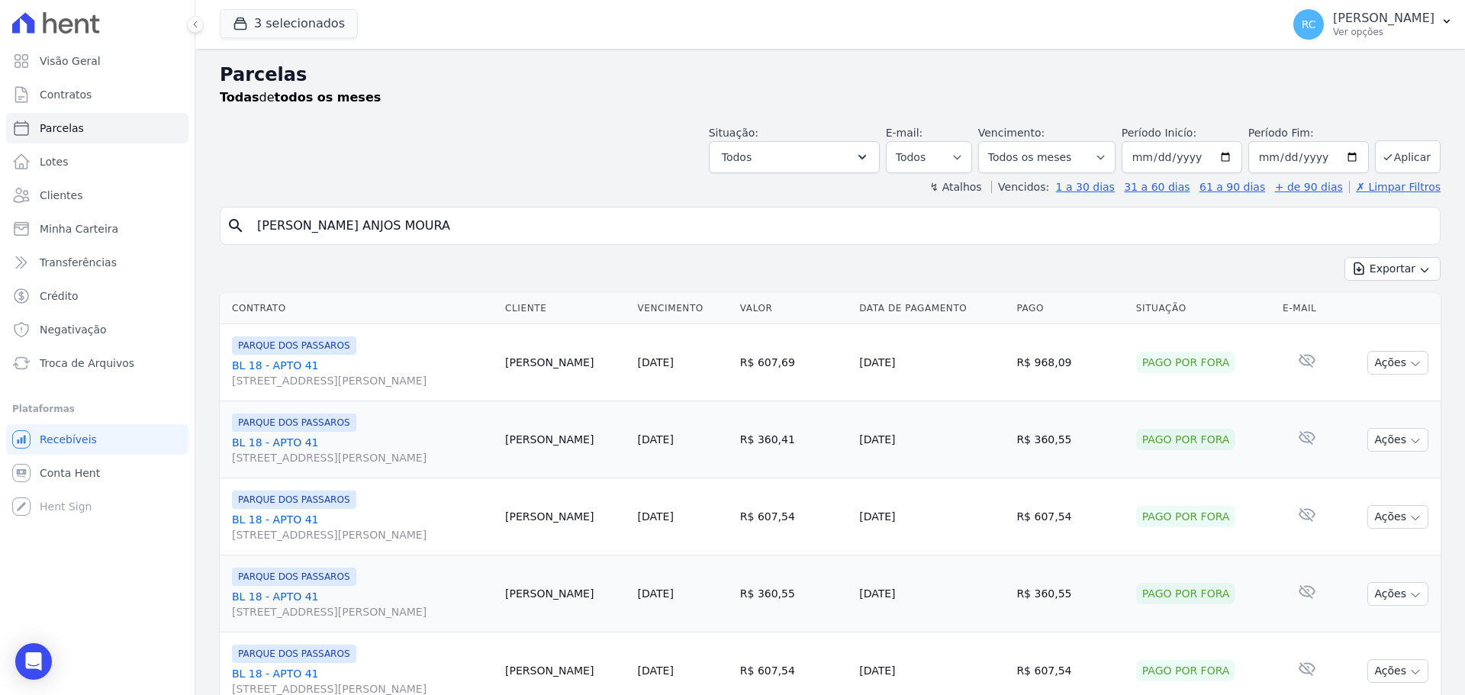
drag, startPoint x: 343, startPoint y: 241, endPoint x: 0, endPoint y: 347, distance: 359.4
click at [0, 348] on div "Visão Geral Contratos Parcelas Lotes Clientes Minha Carteira Transferências Cré…" at bounding box center [732, 347] width 1465 height 695
paste input "THAIS MARQUES DA SILV"
type input "THAIS MARQUES DA SILVA"
select select
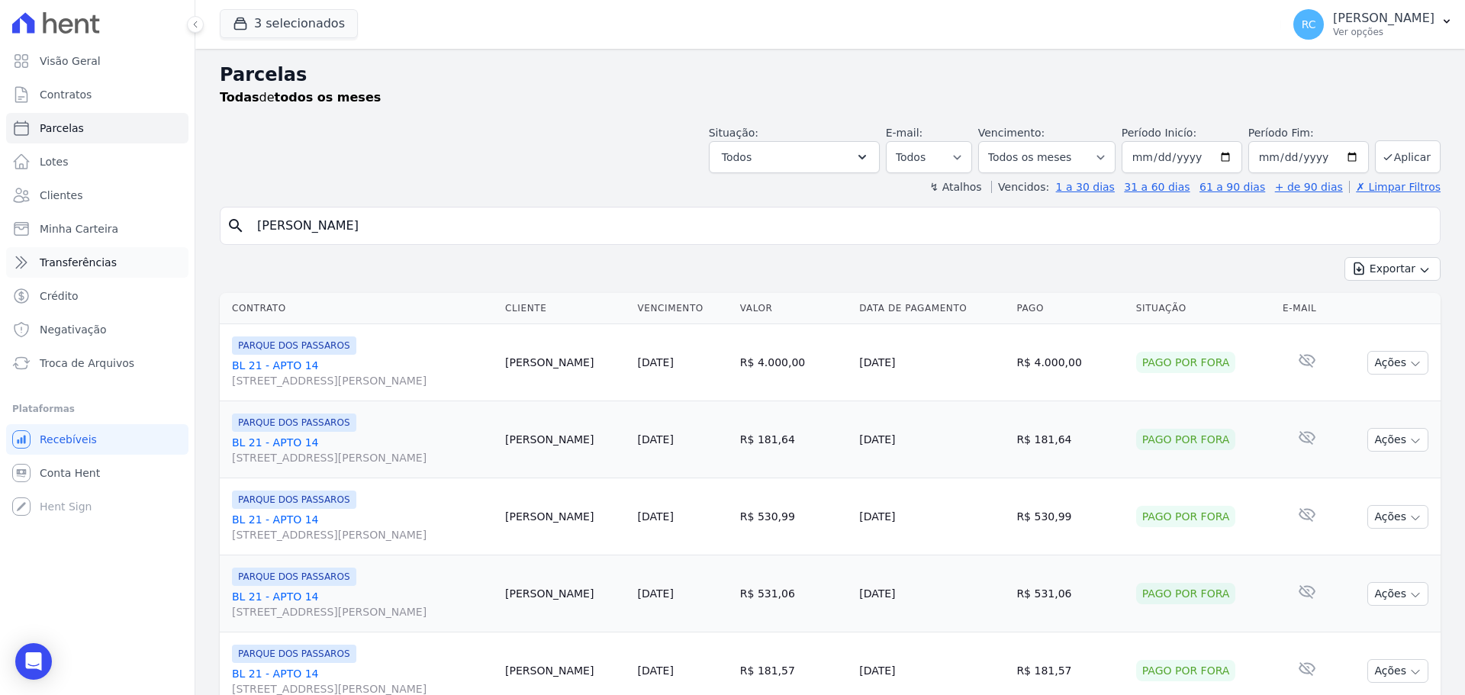
click at [29, 256] on div "Visão Geral Contratos Parcelas Lotes Clientes Minha Carteira Transferências Cré…" at bounding box center [732, 347] width 1465 height 695
paste input "VITOR DIA"
type input "VITOR DIAS DA SILVA"
select select
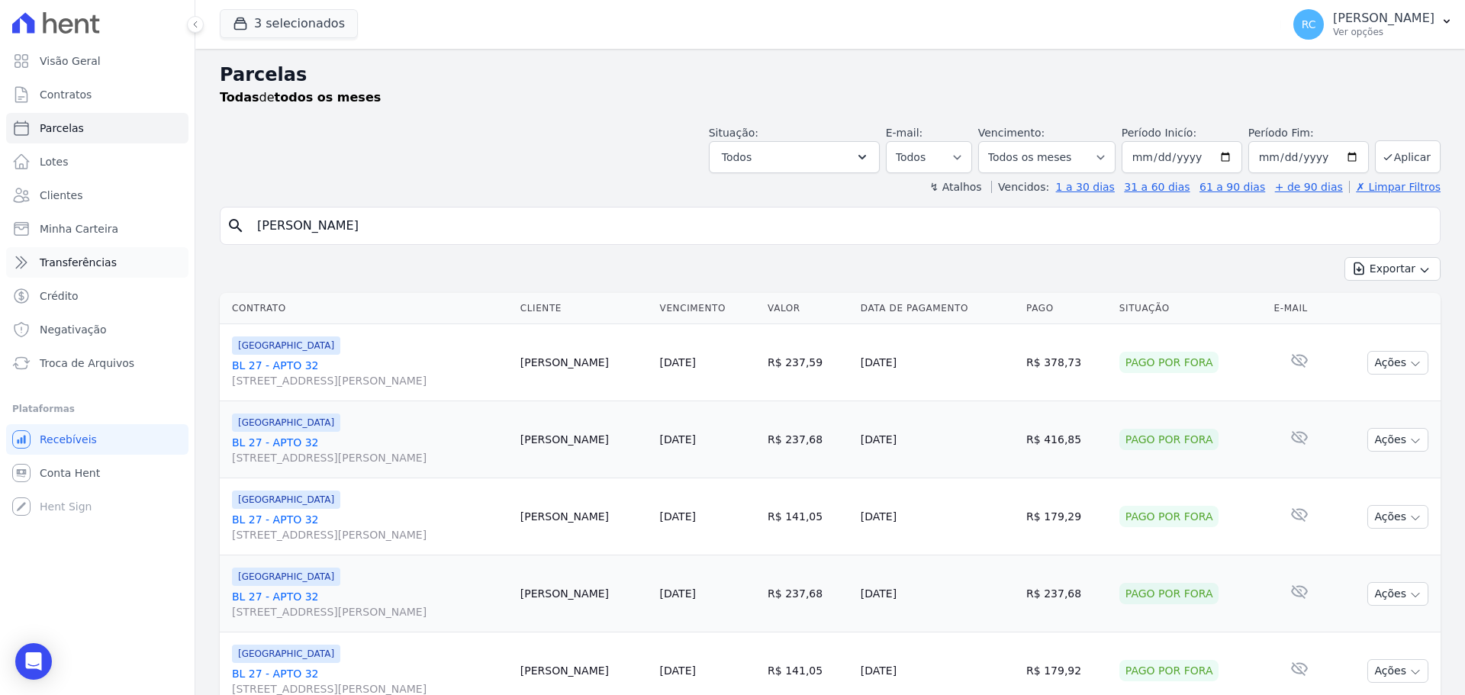
drag, startPoint x: 433, startPoint y: 225, endPoint x: 144, endPoint y: 268, distance: 291.6
click at [144, 268] on div "Visão Geral Contratos Parcelas Lotes Clientes Minha Carteira Transferências Cré…" at bounding box center [732, 347] width 1465 height 695
paste input "CARLOS HENRIQUE VICENTE"
type input "[PERSON_NAME] [PERSON_NAME]"
select select
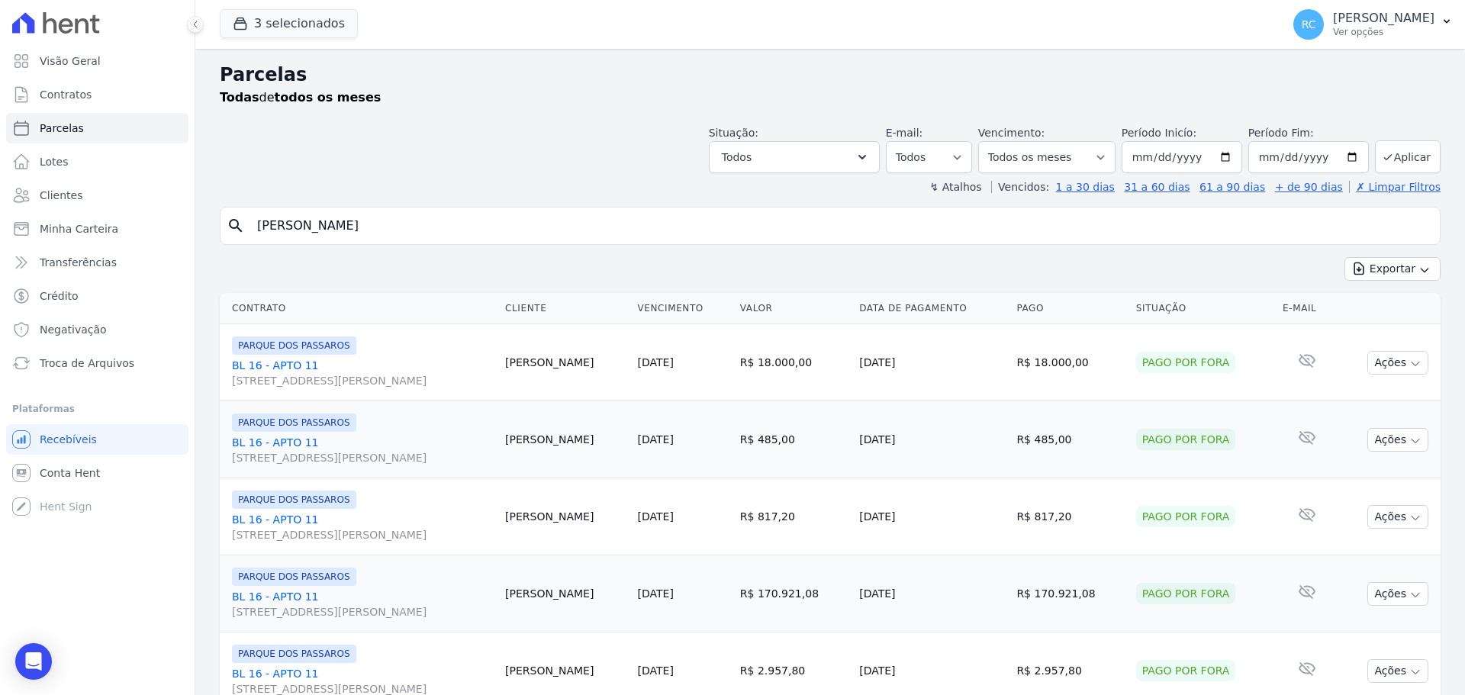
click at [243, 73] on h2 "Parcelas" at bounding box center [830, 74] width 1221 height 27
click at [58, 473] on span "Conta Hent" at bounding box center [70, 473] width 60 height 15
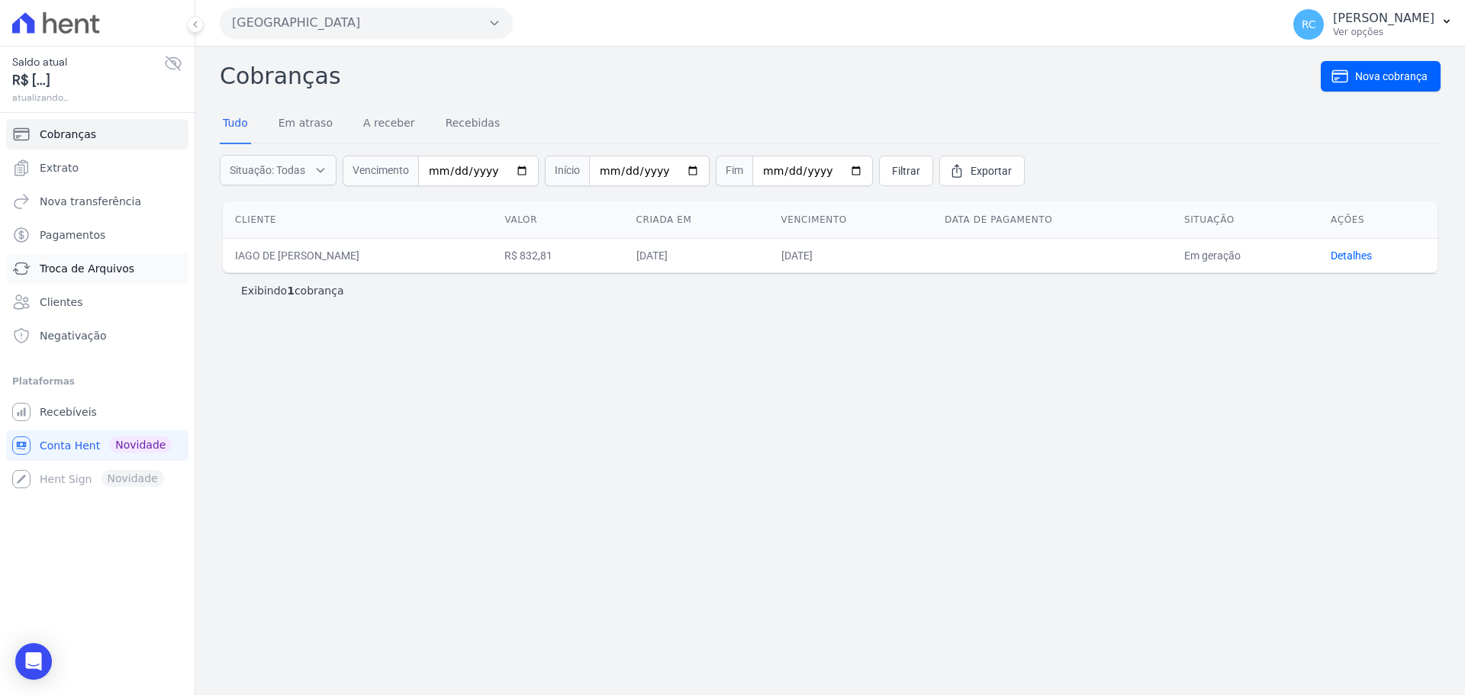
click at [81, 270] on span "Troca de Arquivos" at bounding box center [87, 268] width 95 height 15
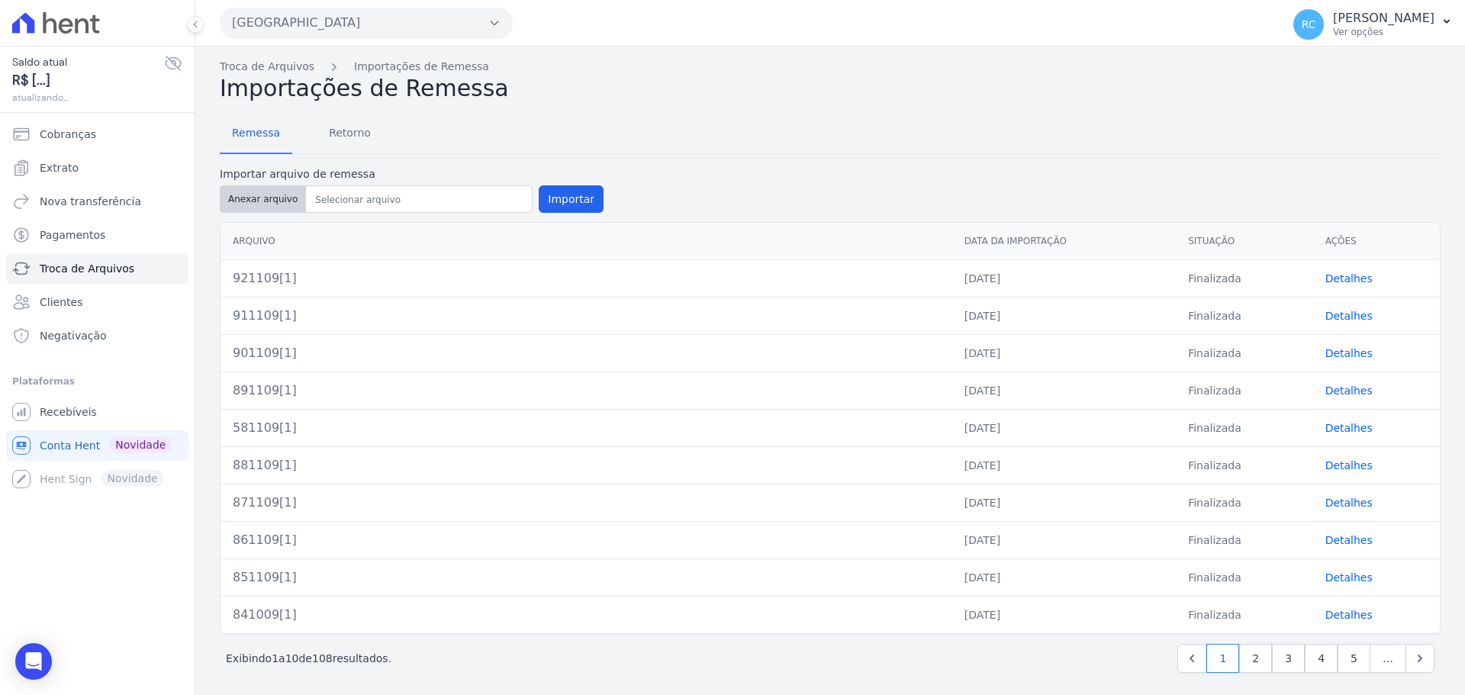
click at [283, 195] on button "Anexar arquivo" at bounding box center [263, 198] width 86 height 27
type input "931209[1]"
click at [1074, 142] on div "Remessa Retorno" at bounding box center [830, 134] width 1221 height 40
click at [547, 193] on button "Importar" at bounding box center [571, 198] width 65 height 27
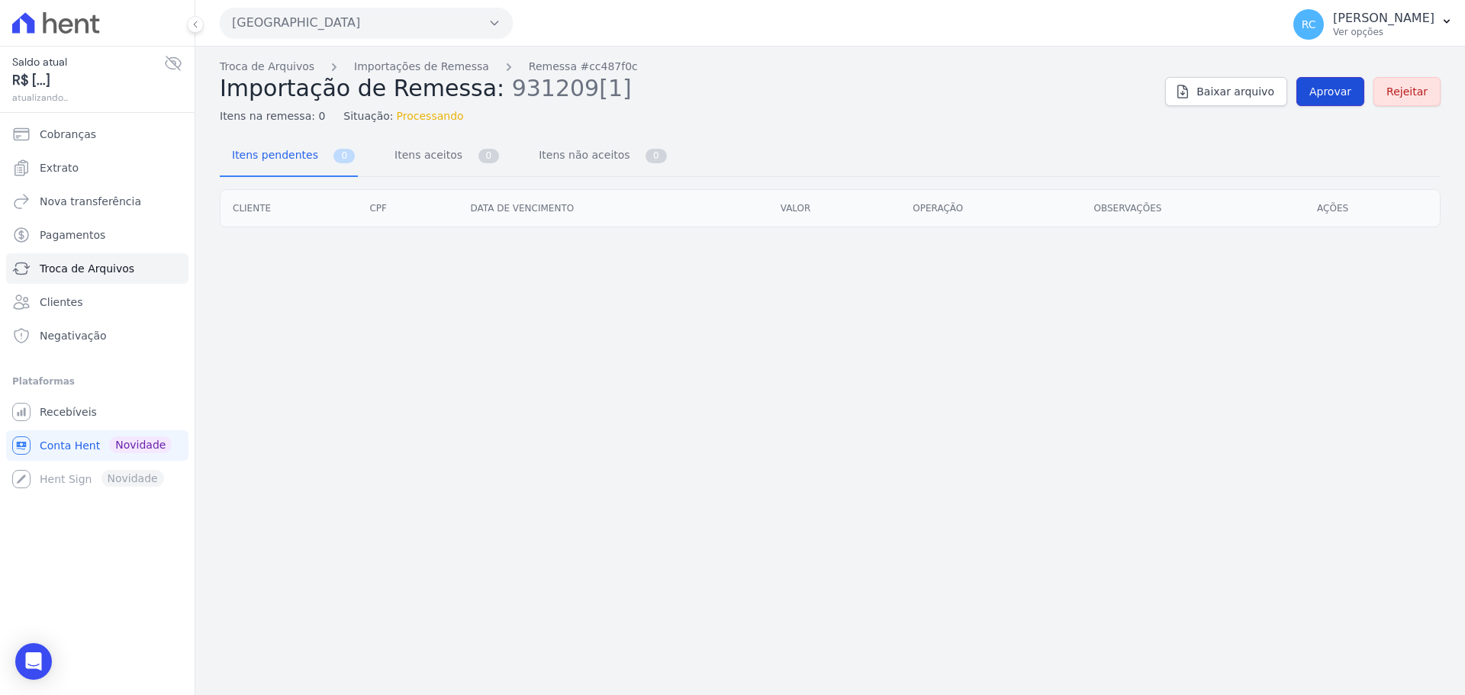
click at [1337, 83] on link "Aprovar" at bounding box center [1331, 91] width 68 height 29
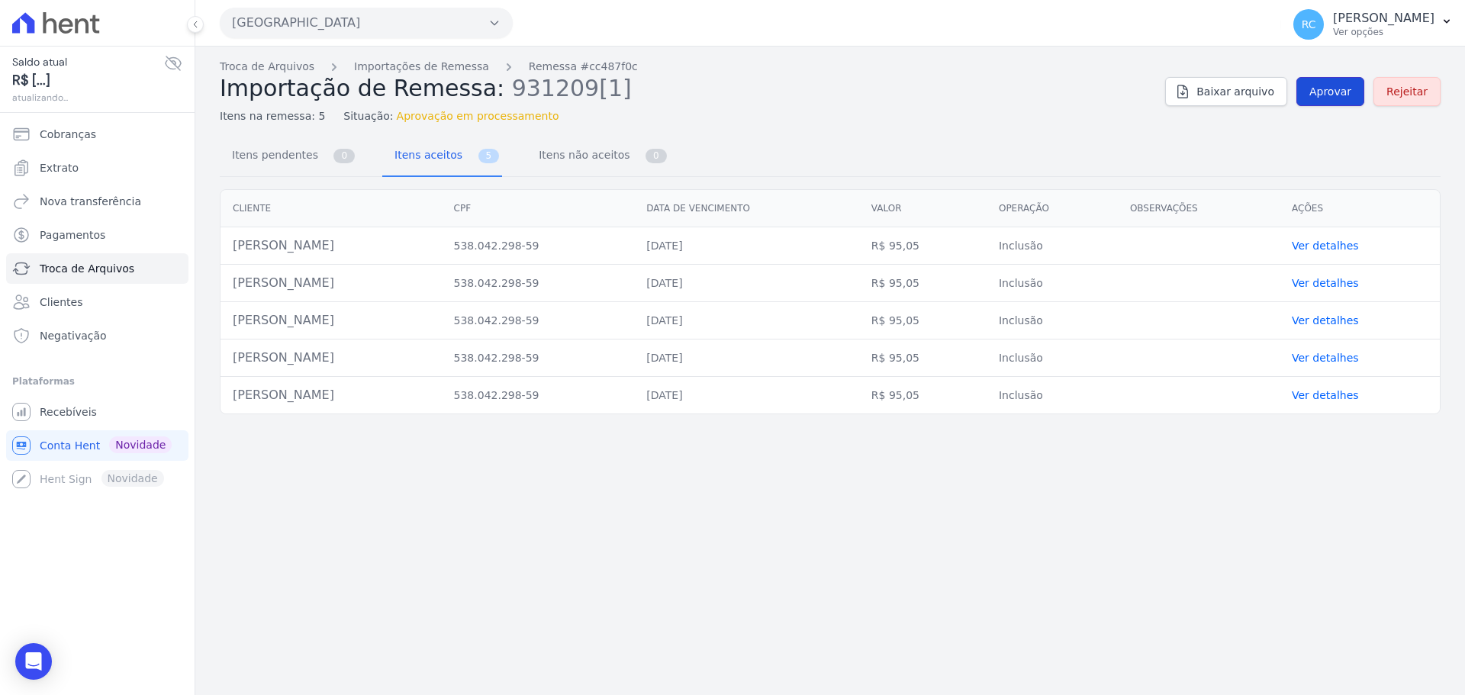
click at [1333, 101] on link "Aprovar" at bounding box center [1331, 91] width 68 height 29
click at [1340, 88] on span "Aprovar" at bounding box center [1331, 91] width 42 height 15
click at [1333, 98] on span "Aprovar" at bounding box center [1331, 91] width 42 height 15
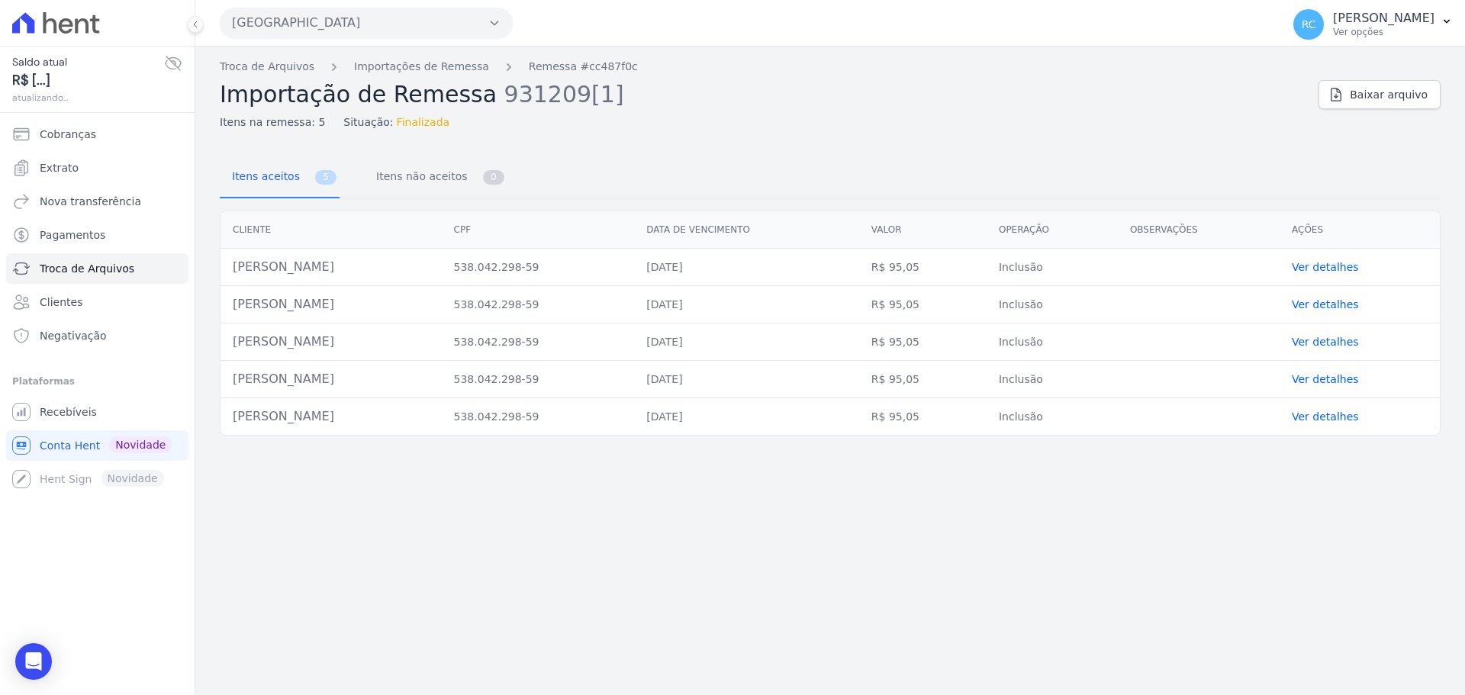
drag, startPoint x: 441, startPoint y: 267, endPoint x: 227, endPoint y: 265, distance: 214.5
click at [227, 265] on td "[PERSON_NAME] Do [PERSON_NAME]" at bounding box center [331, 267] width 221 height 37
copy td "[PERSON_NAME] Do [PERSON_NAME]"
click at [266, 64] on link "Troca de Arquivos" at bounding box center [267, 67] width 95 height 16
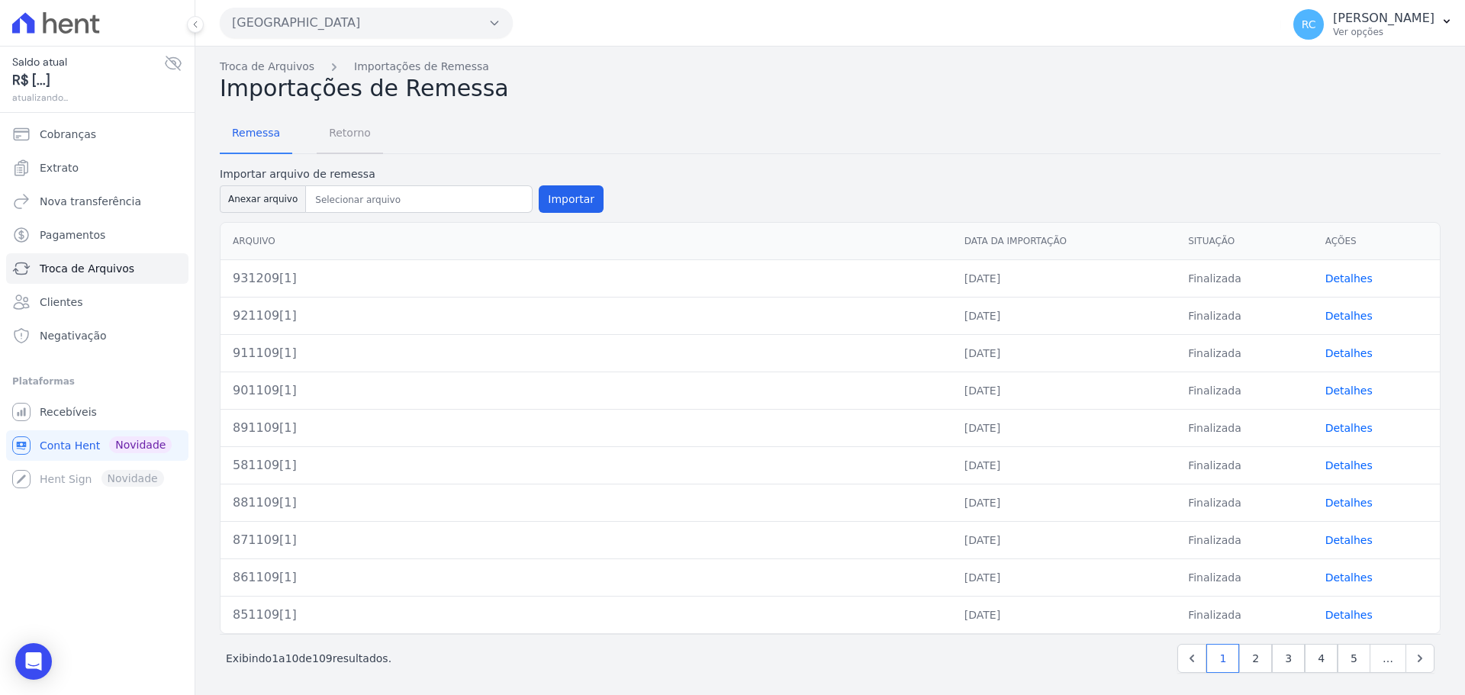
click at [340, 134] on span "Retorno" at bounding box center [350, 133] width 60 height 31
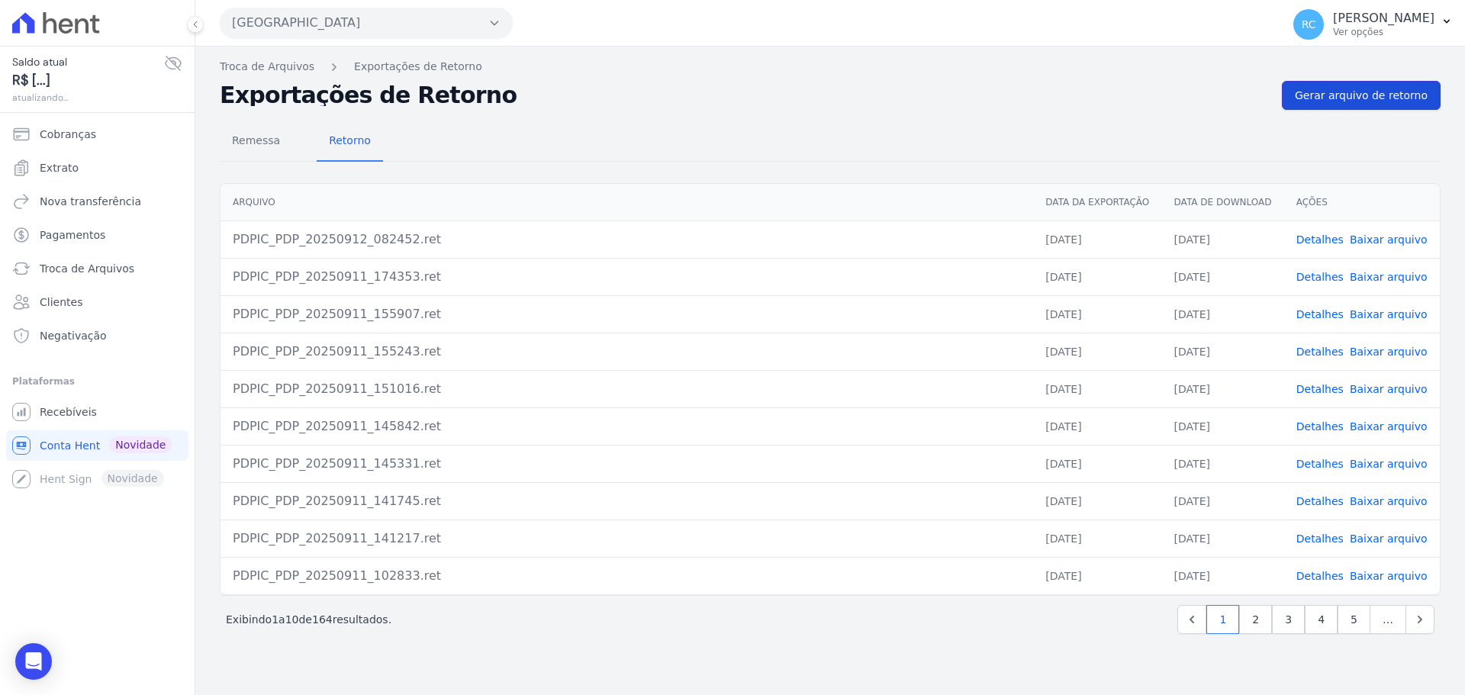
click at [1384, 105] on link "Gerar arquivo de retorno" at bounding box center [1361, 95] width 159 height 29
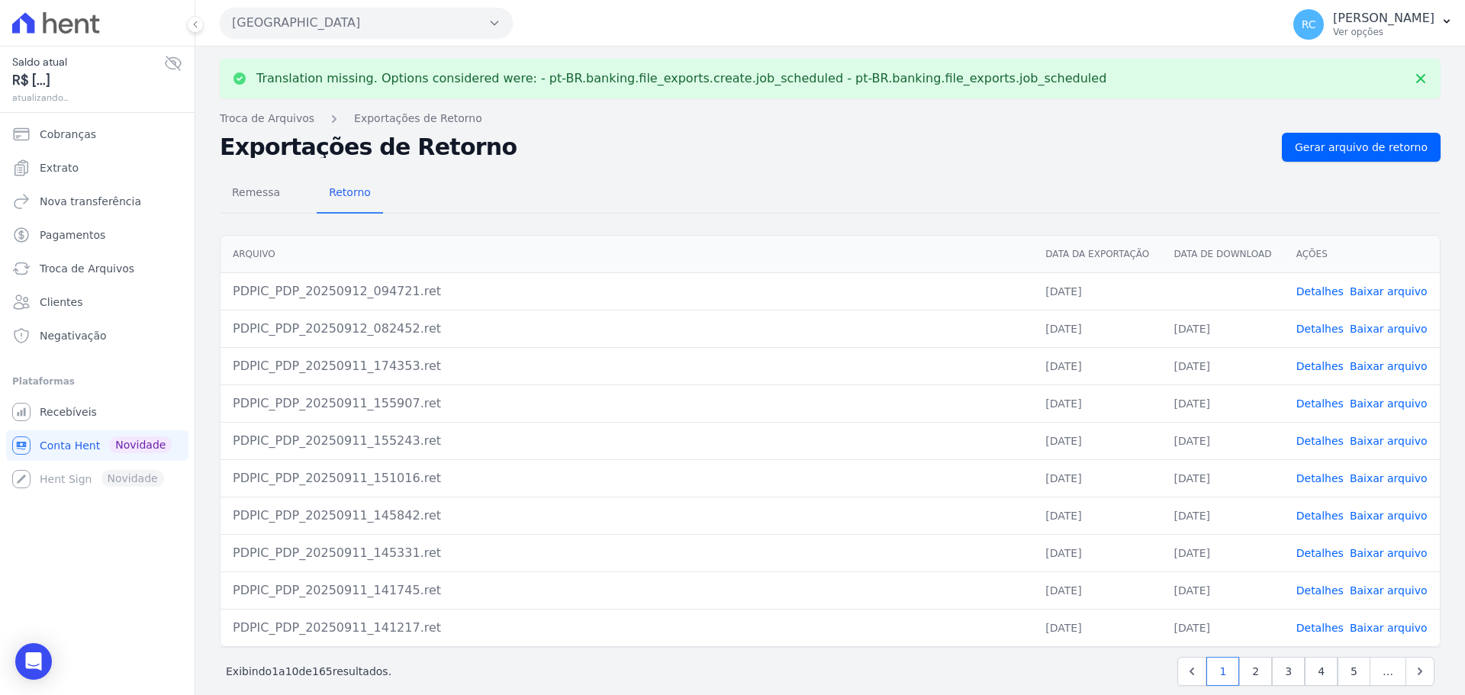
click at [1375, 296] on link "Baixar arquivo" at bounding box center [1389, 291] width 78 height 12
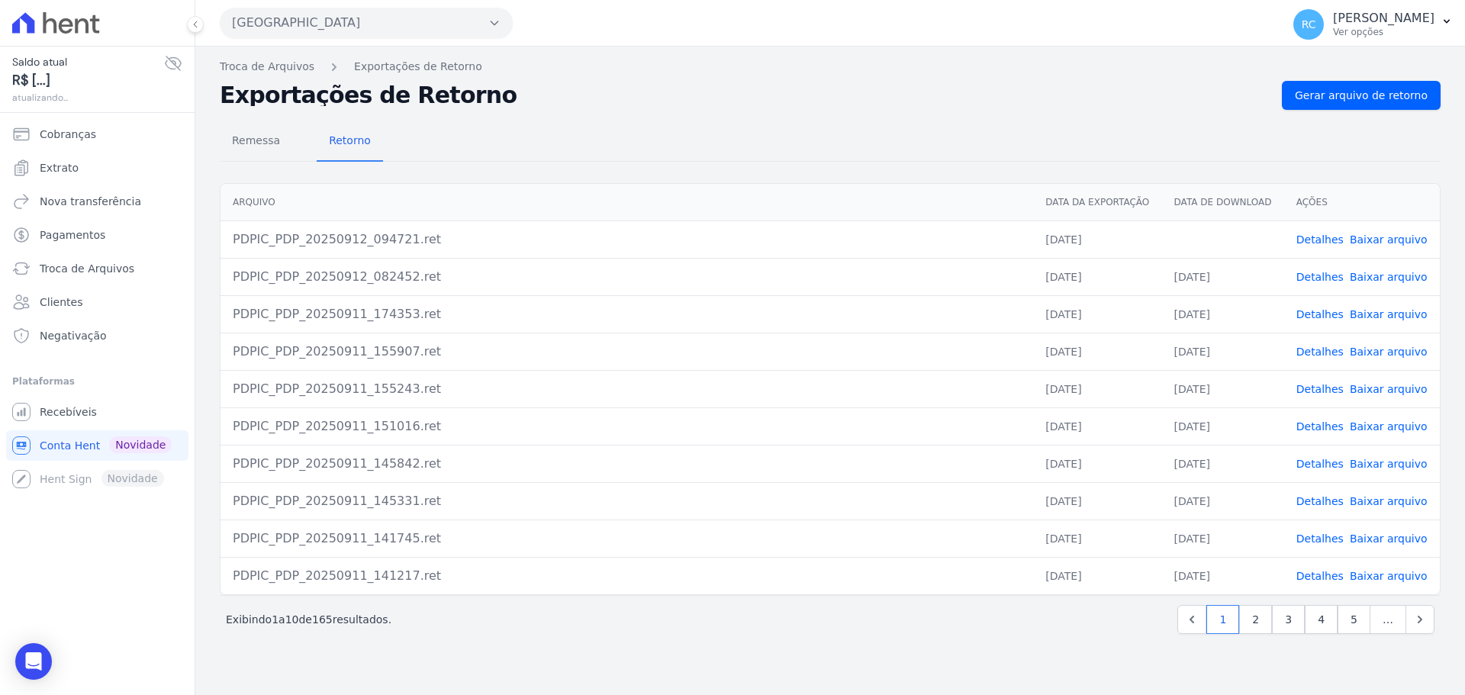
drag, startPoint x: 318, startPoint y: 150, endPoint x: 424, endPoint y: 89, distance: 122.8
click at [424, 89] on h2 "Exportações de Retorno" at bounding box center [745, 95] width 1050 height 21
click at [433, 95] on h2 "Exportações de Retorno" at bounding box center [745, 95] width 1050 height 21
drag, startPoint x: 424, startPoint y: 101, endPoint x: 275, endPoint y: 105, distance: 149.6
click at [275, 105] on h2 "Exportações de Retorno" at bounding box center [745, 95] width 1050 height 21
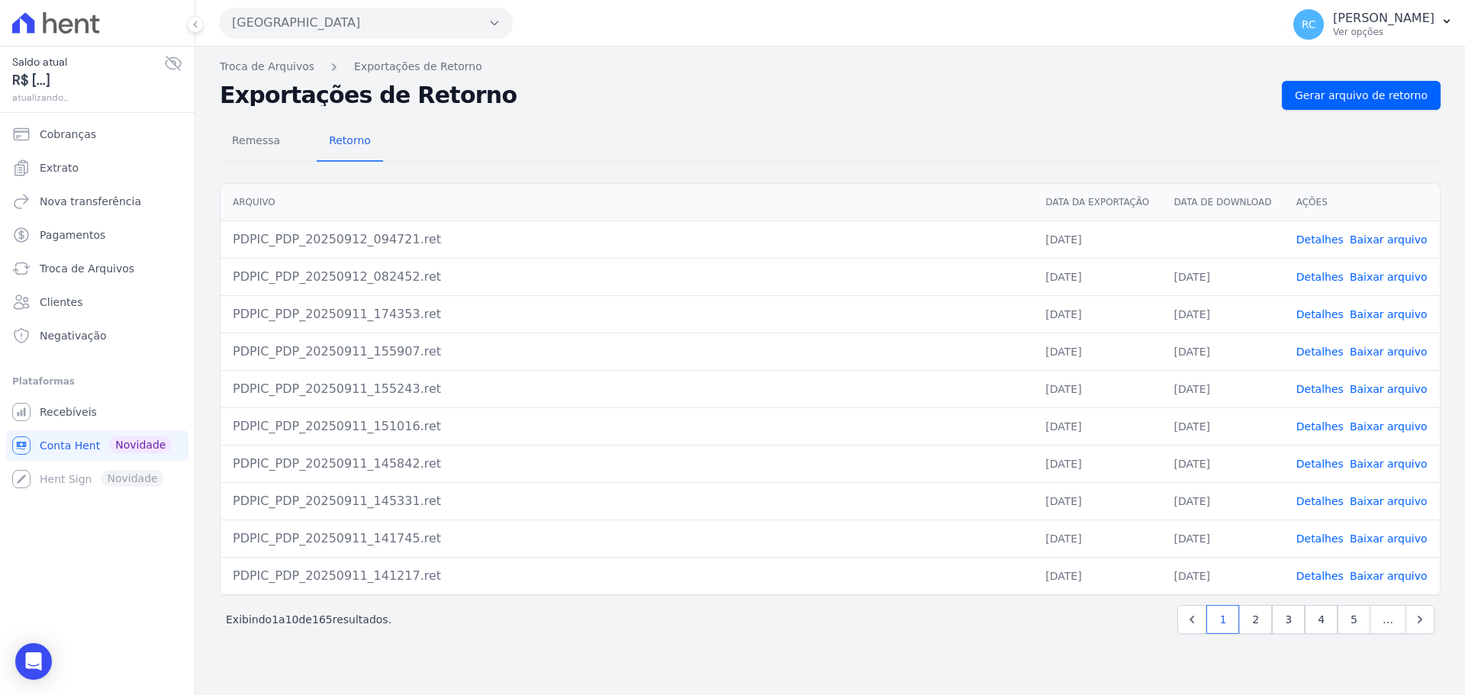
click at [803, 637] on div "Próximo › Exibindo 1 a 10 de 165 resultados. 1 2 3 4 5 …" at bounding box center [830, 619] width 1221 height 48
click at [1368, 92] on span "Gerar arquivo de retorno" at bounding box center [1361, 95] width 133 height 15
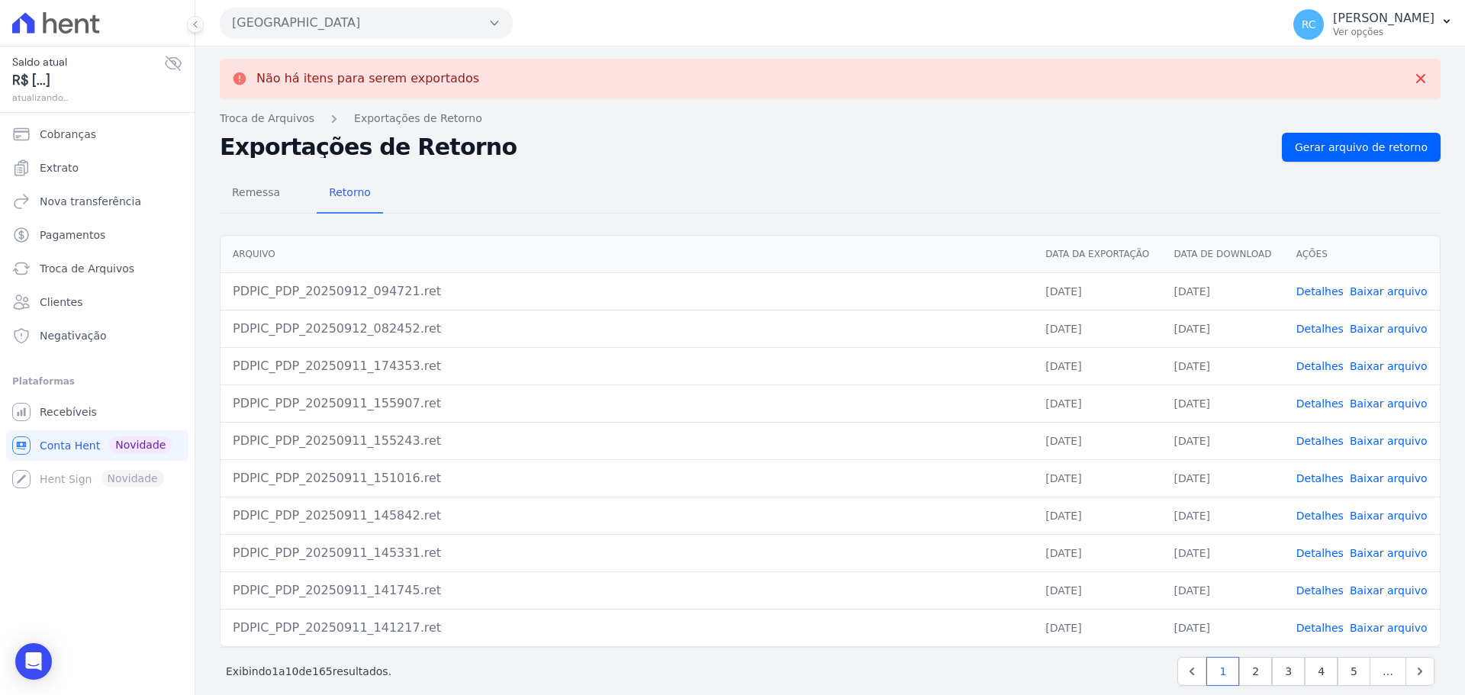
click at [1373, 291] on link "Baixar arquivo" at bounding box center [1389, 291] width 78 height 12
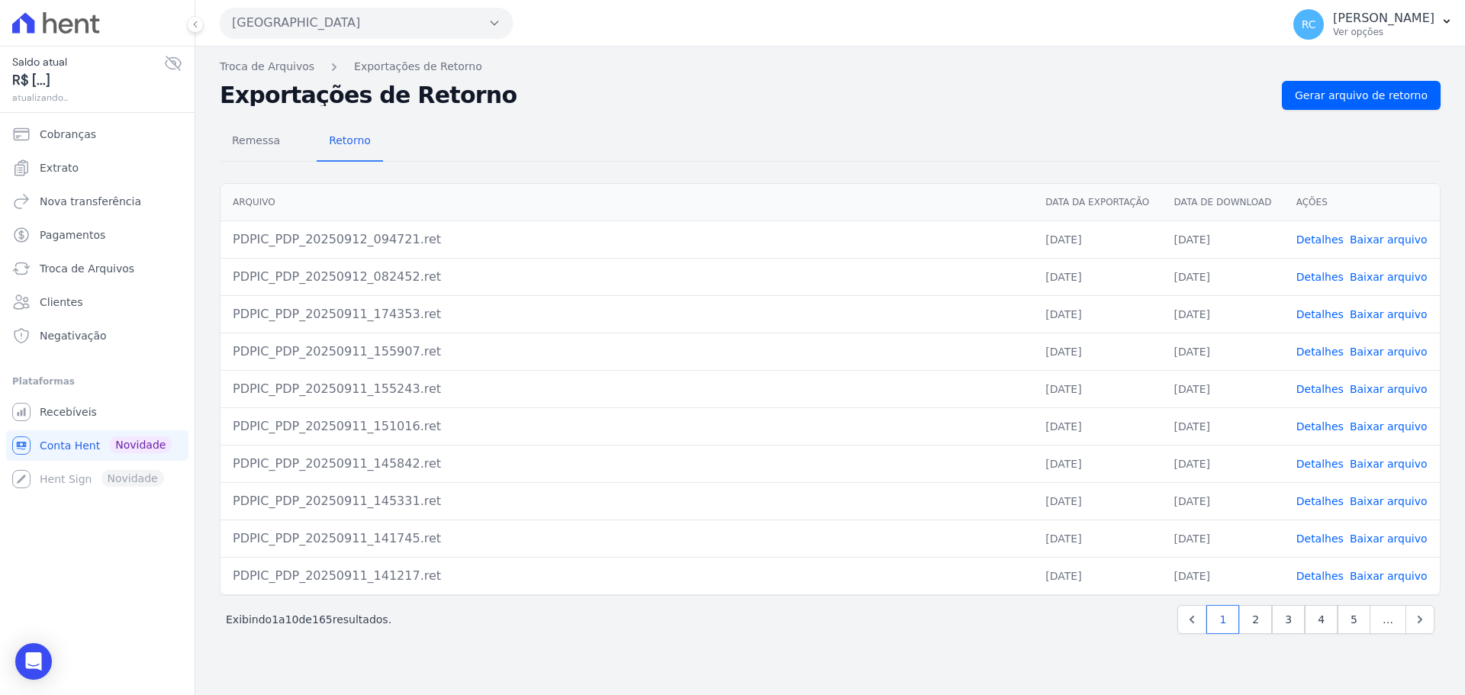
click at [346, 35] on button "[GEOGRAPHIC_DATA]" at bounding box center [366, 23] width 293 height 31
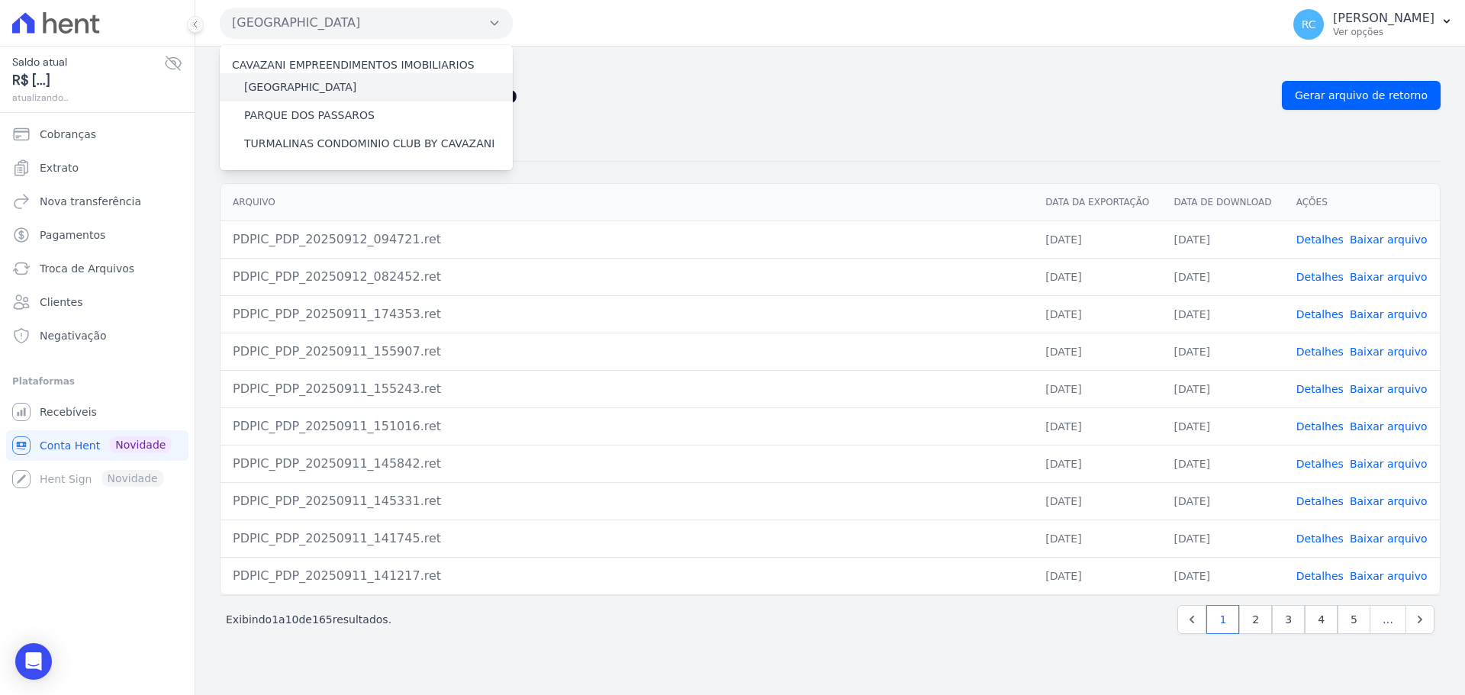
click at [305, 80] on label "[GEOGRAPHIC_DATA]" at bounding box center [300, 87] width 112 height 16
click at [0, 0] on input "[GEOGRAPHIC_DATA]" at bounding box center [0, 0] width 0 height 0
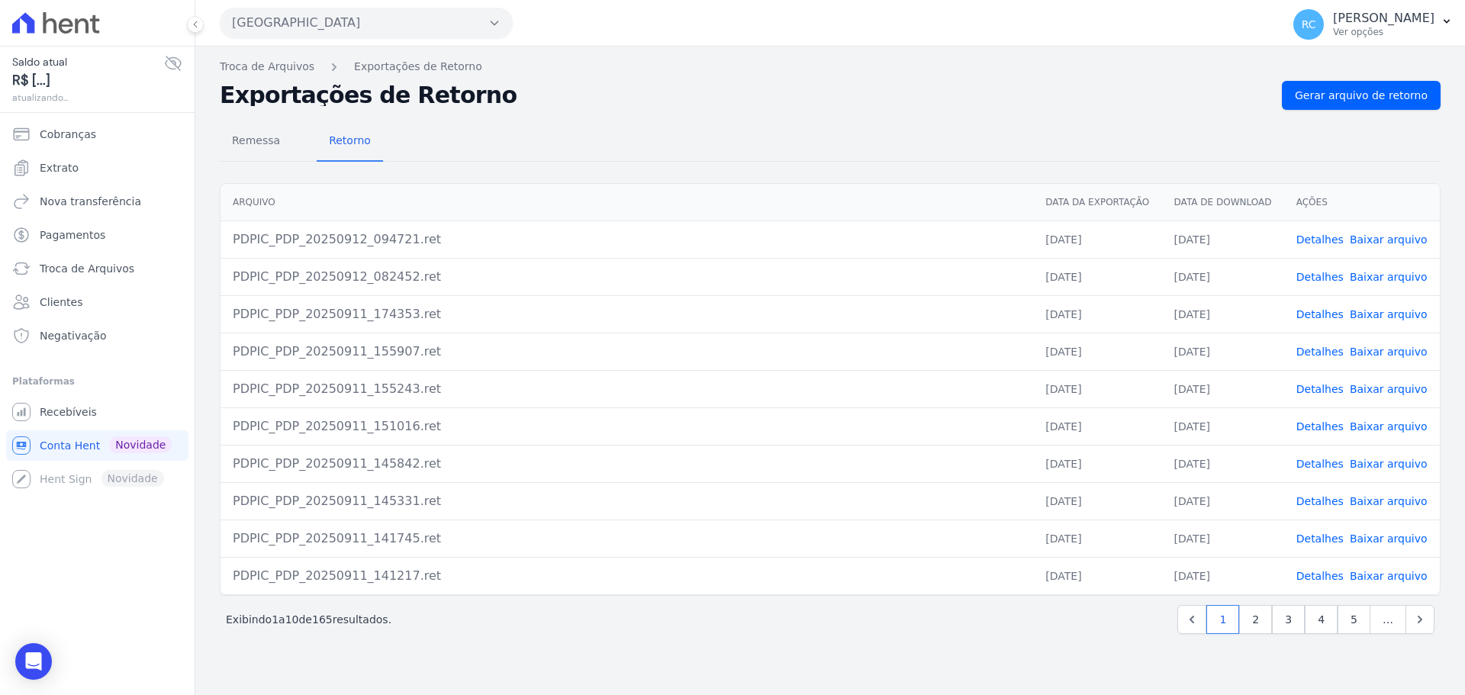
click at [364, 19] on button "[GEOGRAPHIC_DATA]" at bounding box center [366, 23] width 293 height 31
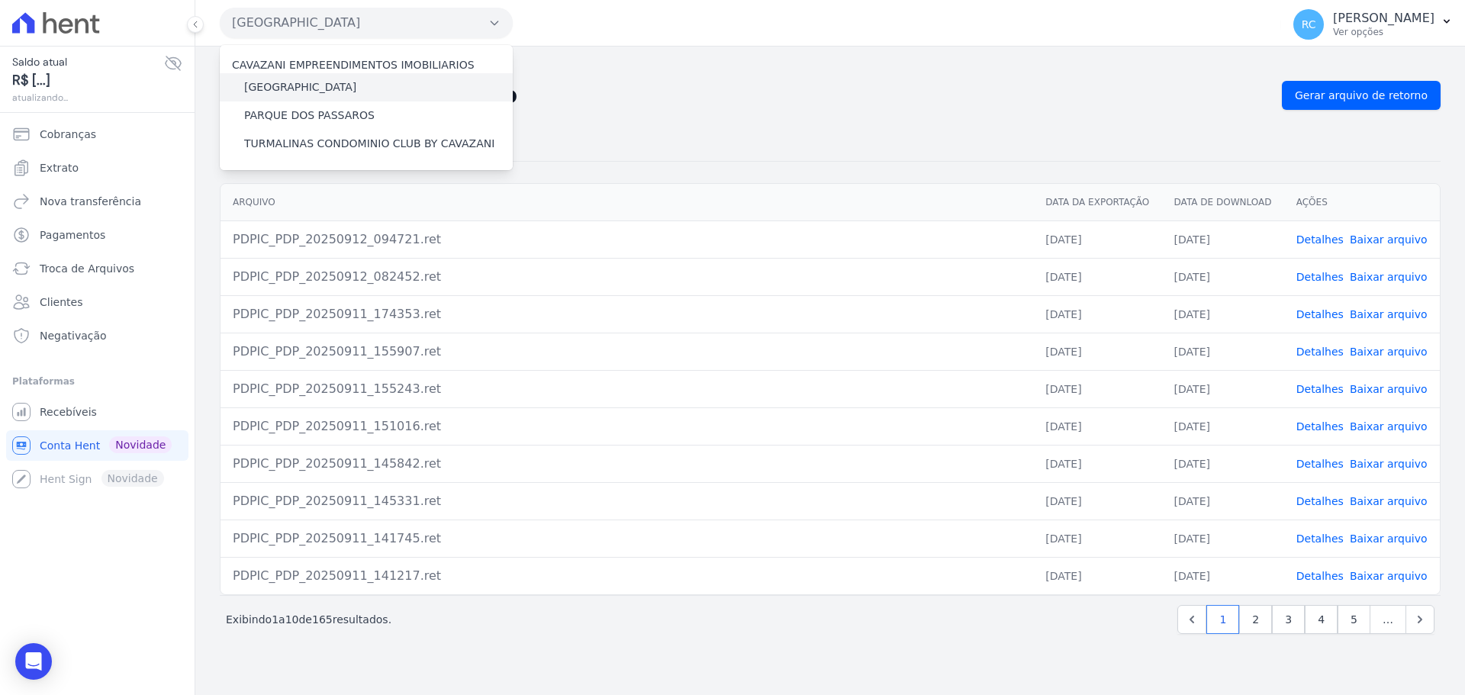
click at [298, 85] on label "[GEOGRAPHIC_DATA]" at bounding box center [300, 87] width 112 height 16
click at [0, 0] on input "[GEOGRAPHIC_DATA]" at bounding box center [0, 0] width 0 height 0
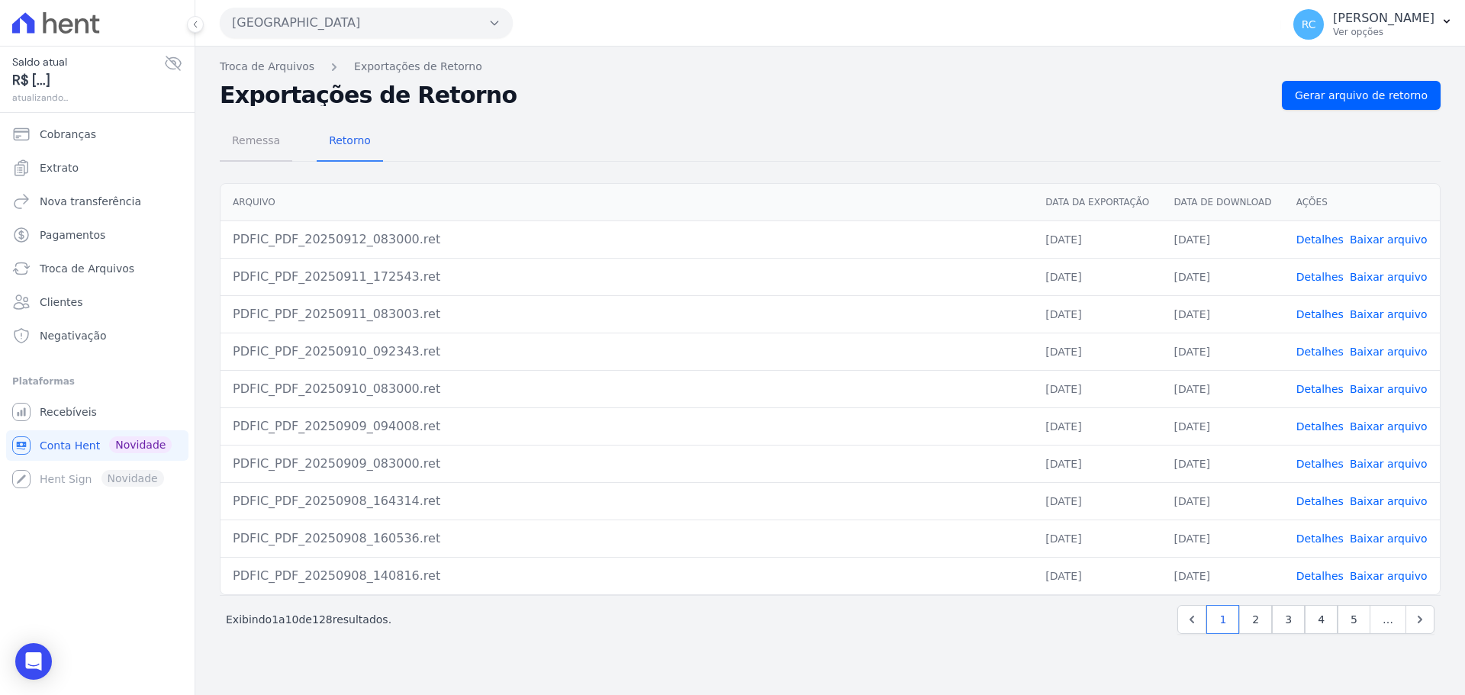
click at [260, 156] on span "Remessa" at bounding box center [256, 140] width 66 height 31
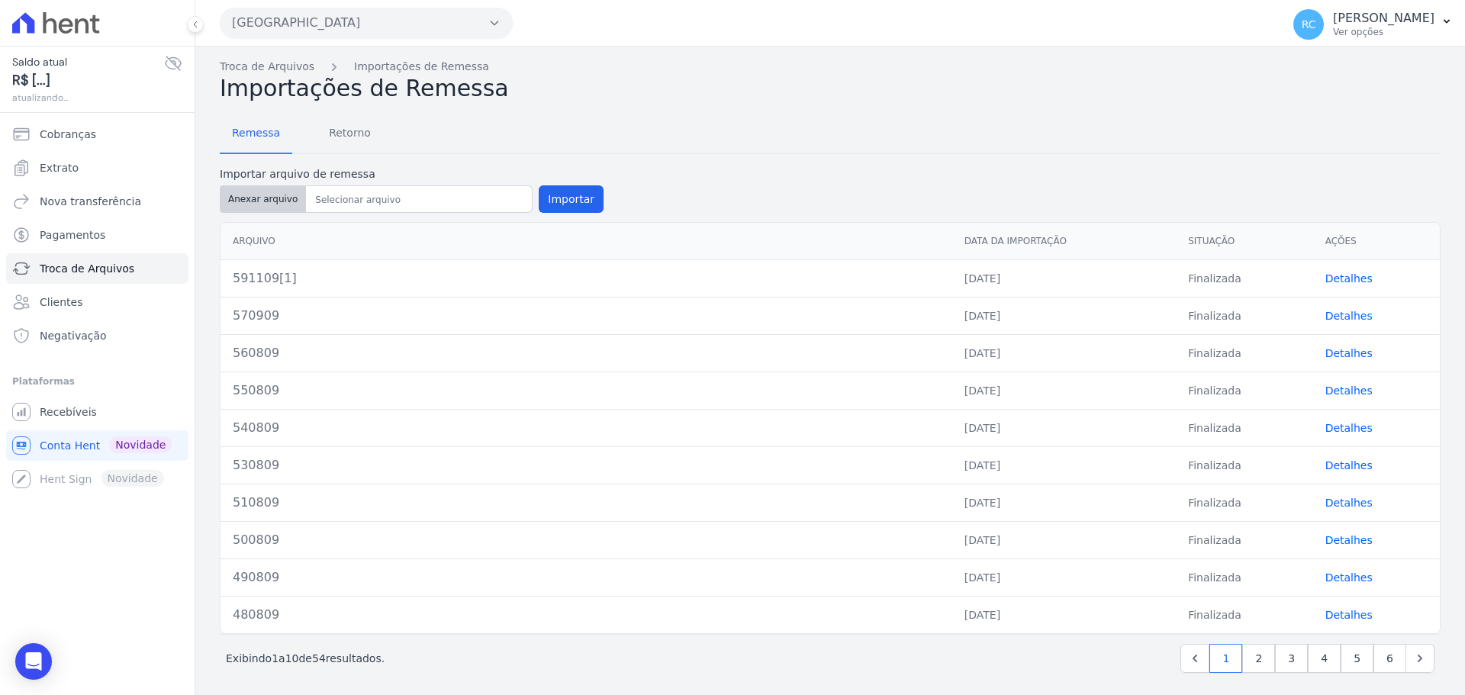
click at [263, 203] on button "Anexar arquivo" at bounding box center [263, 198] width 86 height 27
type input "601209[1]"
click at [574, 197] on button "Importar" at bounding box center [571, 198] width 65 height 27
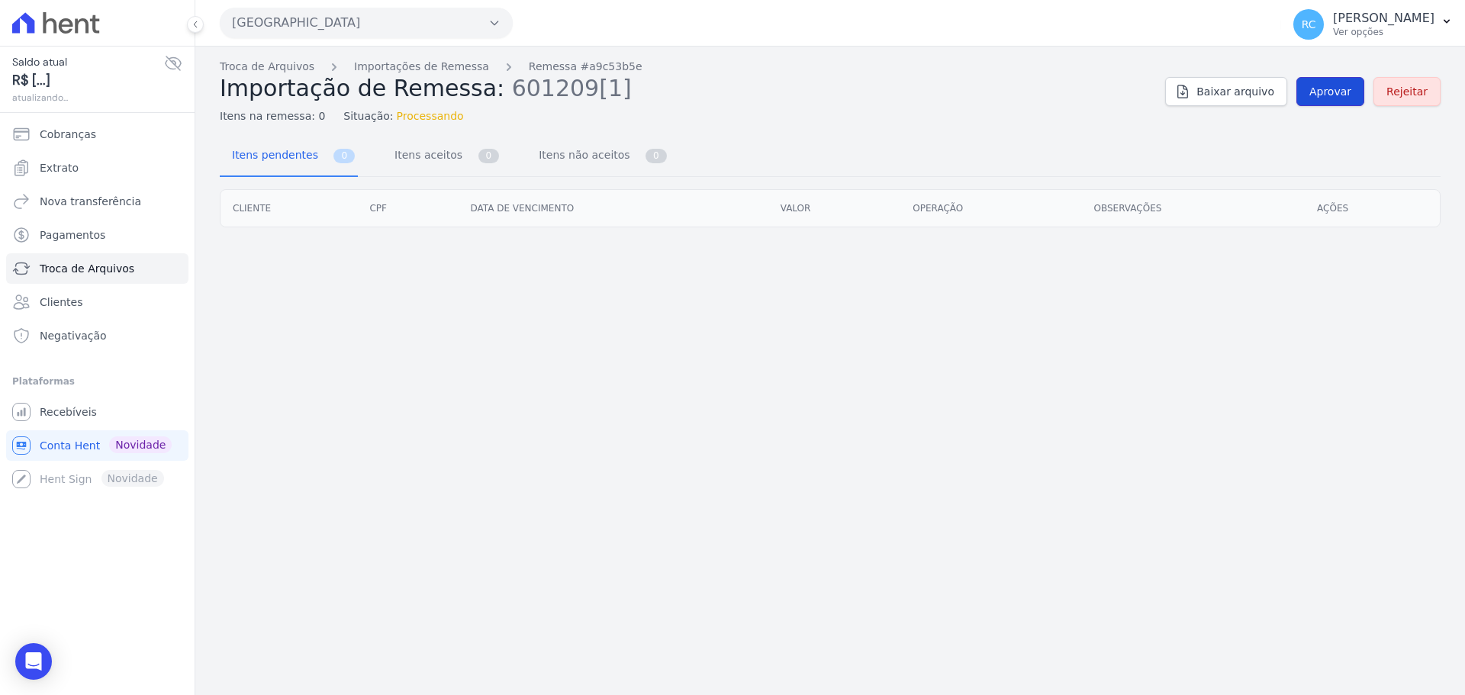
click at [1335, 98] on span "Aprovar" at bounding box center [1331, 91] width 42 height 15
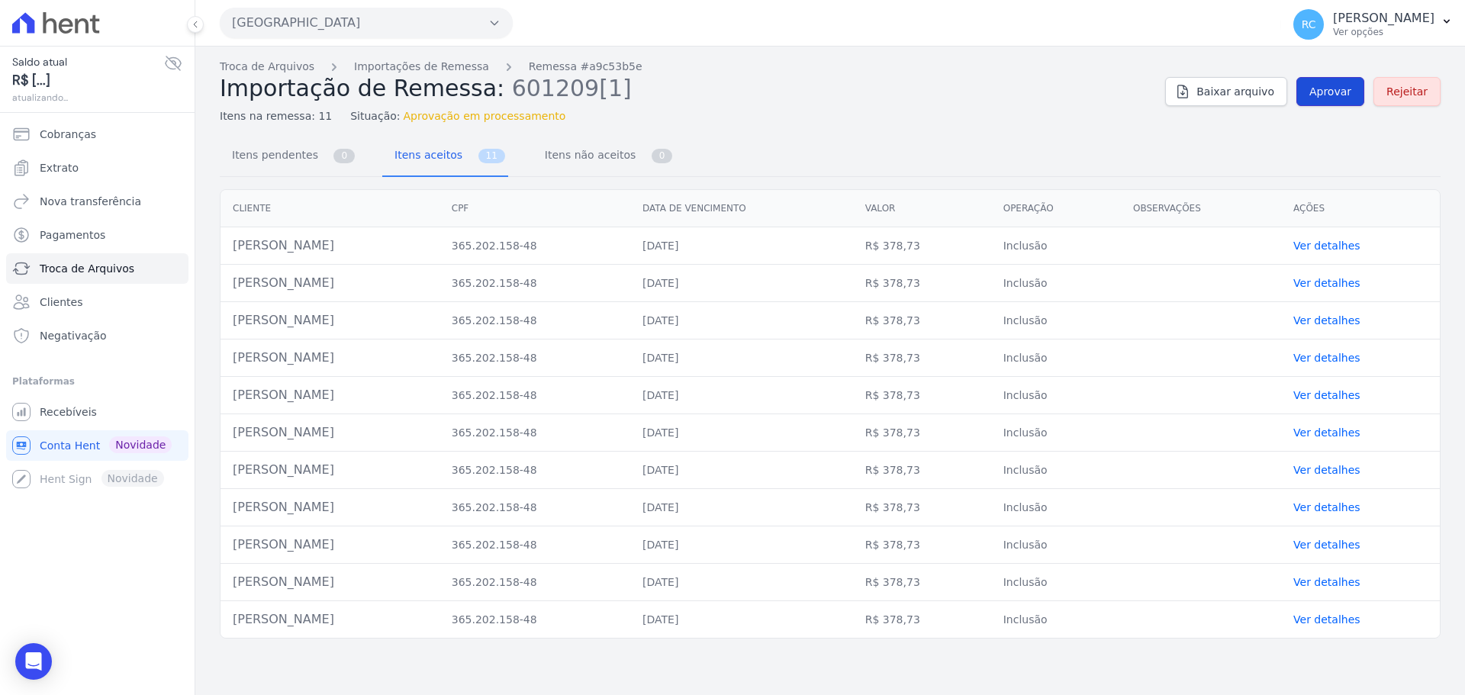
click at [1338, 103] on link "Aprovar" at bounding box center [1331, 91] width 68 height 29
click at [1348, 93] on span "Aprovar" at bounding box center [1331, 91] width 42 height 15
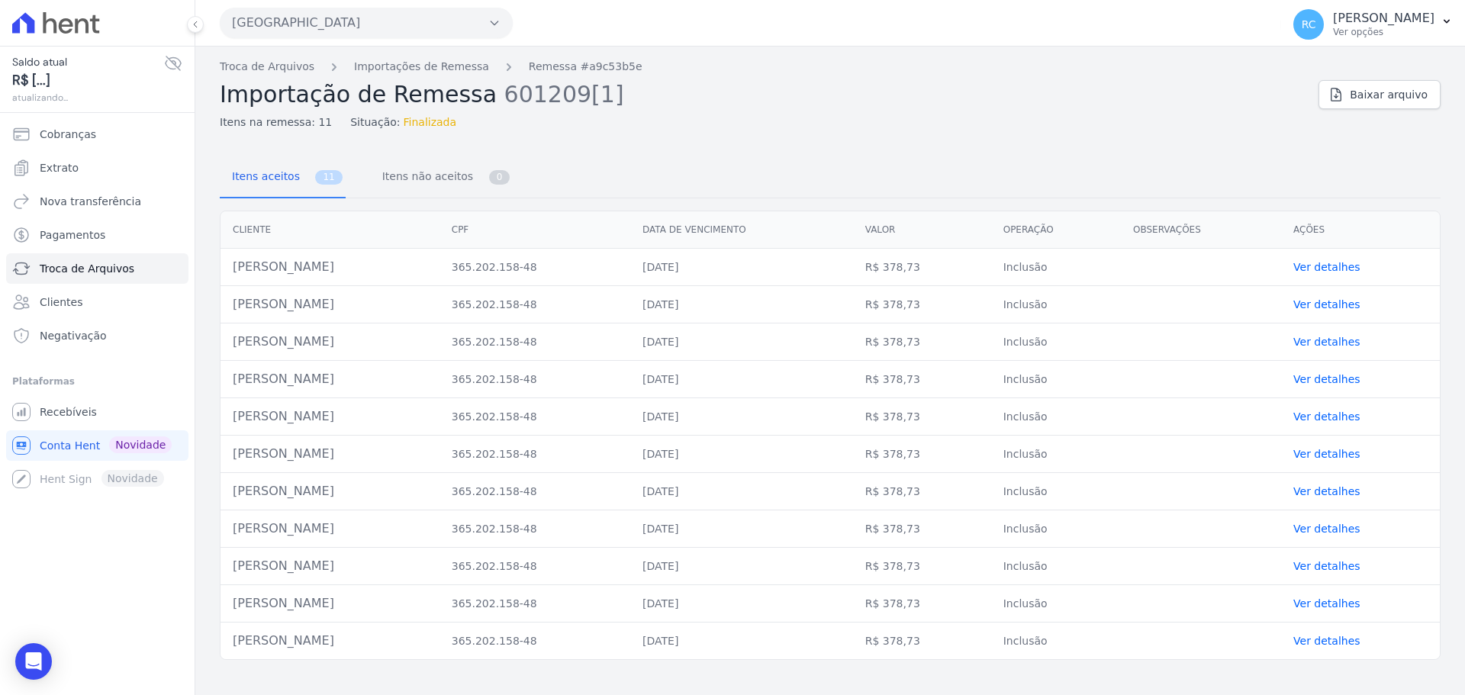
drag, startPoint x: 1343, startPoint y: 93, endPoint x: 961, endPoint y: 151, distance: 386.7
click at [961, 151] on div "Itens aceitos 11 Itens não aceitos 0 Cliente CPF Data de vencimento Valor Opera…" at bounding box center [830, 401] width 1221 height 517
click at [286, 63] on link "Troca de Arquivos" at bounding box center [267, 67] width 95 height 16
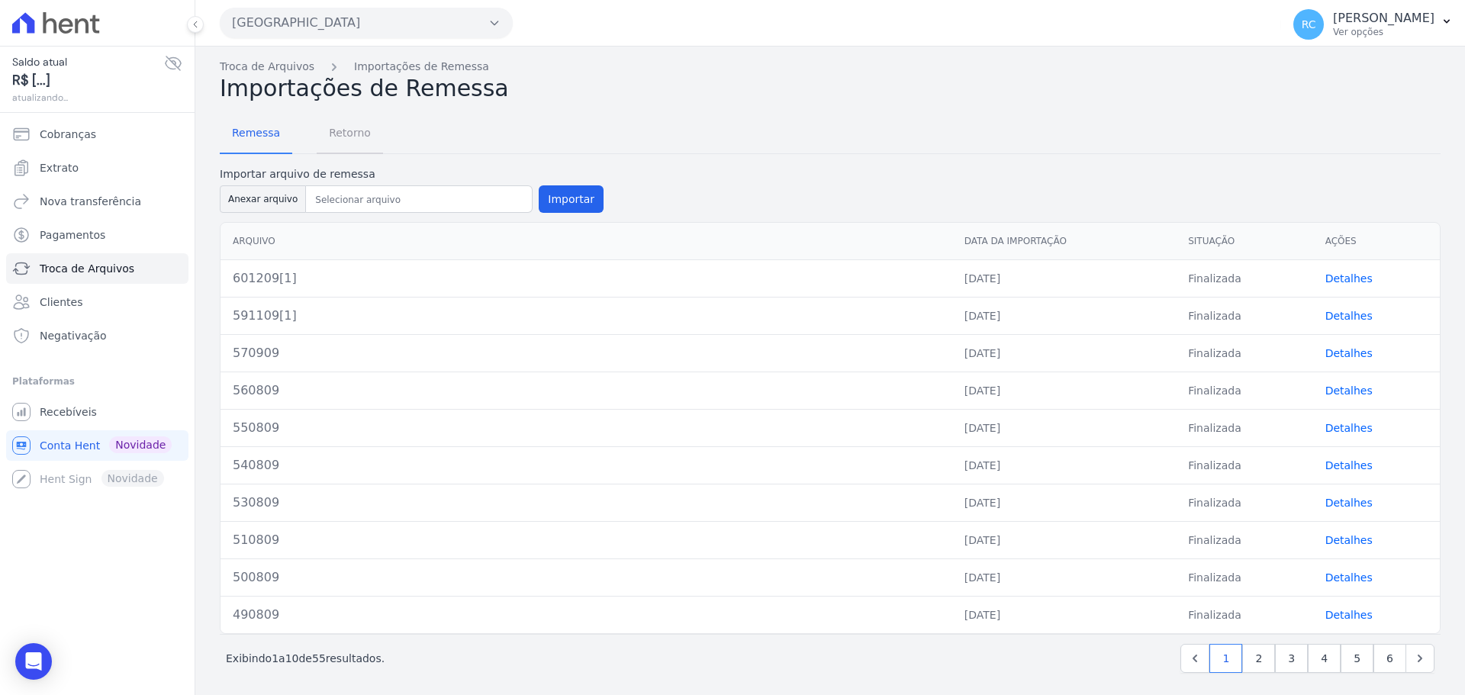
click at [356, 135] on span "Retorno" at bounding box center [350, 133] width 60 height 31
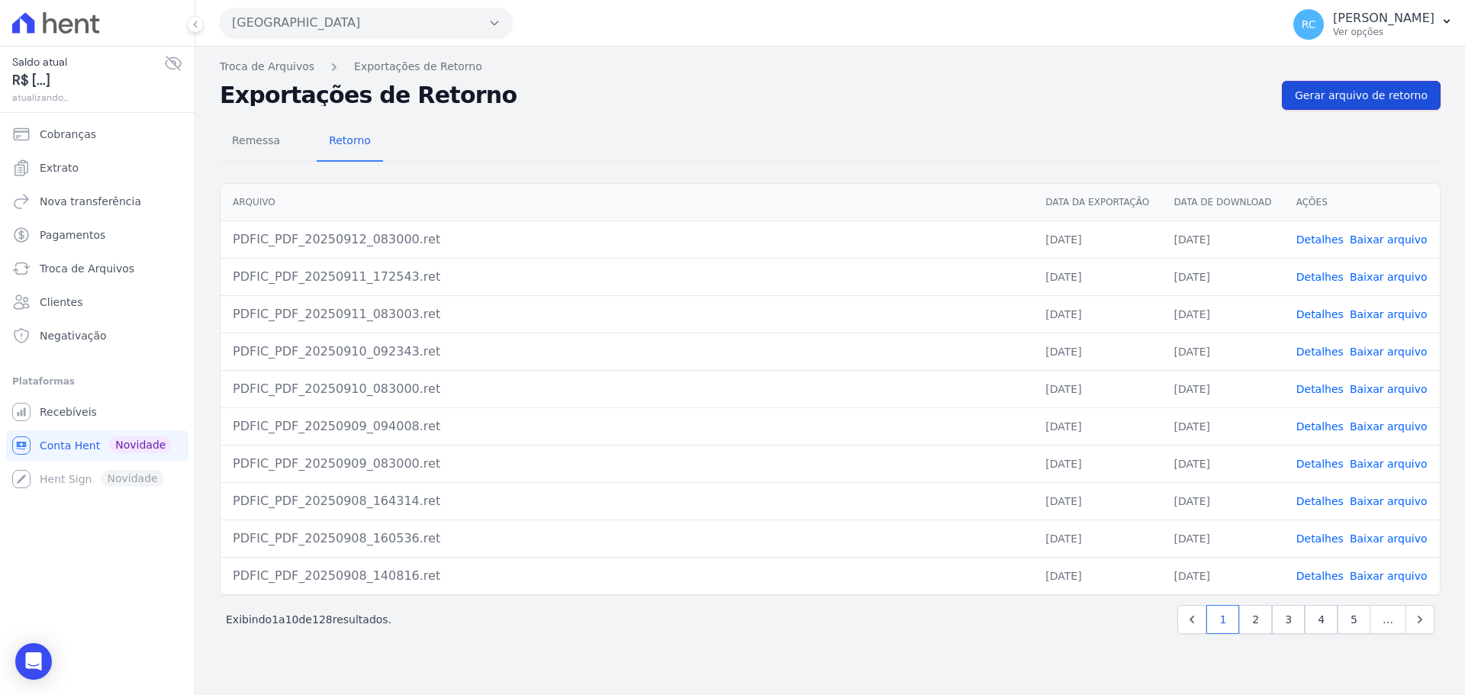
click at [1364, 99] on span "Gerar arquivo de retorno" at bounding box center [1361, 95] width 133 height 15
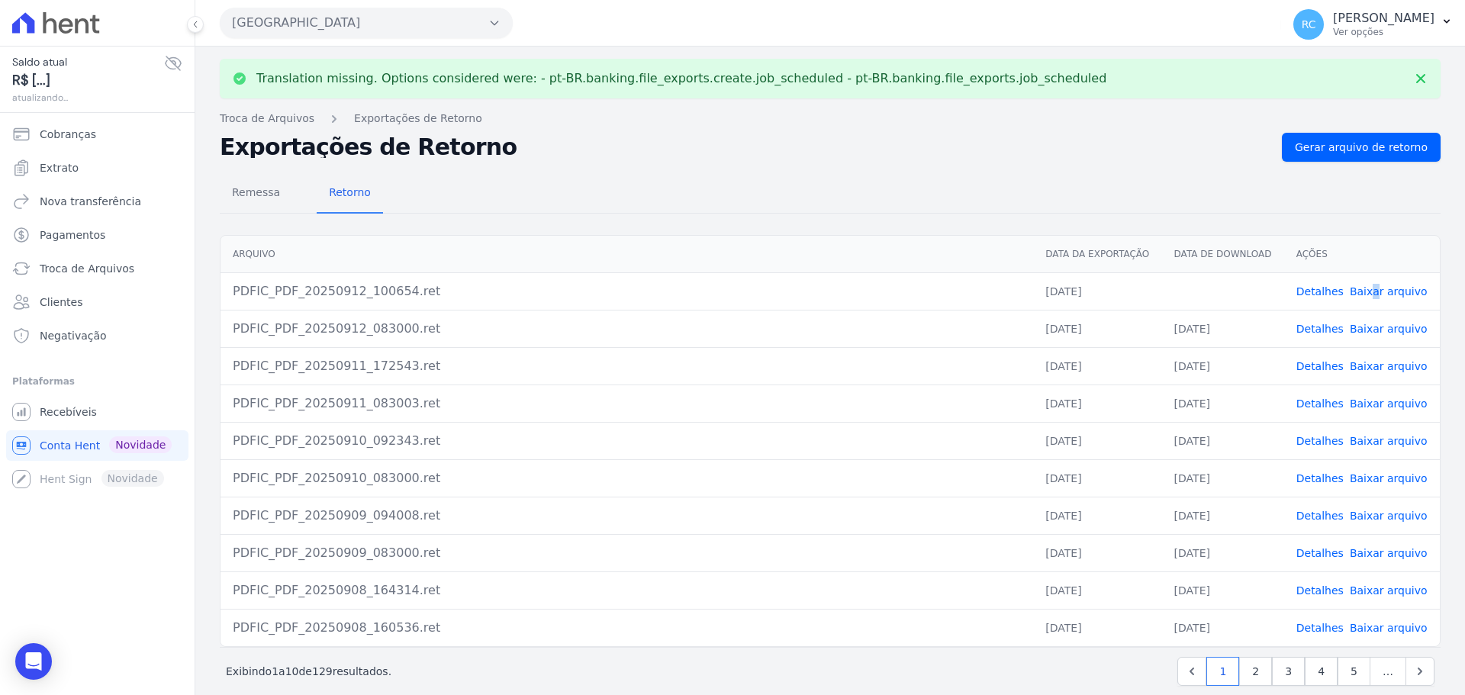
drag, startPoint x: 1363, startPoint y: 282, endPoint x: 1360, endPoint y: 290, distance: 8.2
click at [1360, 290] on td "Detalhes Baixar arquivo" at bounding box center [1362, 290] width 156 height 37
click at [1360, 290] on link "Baixar arquivo" at bounding box center [1389, 291] width 78 height 12
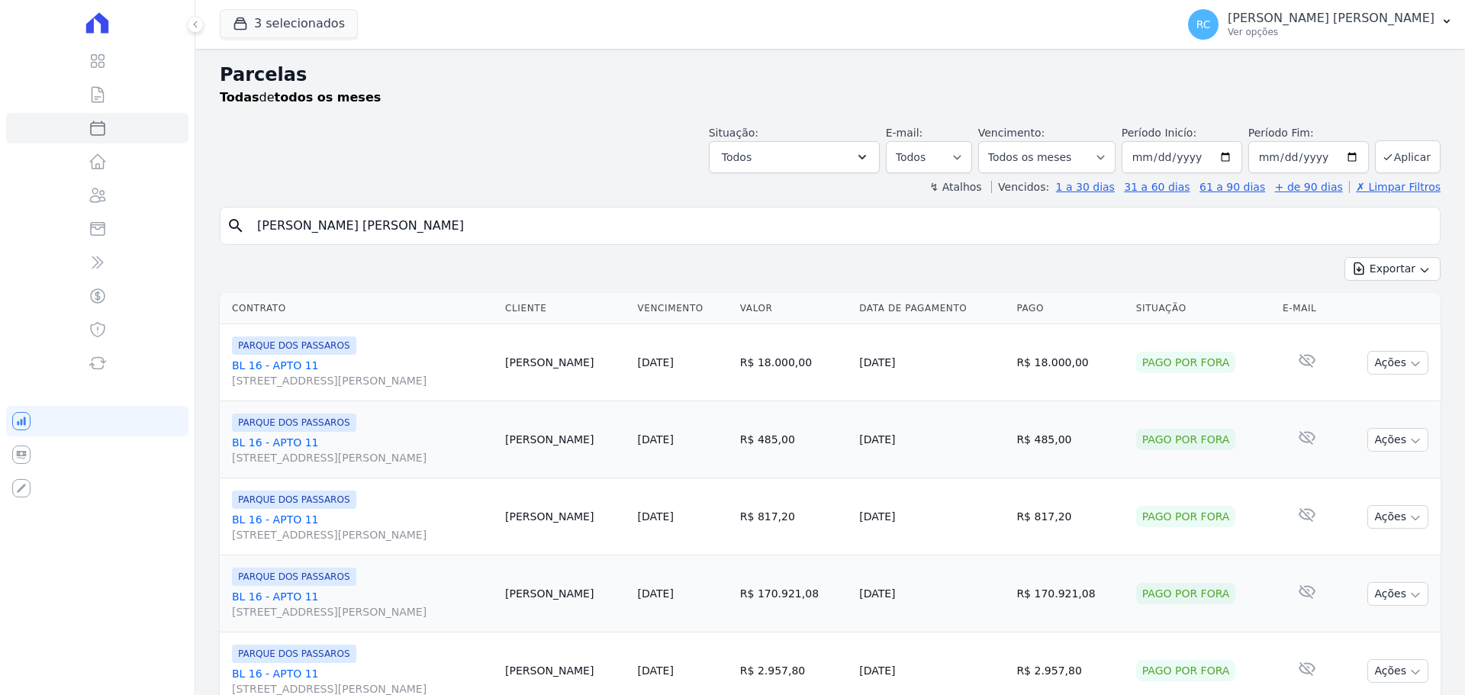
select select
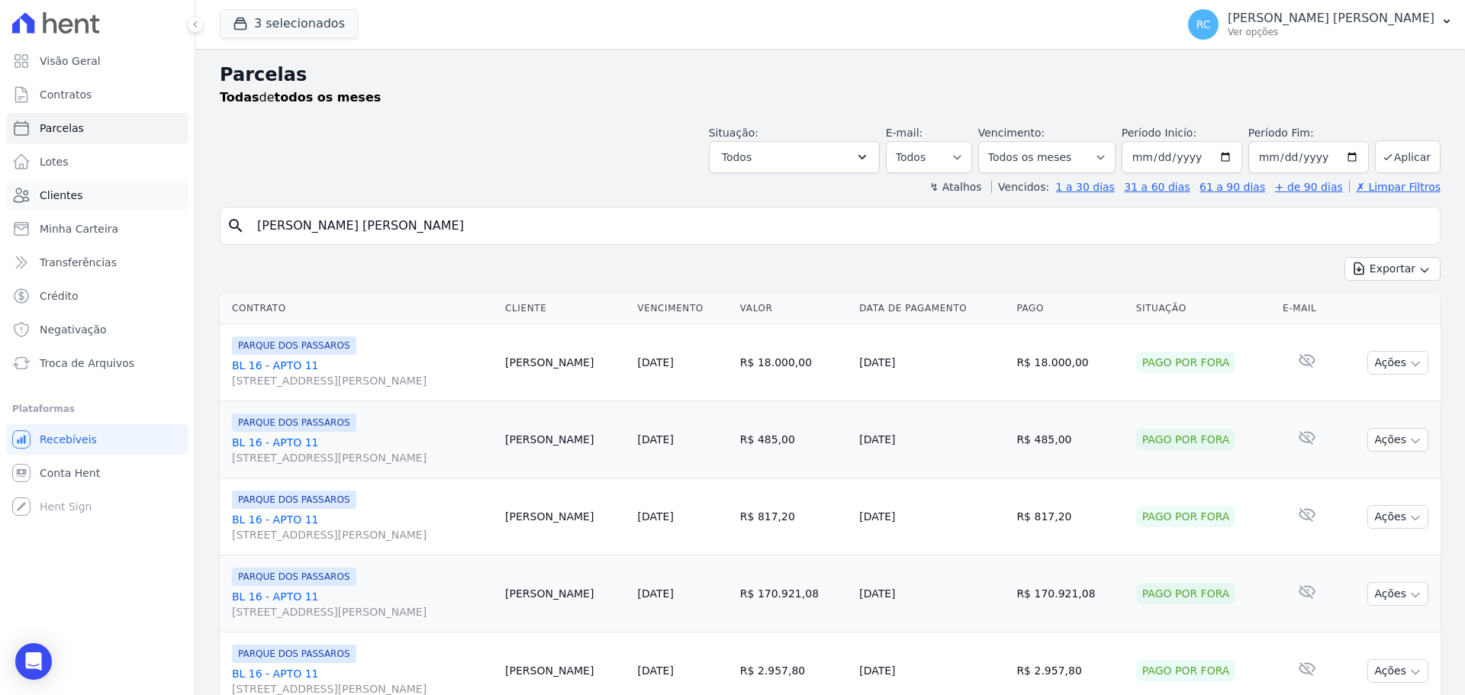
click at [99, 188] on link "Clientes" at bounding box center [97, 195] width 182 height 31
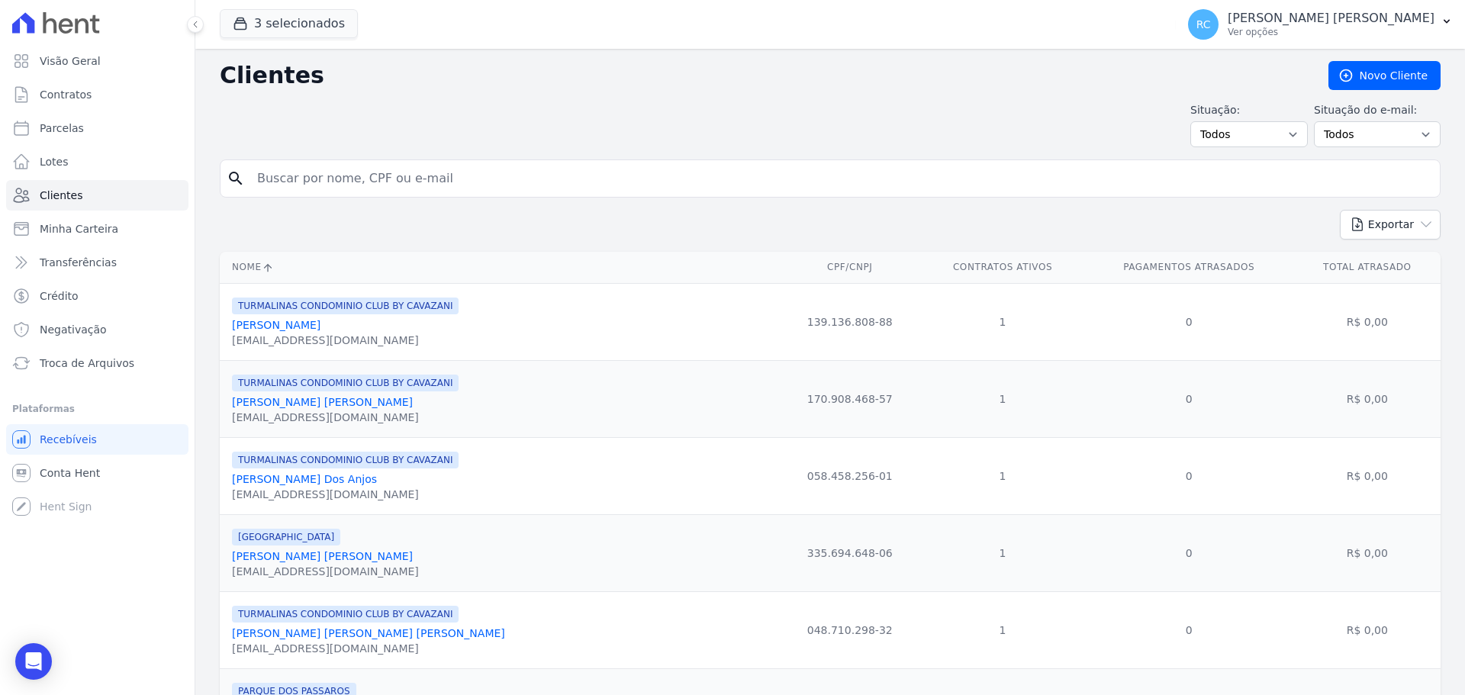
click at [412, 165] on input "search" at bounding box center [841, 178] width 1186 height 31
paste input "[PERSON_NAME] DO [PERSON_NAME]"
type input "[PERSON_NAME] DO [PERSON_NAME]"
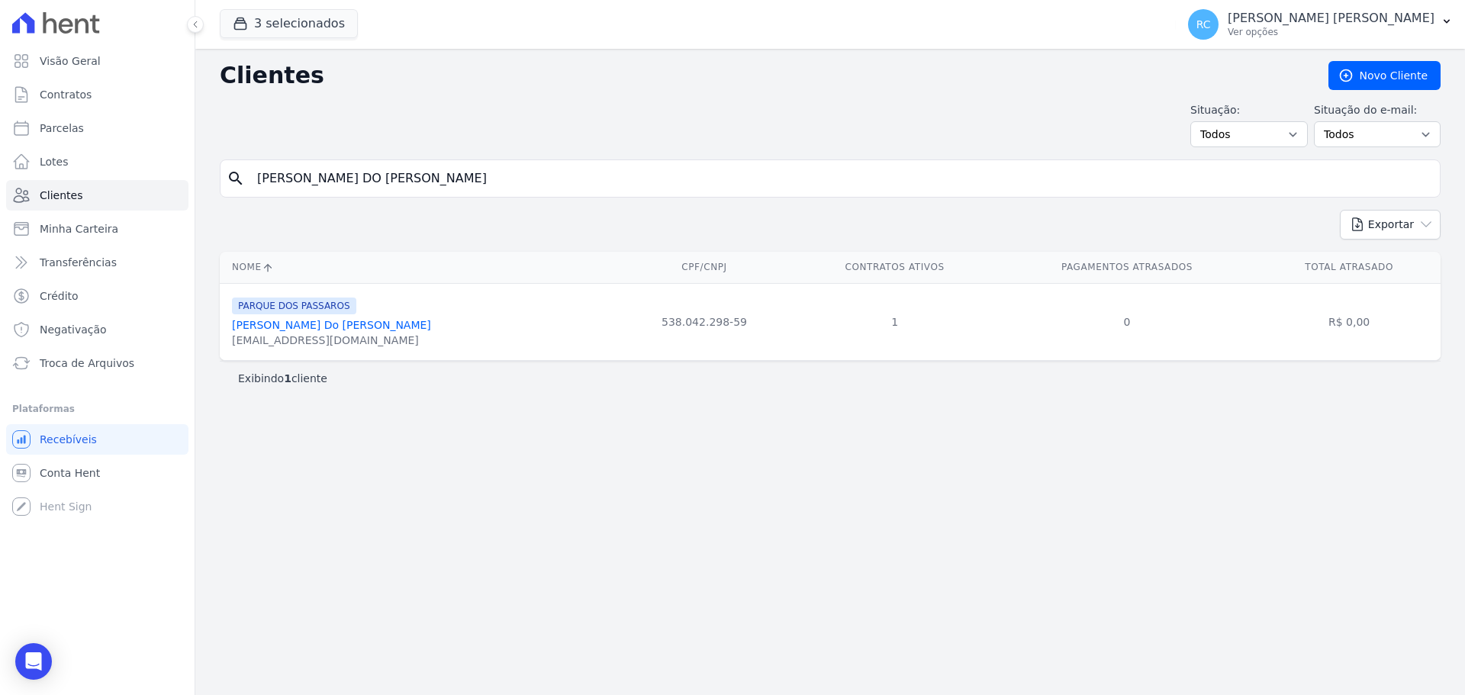
click at [318, 325] on link "[PERSON_NAME] Do [PERSON_NAME]" at bounding box center [331, 325] width 199 height 12
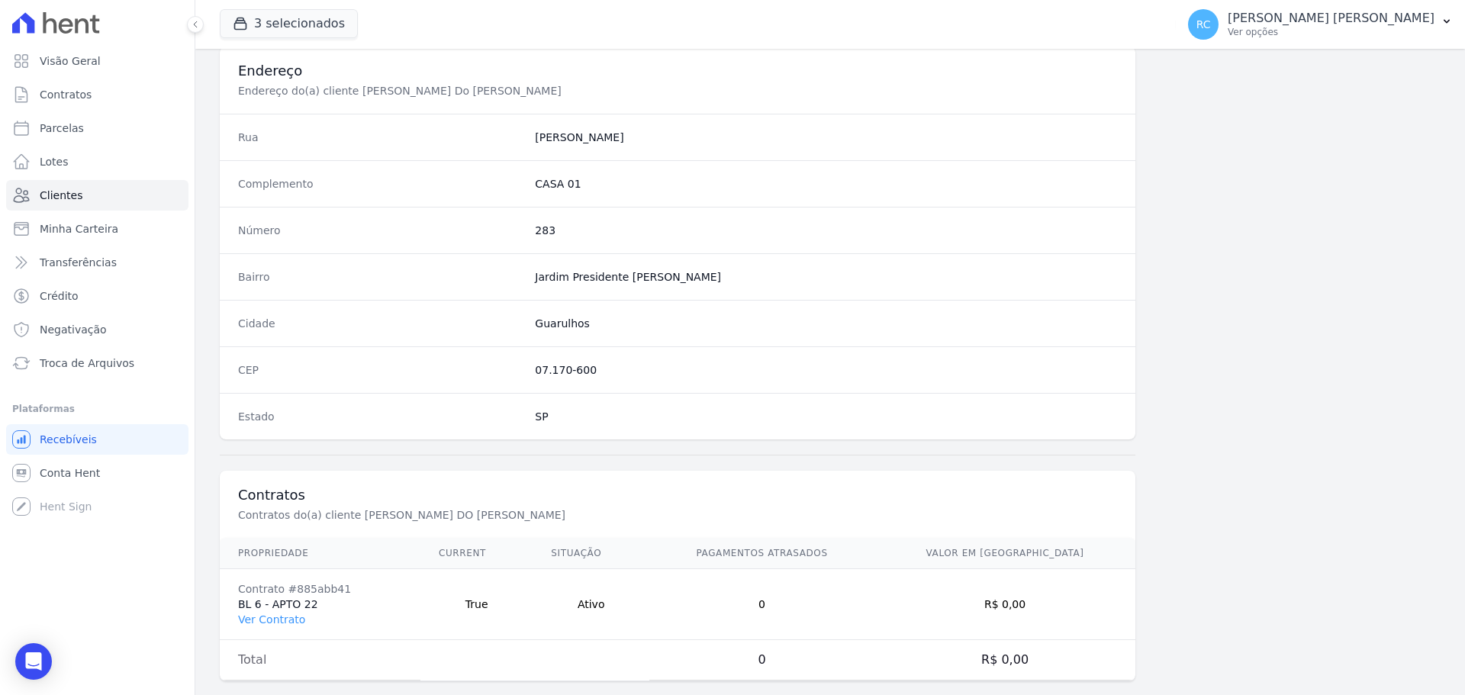
scroll to position [733, 0]
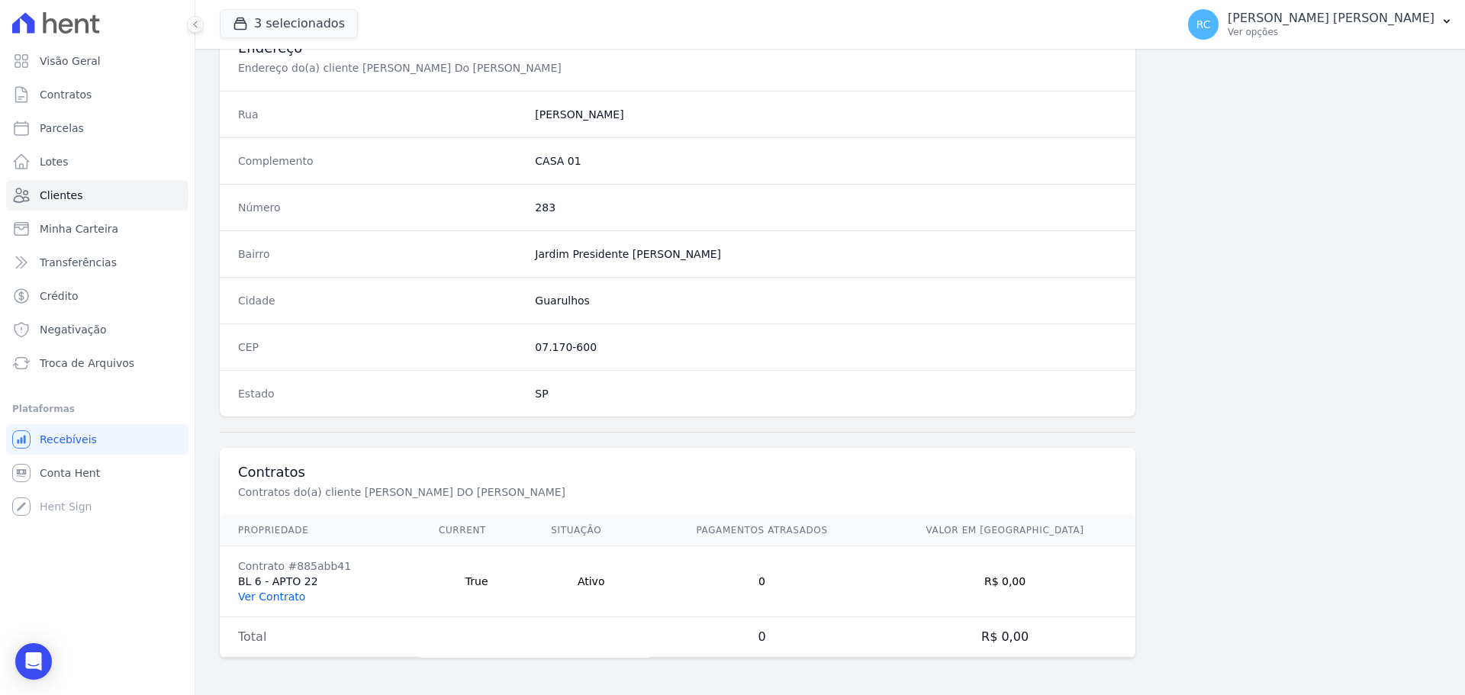
click at [282, 598] on link "Ver Contrato" at bounding box center [271, 597] width 67 height 12
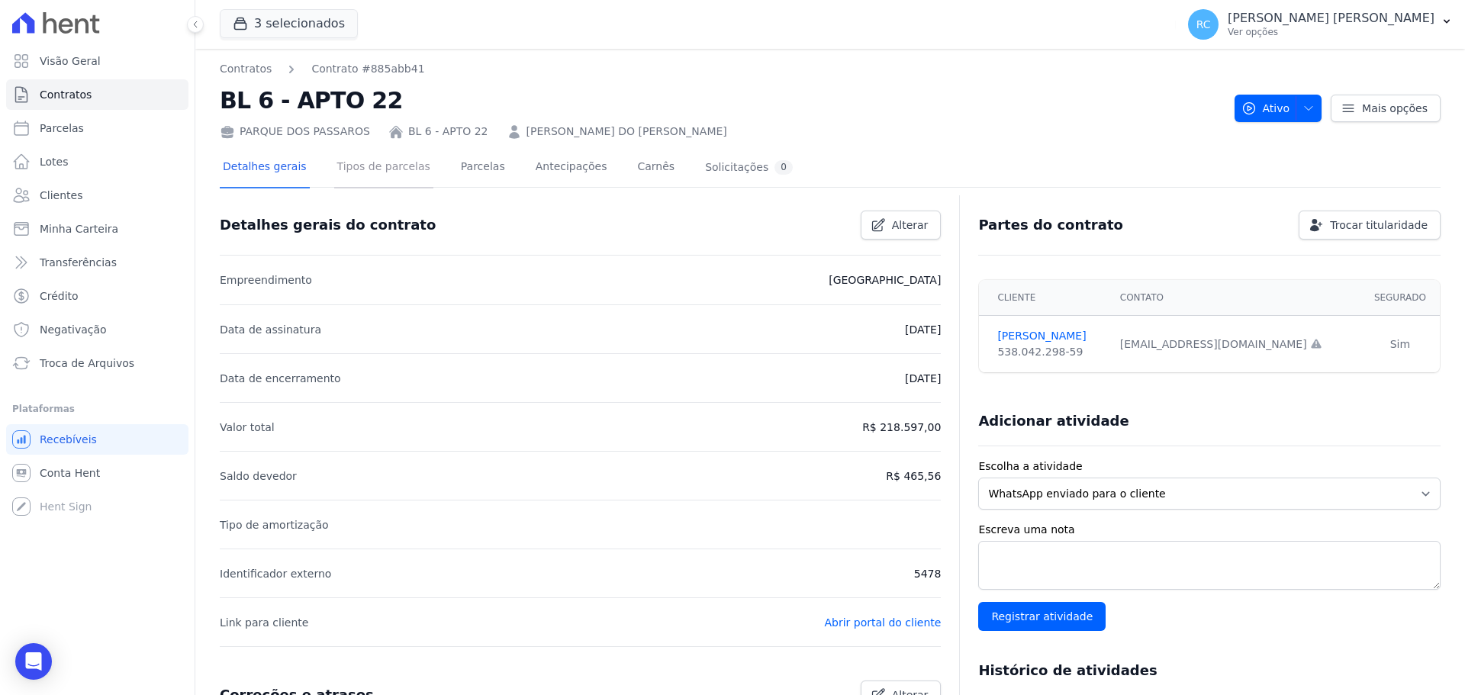
click at [390, 164] on link "Tipos de parcelas" at bounding box center [383, 168] width 99 height 40
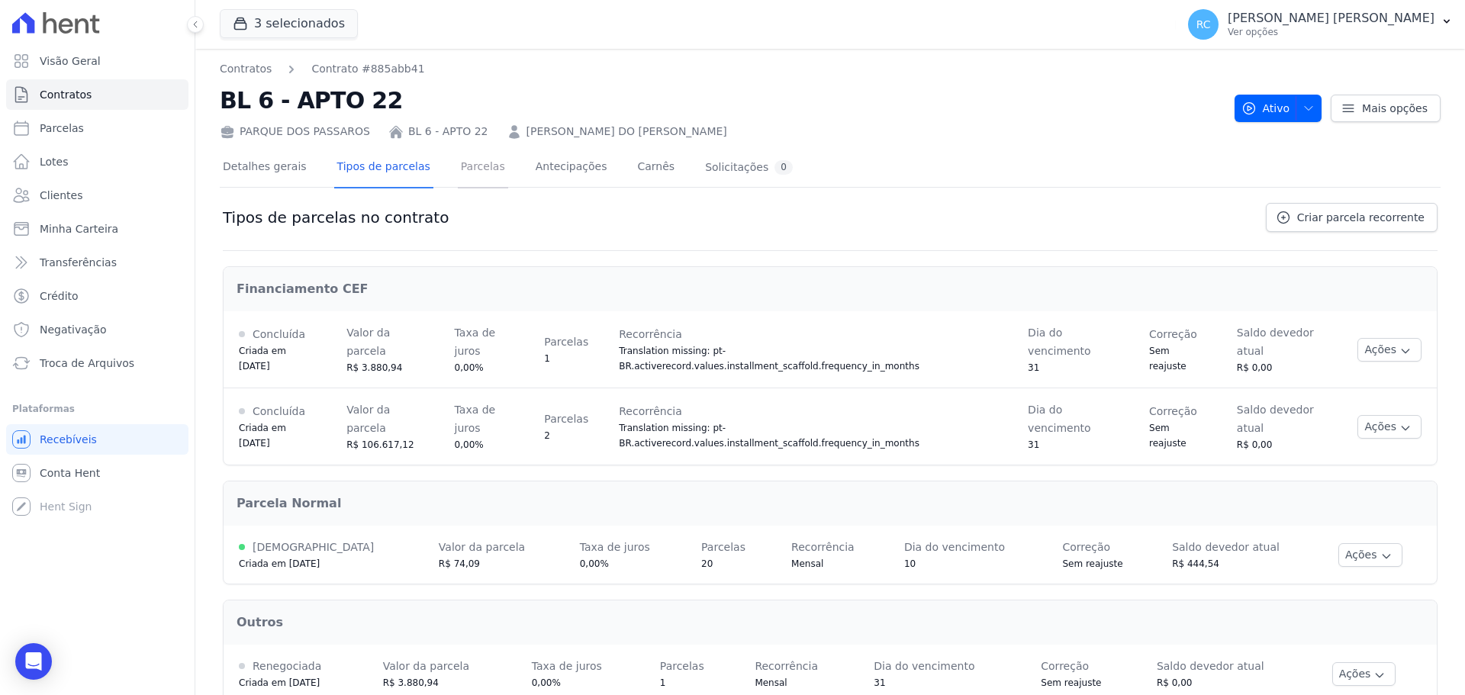
click at [475, 165] on link "Parcelas" at bounding box center [483, 168] width 50 height 40
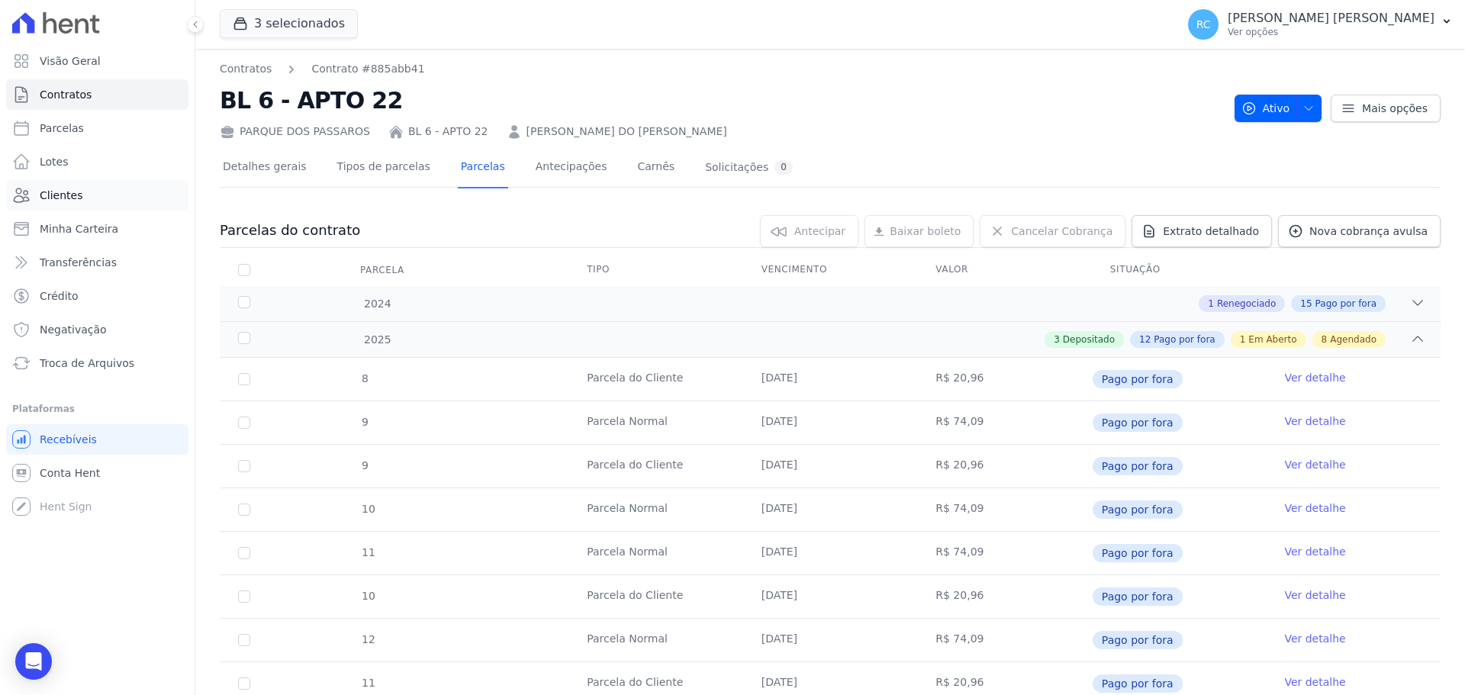
click at [98, 188] on link "Clientes" at bounding box center [97, 195] width 182 height 31
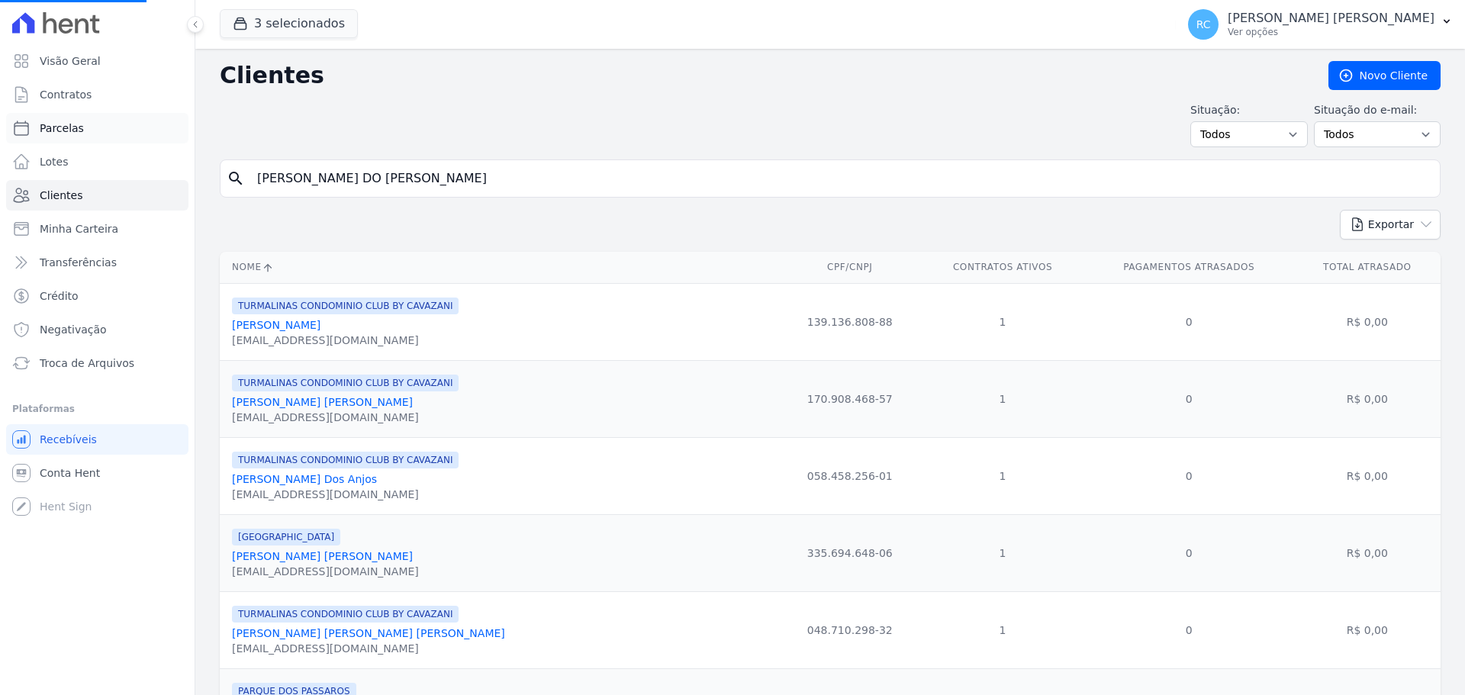
click at [106, 130] on link "Parcelas" at bounding box center [97, 128] width 182 height 31
select select
